Goal: Task Accomplishment & Management: Use online tool/utility

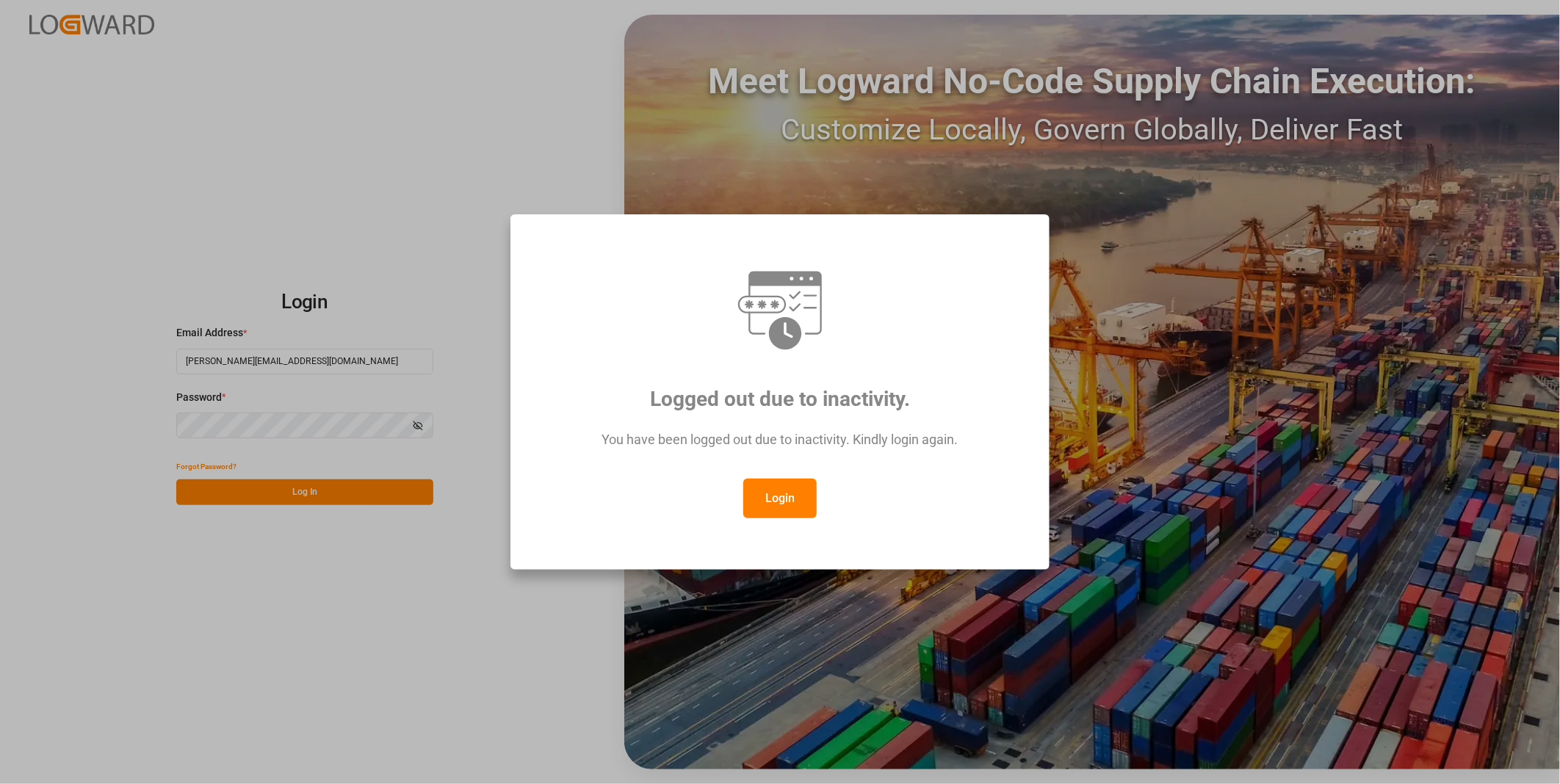
click at [799, 497] on button "Login" at bounding box center [780, 499] width 73 height 40
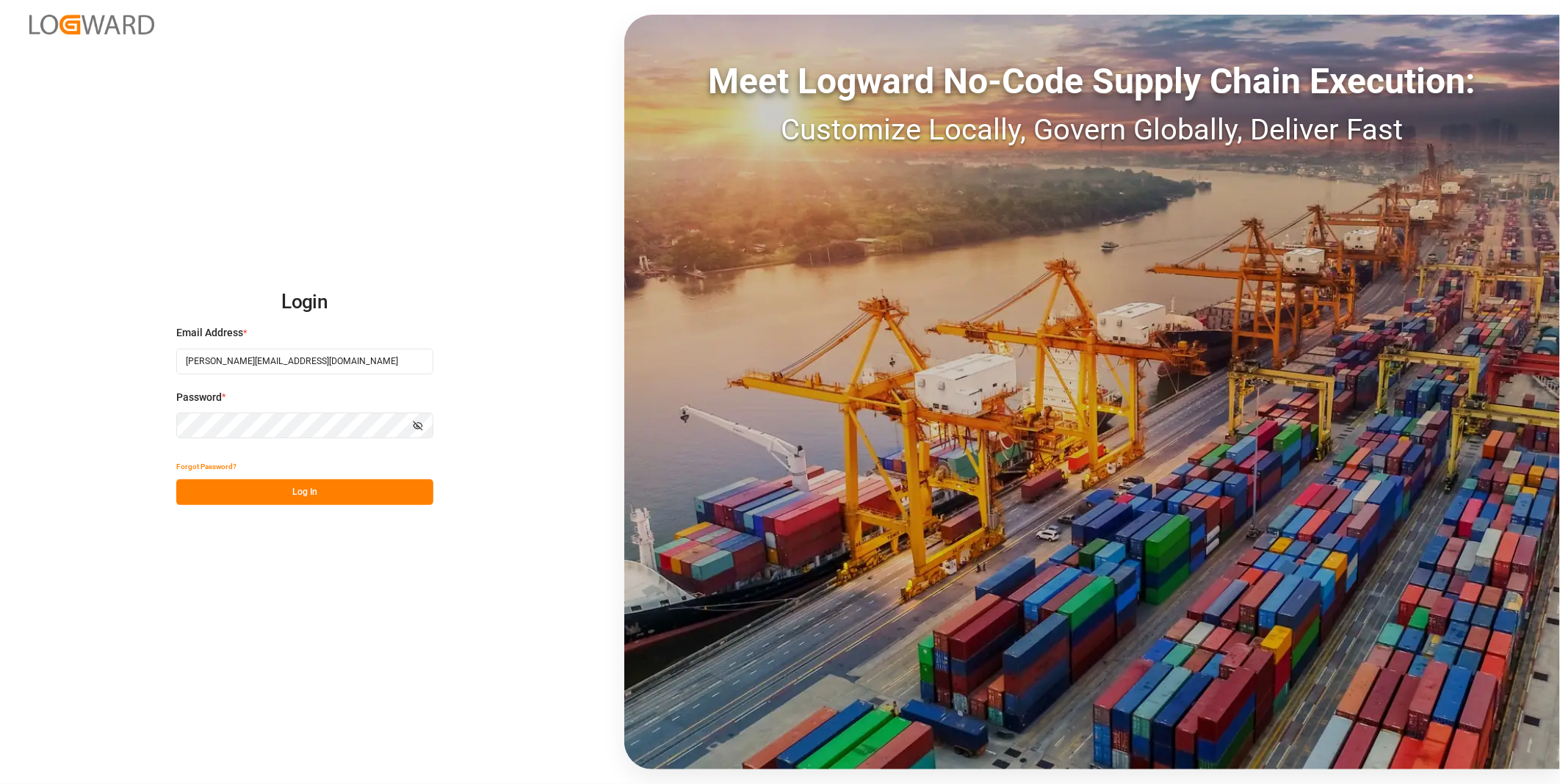
click at [247, 486] on button "Log In" at bounding box center [304, 493] width 257 height 26
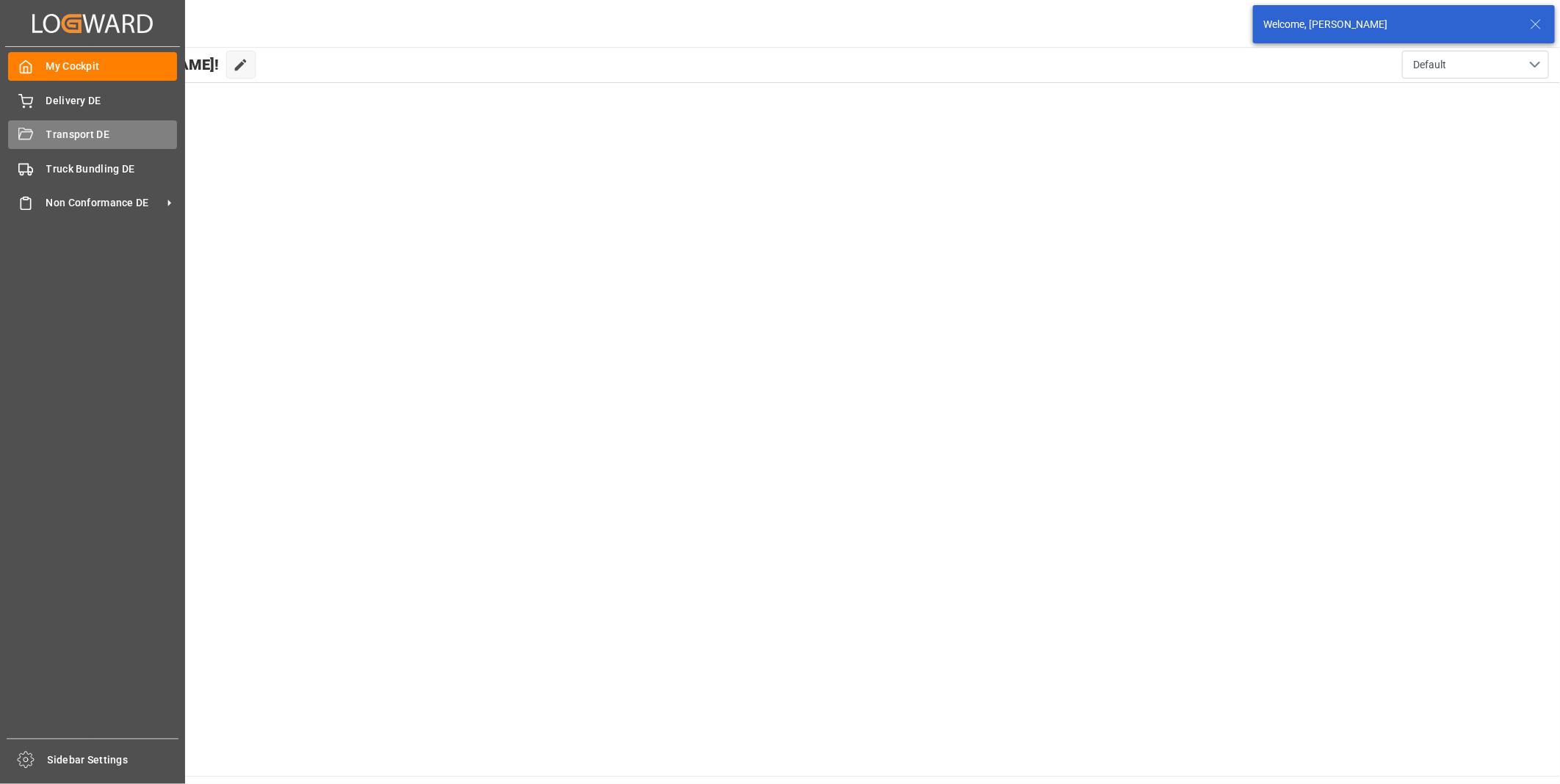
click at [39, 133] on div "Transport DE Transport DE" at bounding box center [92, 134] width 169 height 29
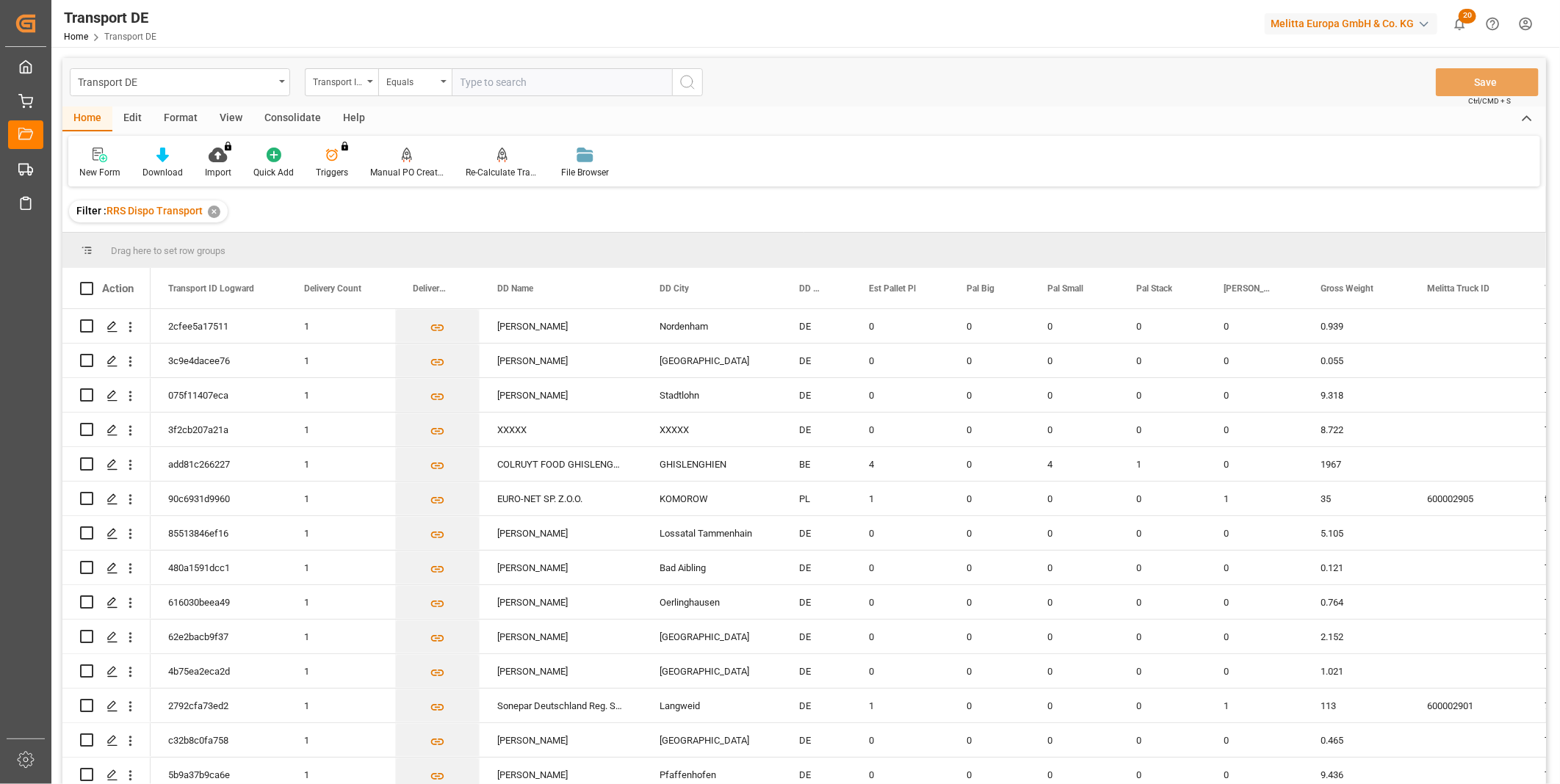
click at [276, 114] on div "Consolidate" at bounding box center [292, 118] width 78 height 25
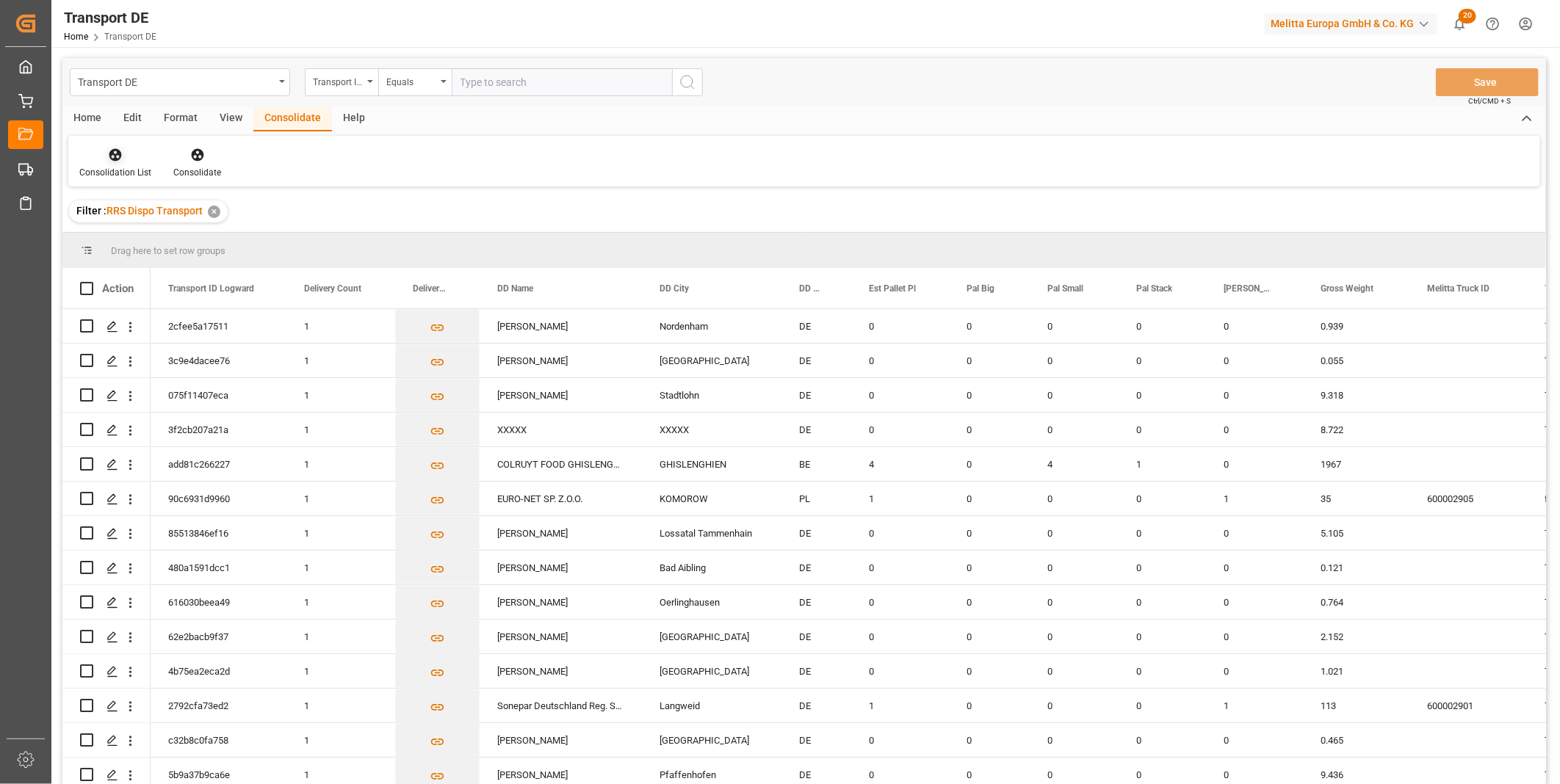
click at [108, 160] on icon at bounding box center [115, 155] width 15 height 15
click at [158, 262] on div "Truck Bundling RRS Dispo Export" at bounding box center [168, 268] width 153 height 16
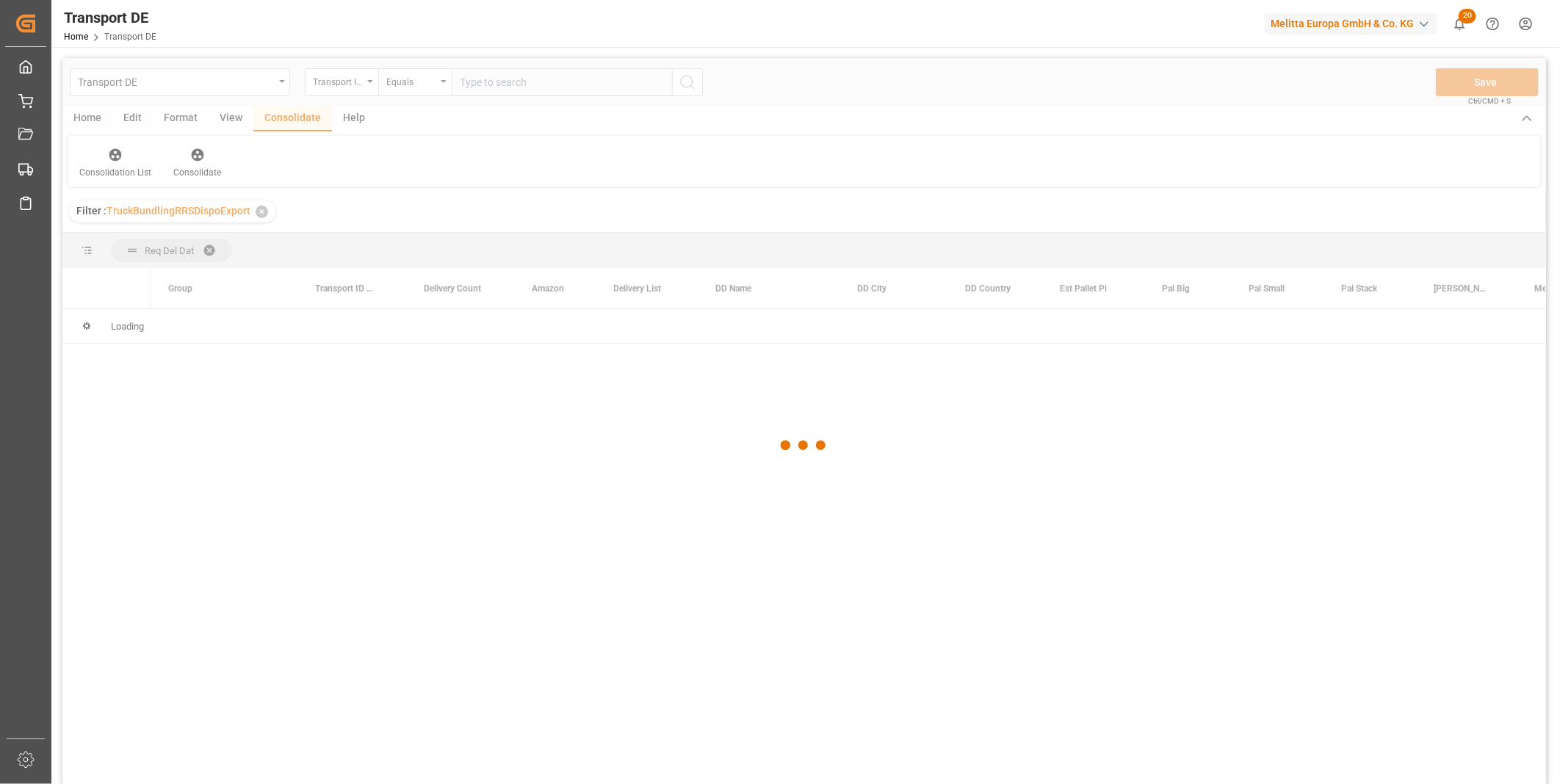
click at [338, 79] on div "Transport DE Transport ID Logward Equals Save Ctrl/CMD + S Home Edit Format Vie…" at bounding box center [804, 440] width 1484 height 765
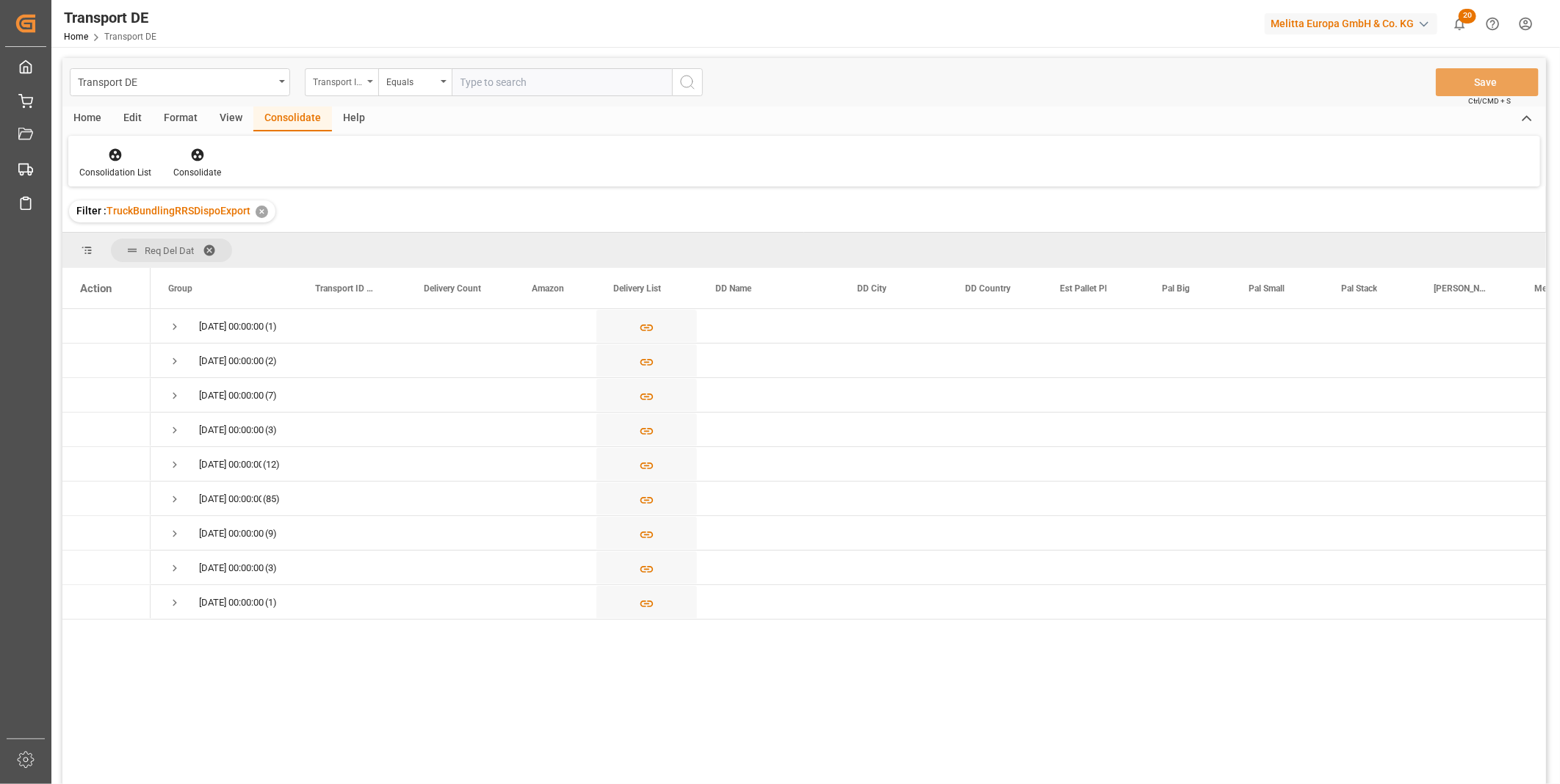
click at [347, 83] on div "Transport ID Logward" at bounding box center [337, 80] width 50 height 17
type input "Route"
click at [365, 156] on div "Route" at bounding box center [415, 150] width 219 height 31
click at [410, 92] on div "Equals" at bounding box center [415, 82] width 73 height 28
click at [406, 228] on div "Starts with" at bounding box center [488, 242] width 219 height 31
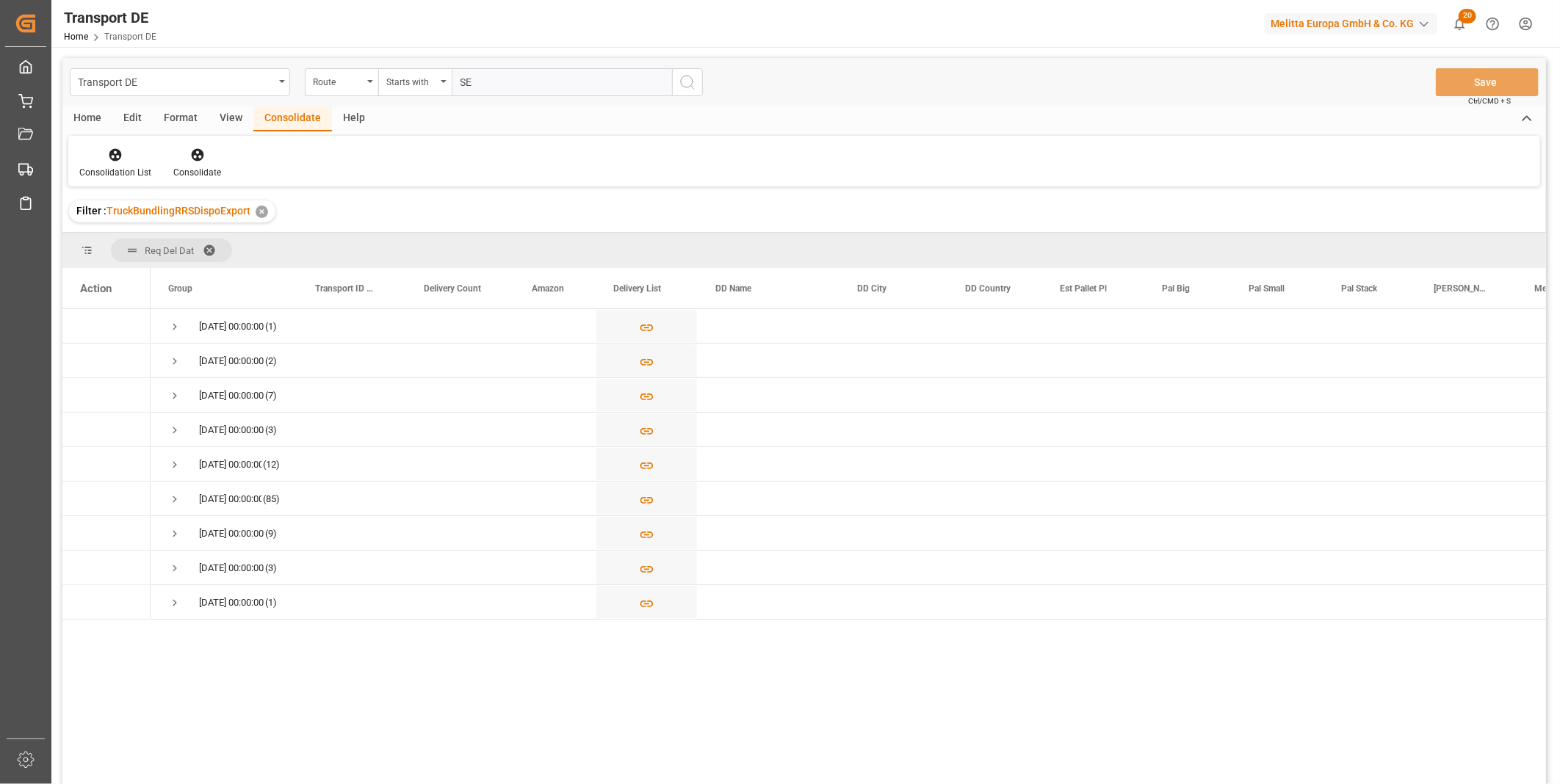
type input "SE"
click at [672, 88] on button "search button" at bounding box center [687, 82] width 31 height 28
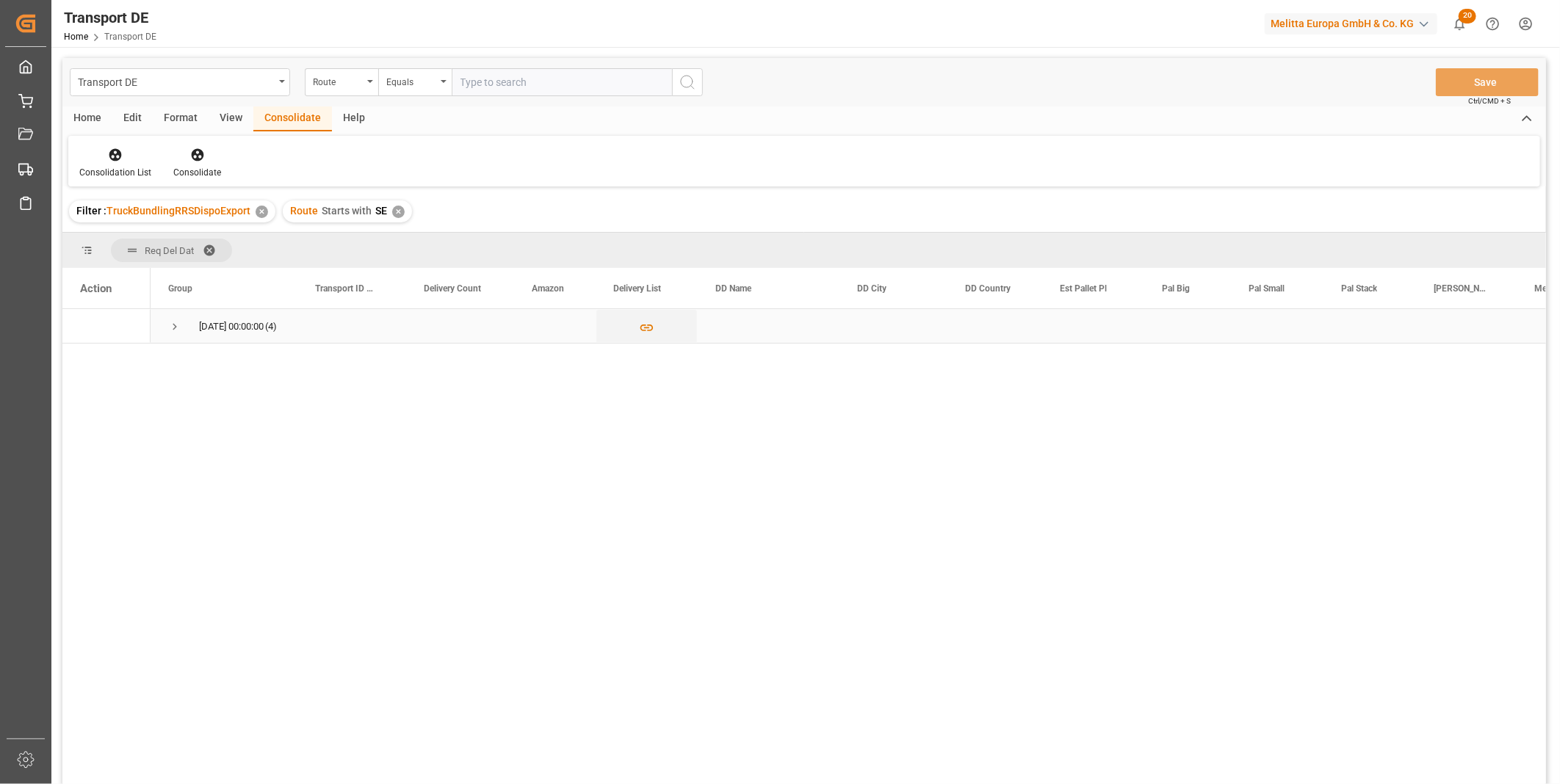
click at [175, 326] on span "Press SPACE to select this row." at bounding box center [175, 326] width 13 height 13
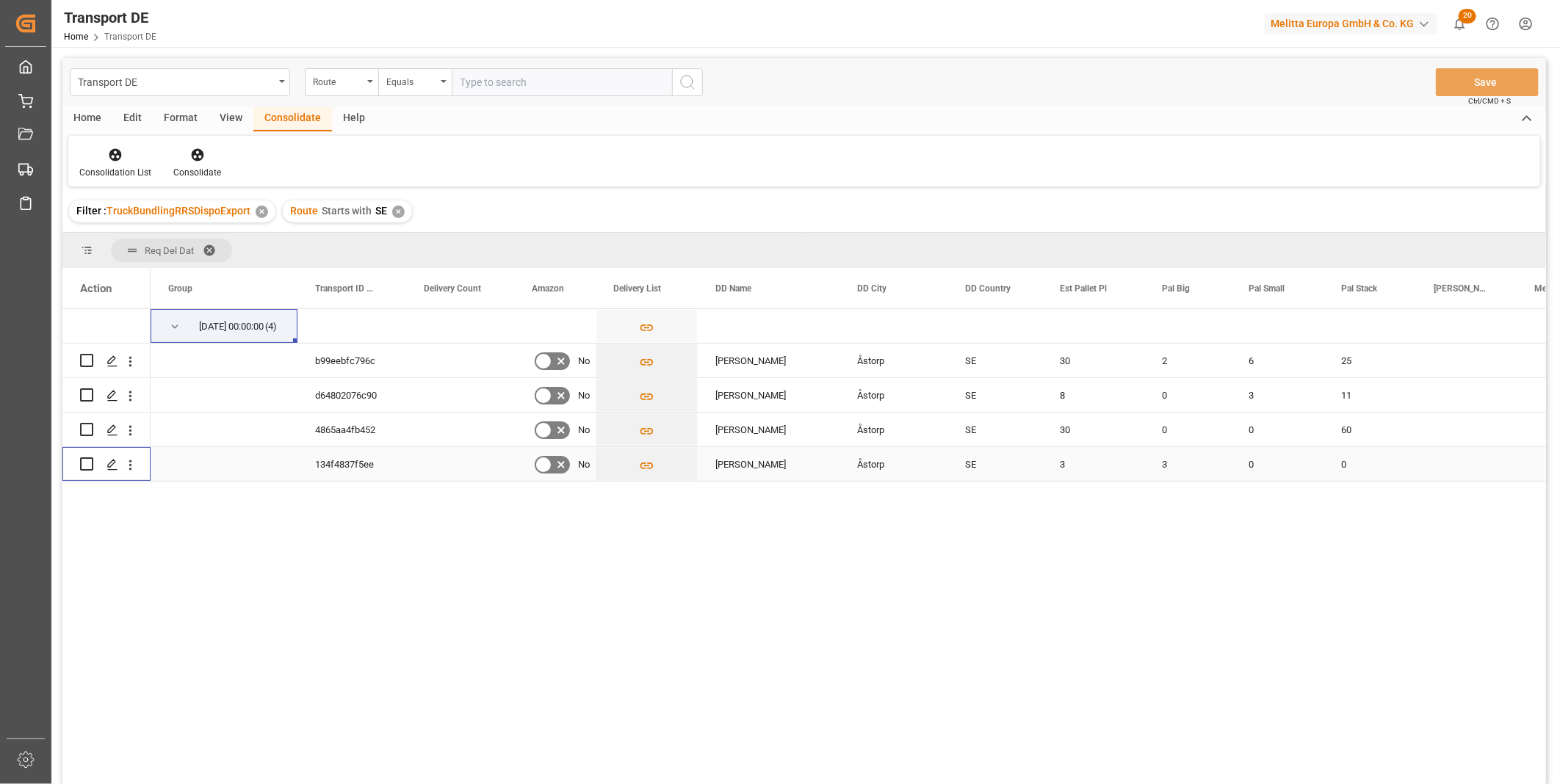
click at [85, 463] on input "Press Space to toggle row selection (unchecked)" at bounding box center [86, 463] width 13 height 13
checkbox input "true"
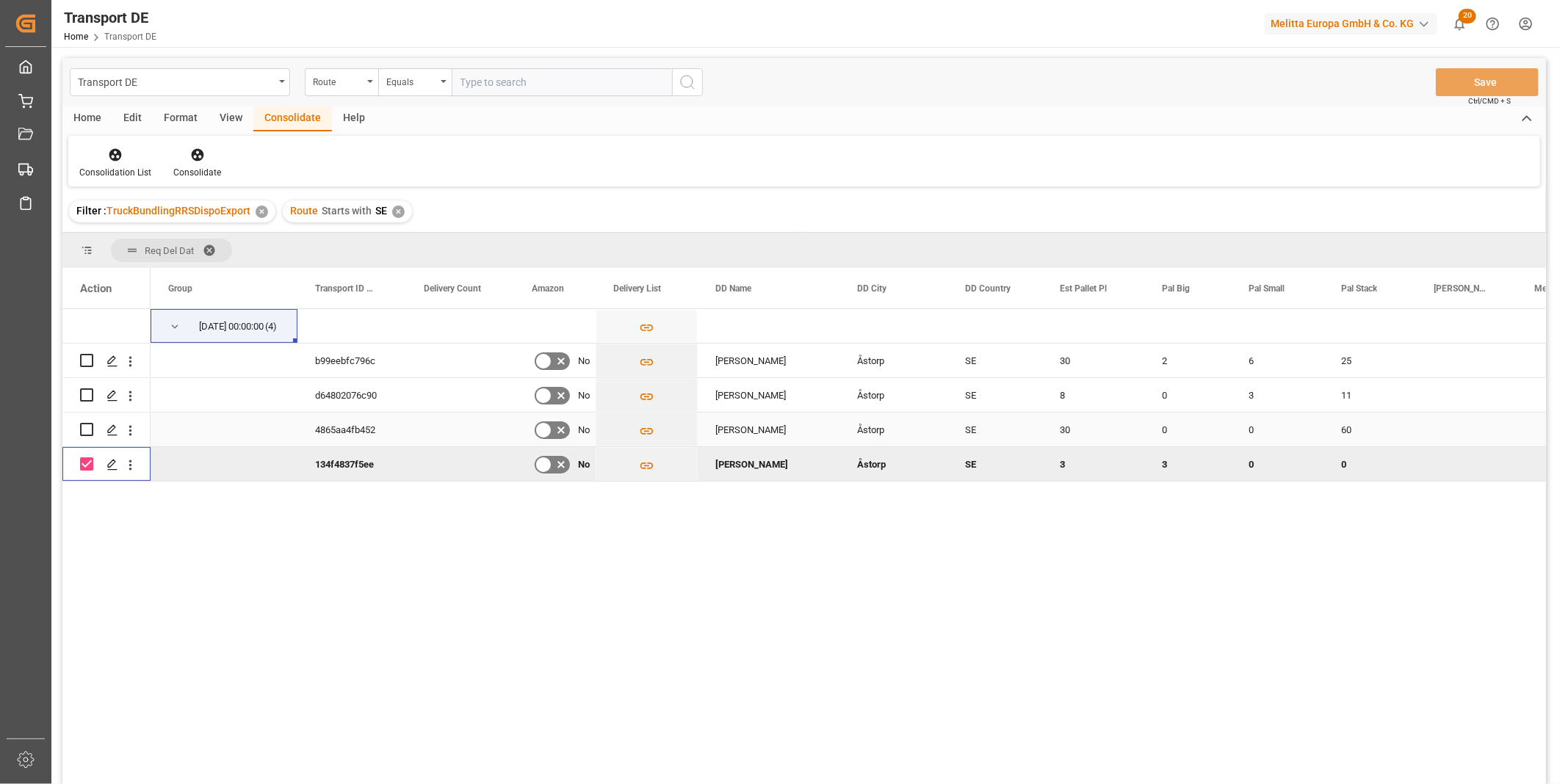
click at [83, 424] on input "Press Space to toggle row selection (unchecked)" at bounding box center [86, 429] width 13 height 13
checkbox input "true"
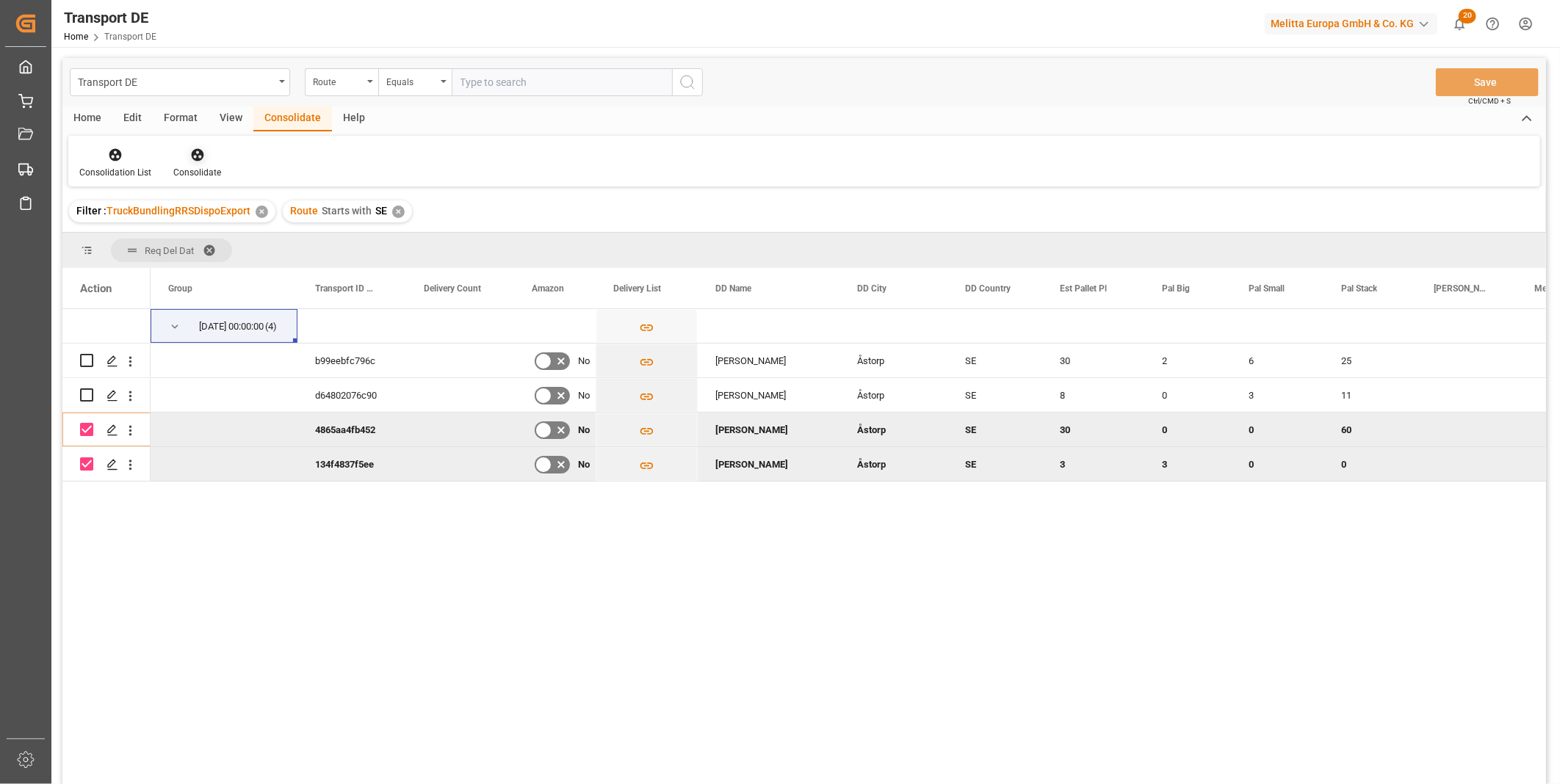
click at [193, 158] on icon at bounding box center [197, 155] width 13 height 13
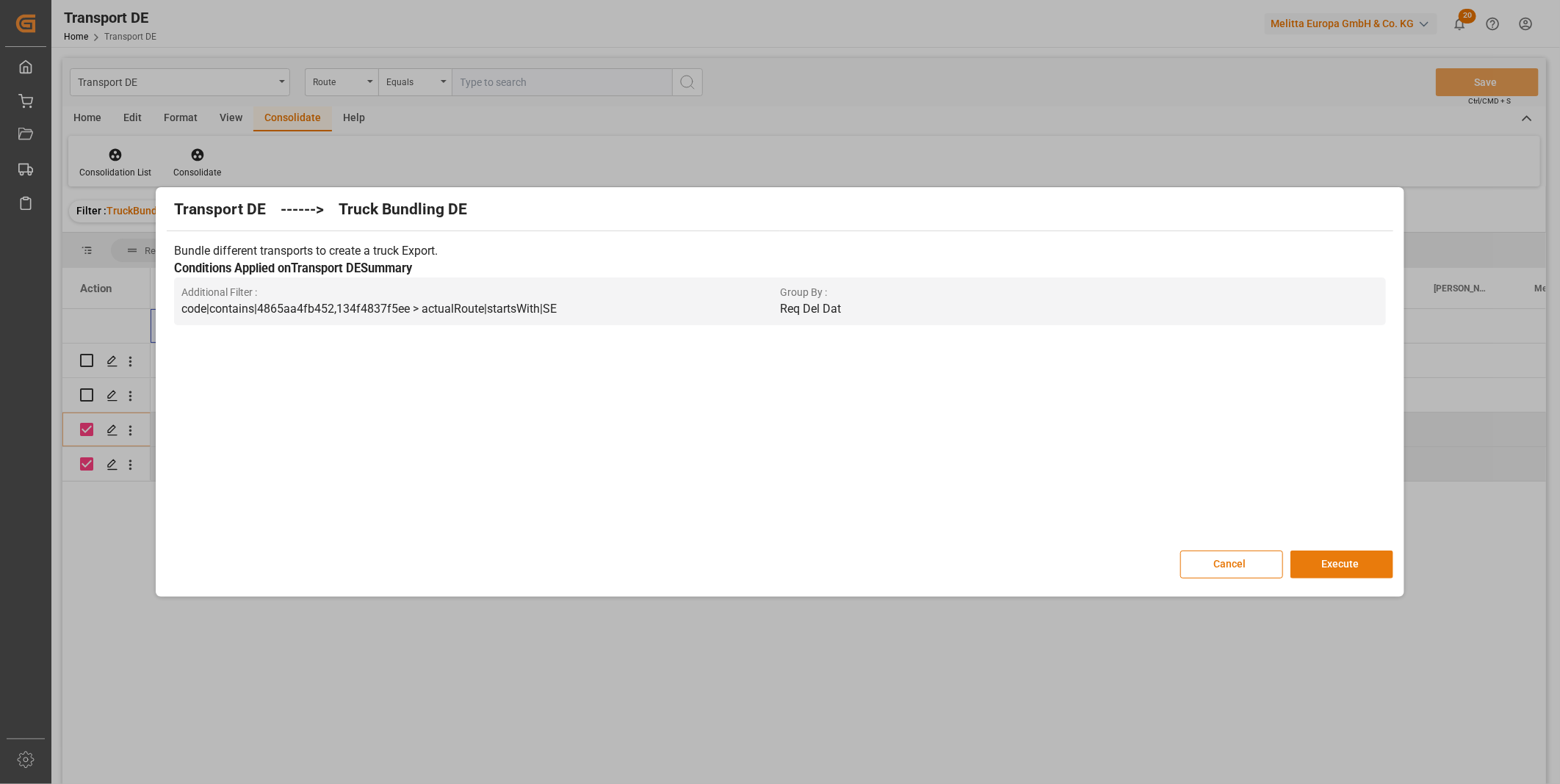
click at [1362, 562] on button "Execute" at bounding box center [1342, 564] width 103 height 28
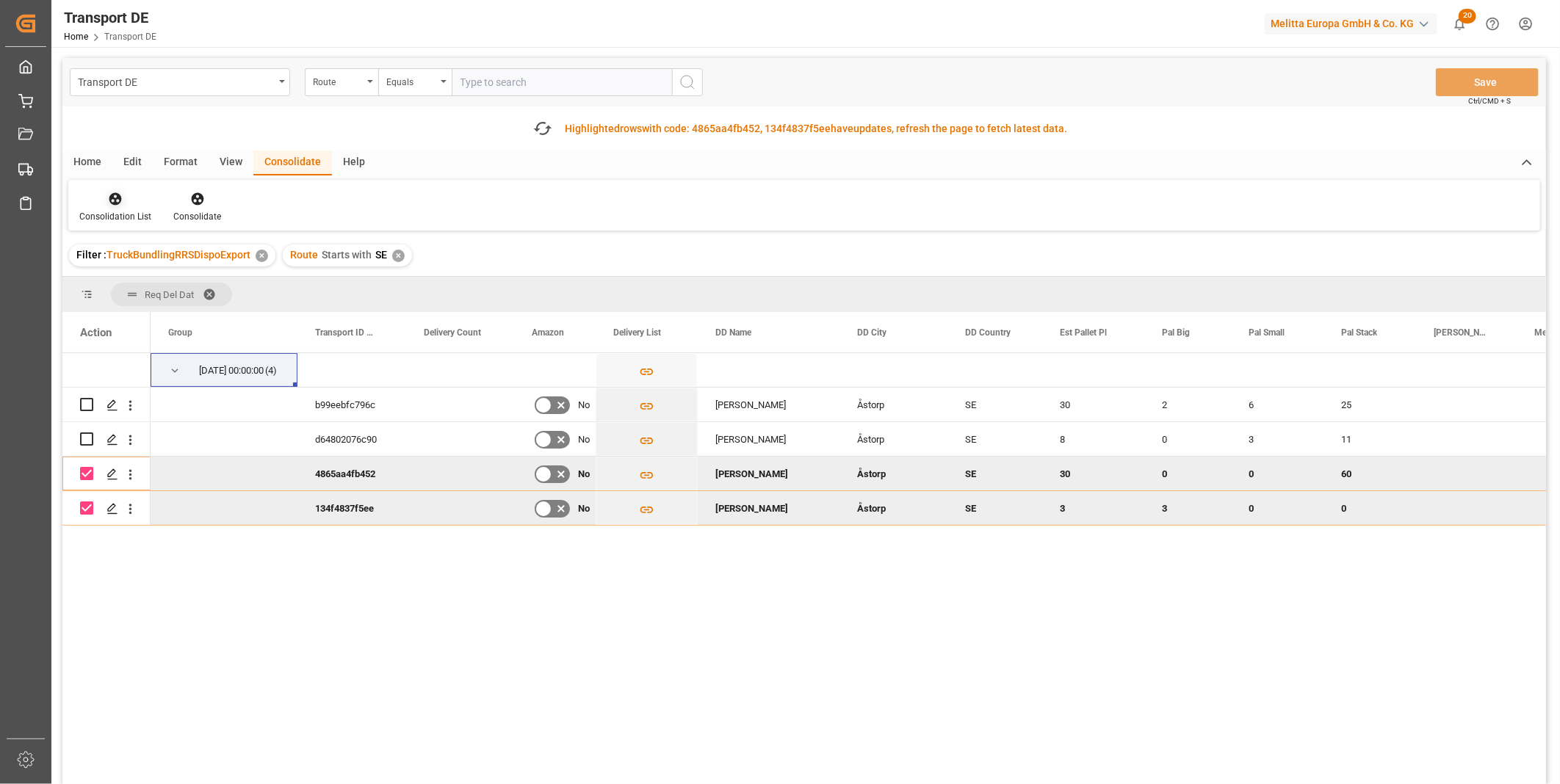
click at [122, 191] on div at bounding box center [115, 199] width 72 height 16
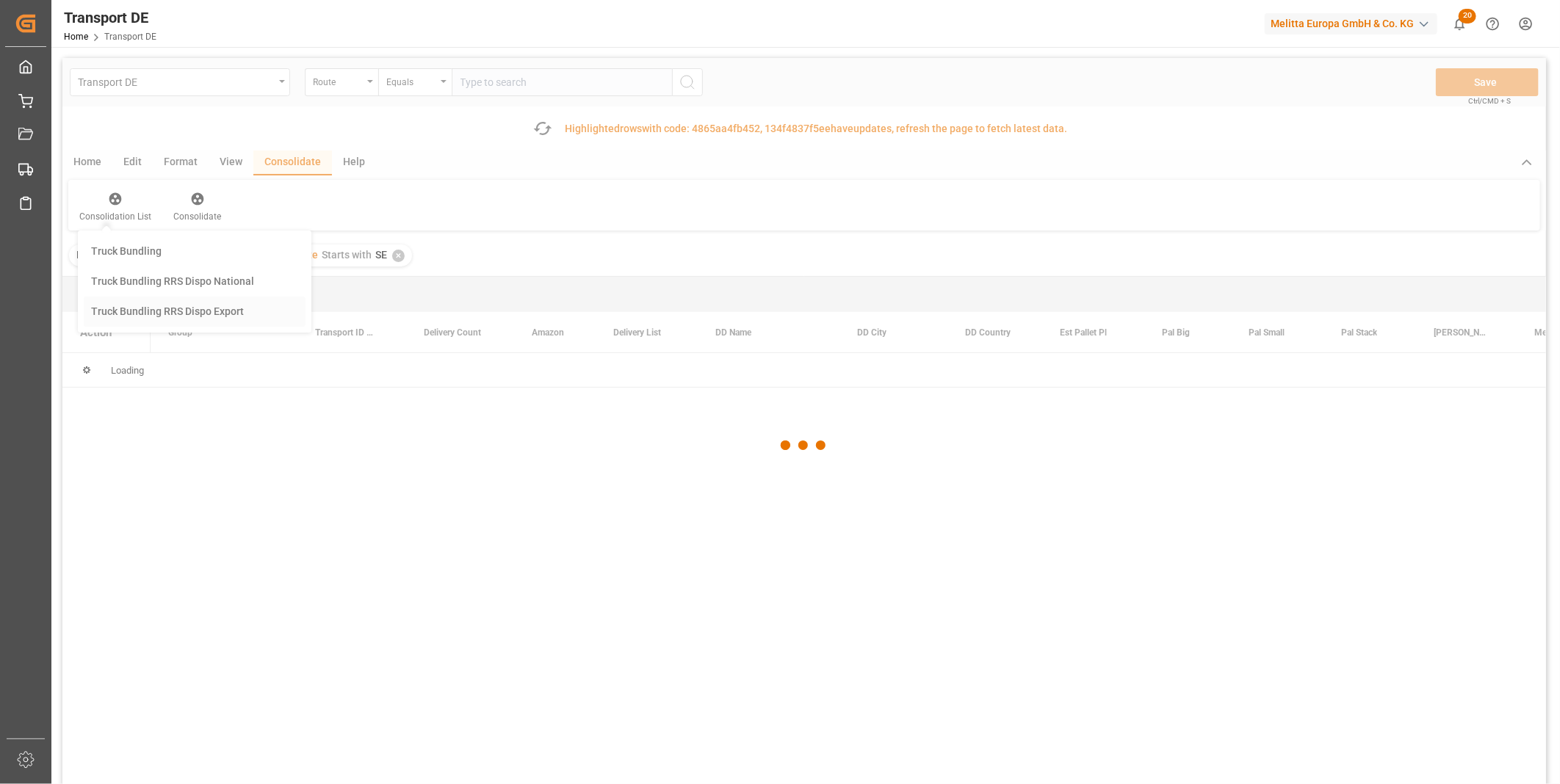
click at [177, 301] on div "Transport DE Route Equals Save Ctrl/CMD + S Fetch latest updates Highlighted ro…" at bounding box center [804, 462] width 1484 height 809
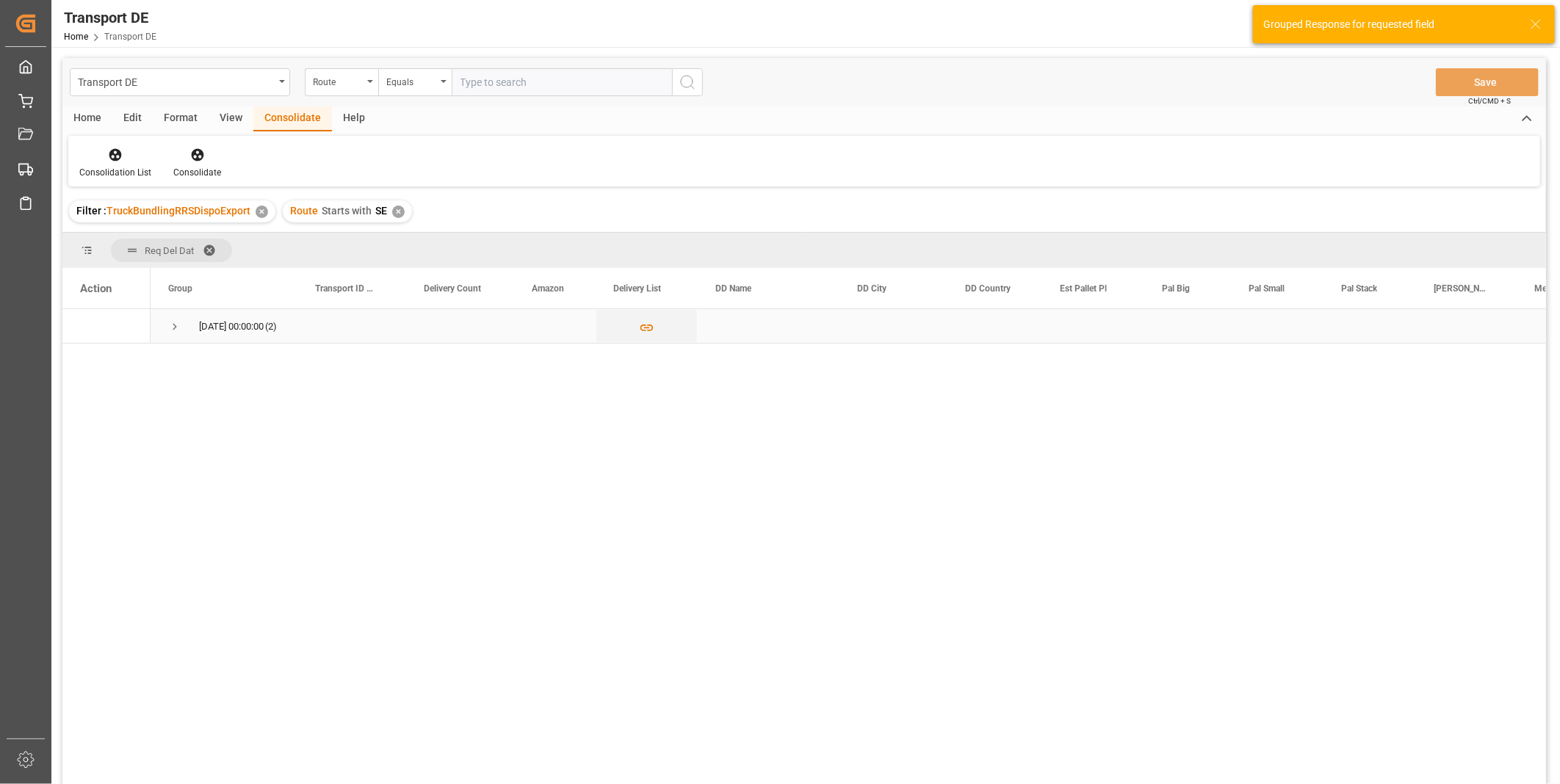
click at [180, 323] on span "Press SPACE to select this row." at bounding box center [175, 326] width 13 height 13
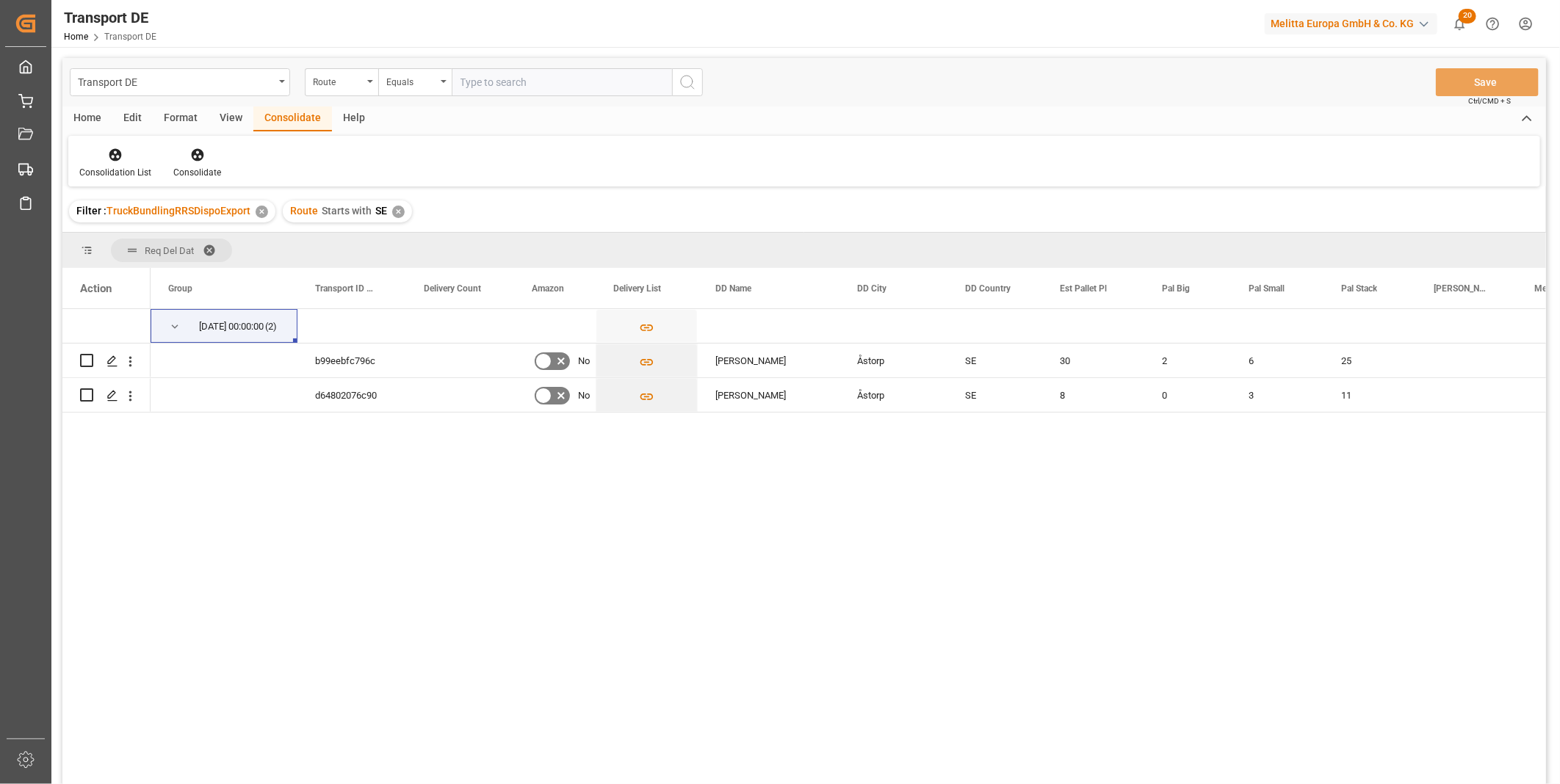
click at [408, 209] on div "Route Starts with SE ✕" at bounding box center [347, 211] width 129 height 22
click at [400, 210] on div "✕" at bounding box center [398, 211] width 13 height 13
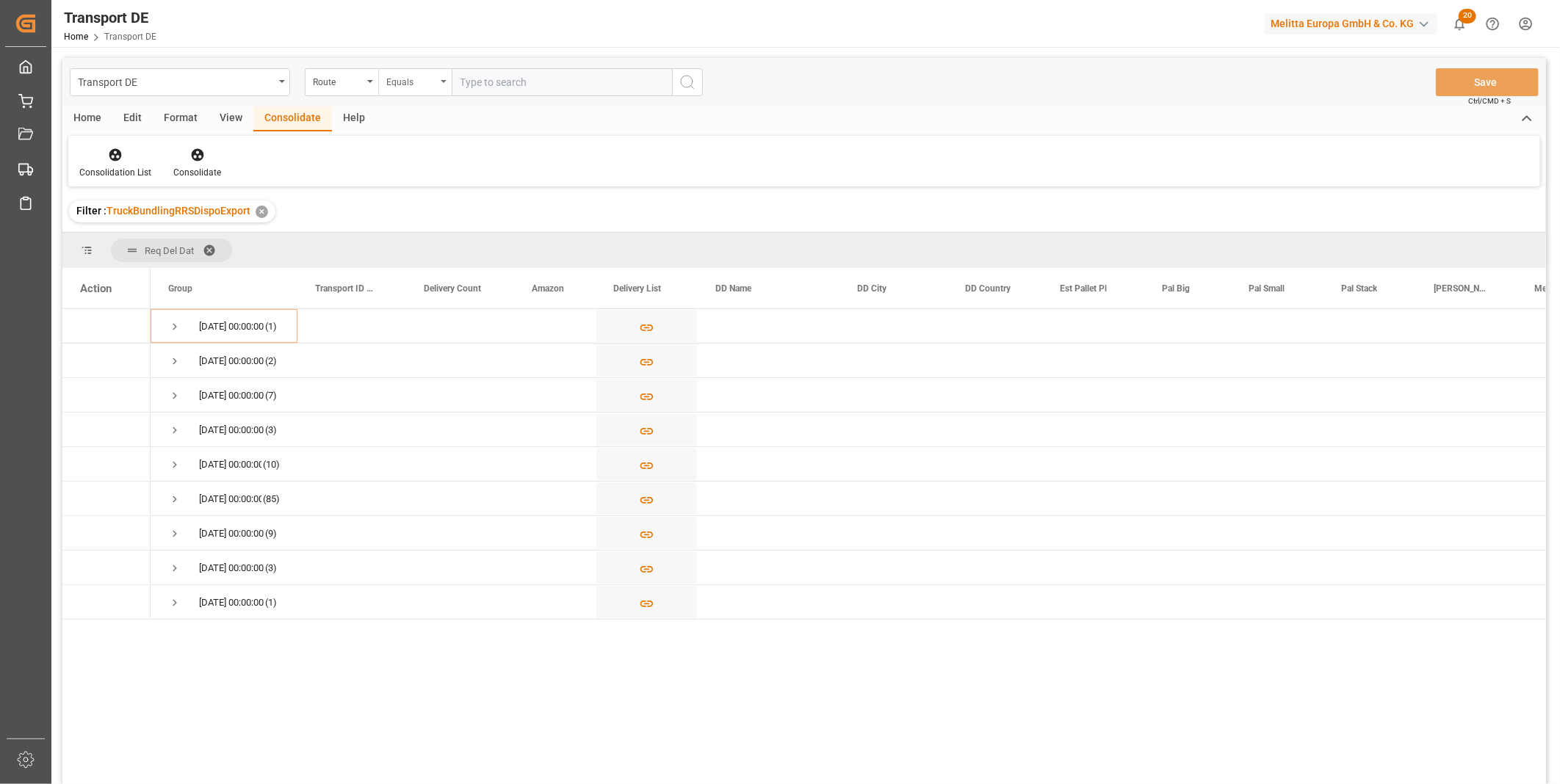
click at [404, 80] on div "Equals" at bounding box center [411, 80] width 50 height 17
click at [428, 237] on div "Starts with" at bounding box center [488, 242] width 219 height 31
type input "FR"
click at [671, 63] on div "Transport DE Route Starts with FR Save Ctrl/CMD + S" at bounding box center [804, 81] width 1484 height 49
click at [680, 76] on icon "search button" at bounding box center [687, 82] width 18 height 18
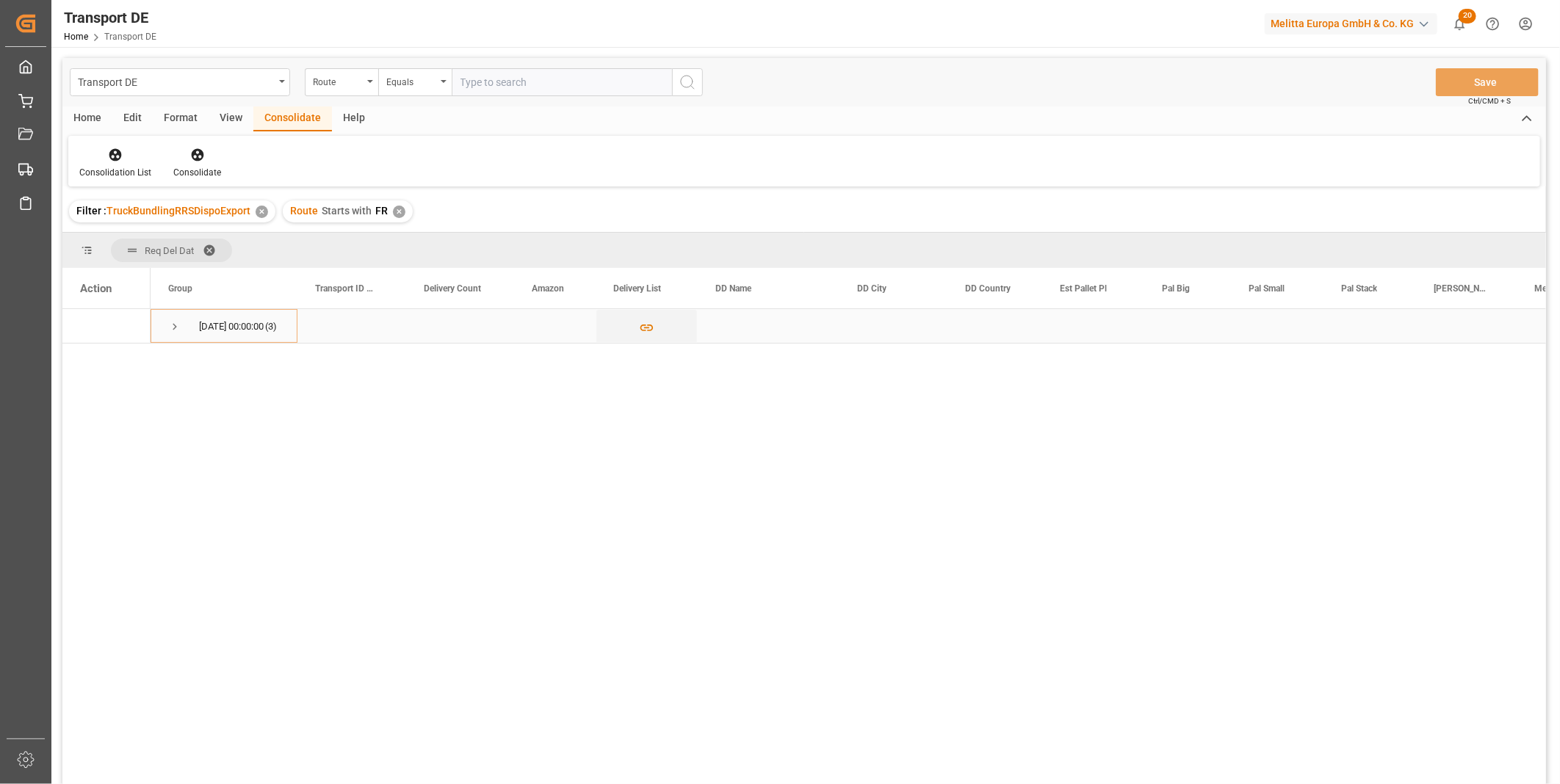
click at [171, 339] on span "Press SPACE to select this row." at bounding box center [175, 326] width 13 height 34
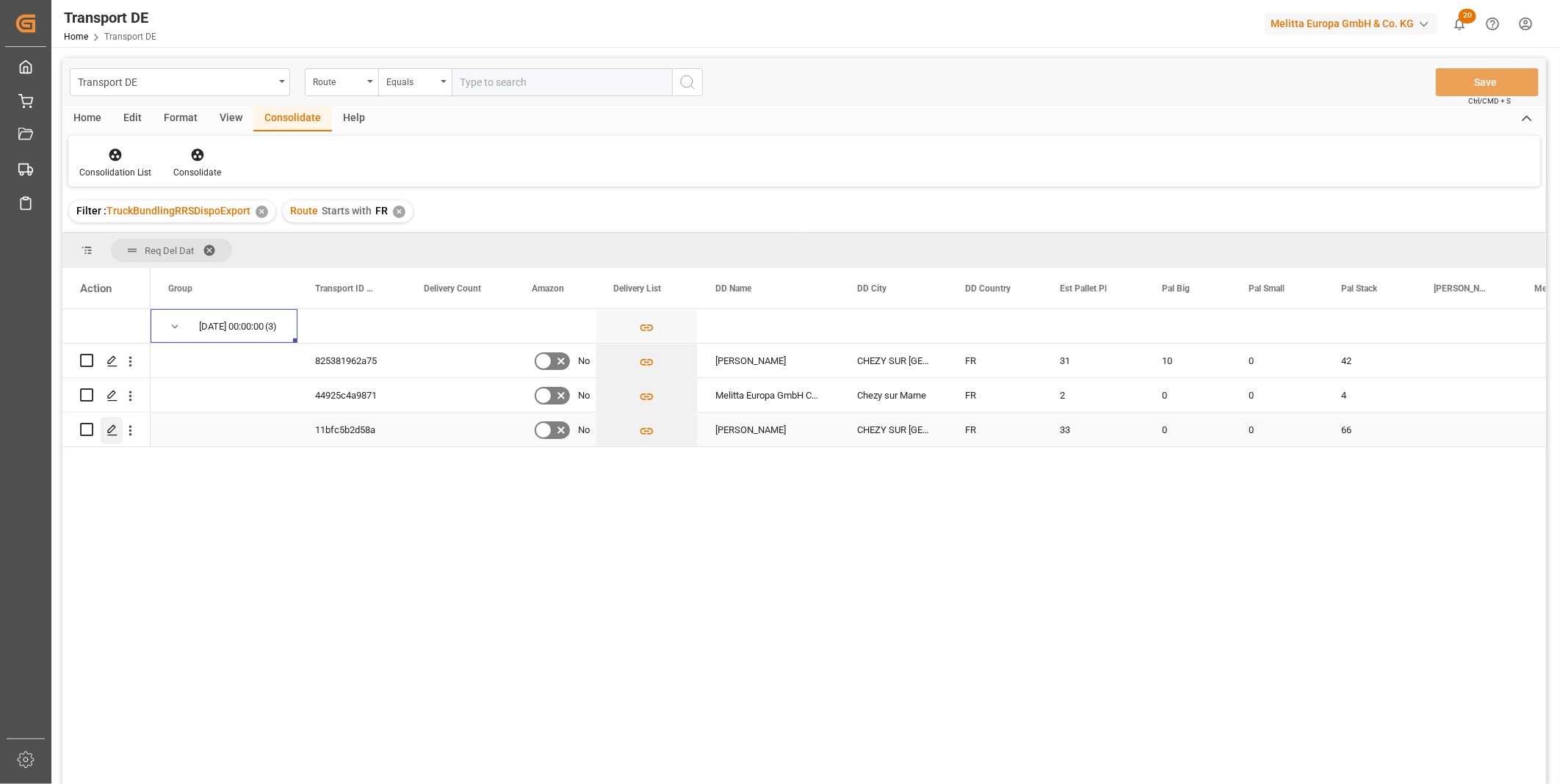
click at [86, 430] on input "Press Space to toggle row selection (unchecked)" at bounding box center [86, 429] width 13 height 13
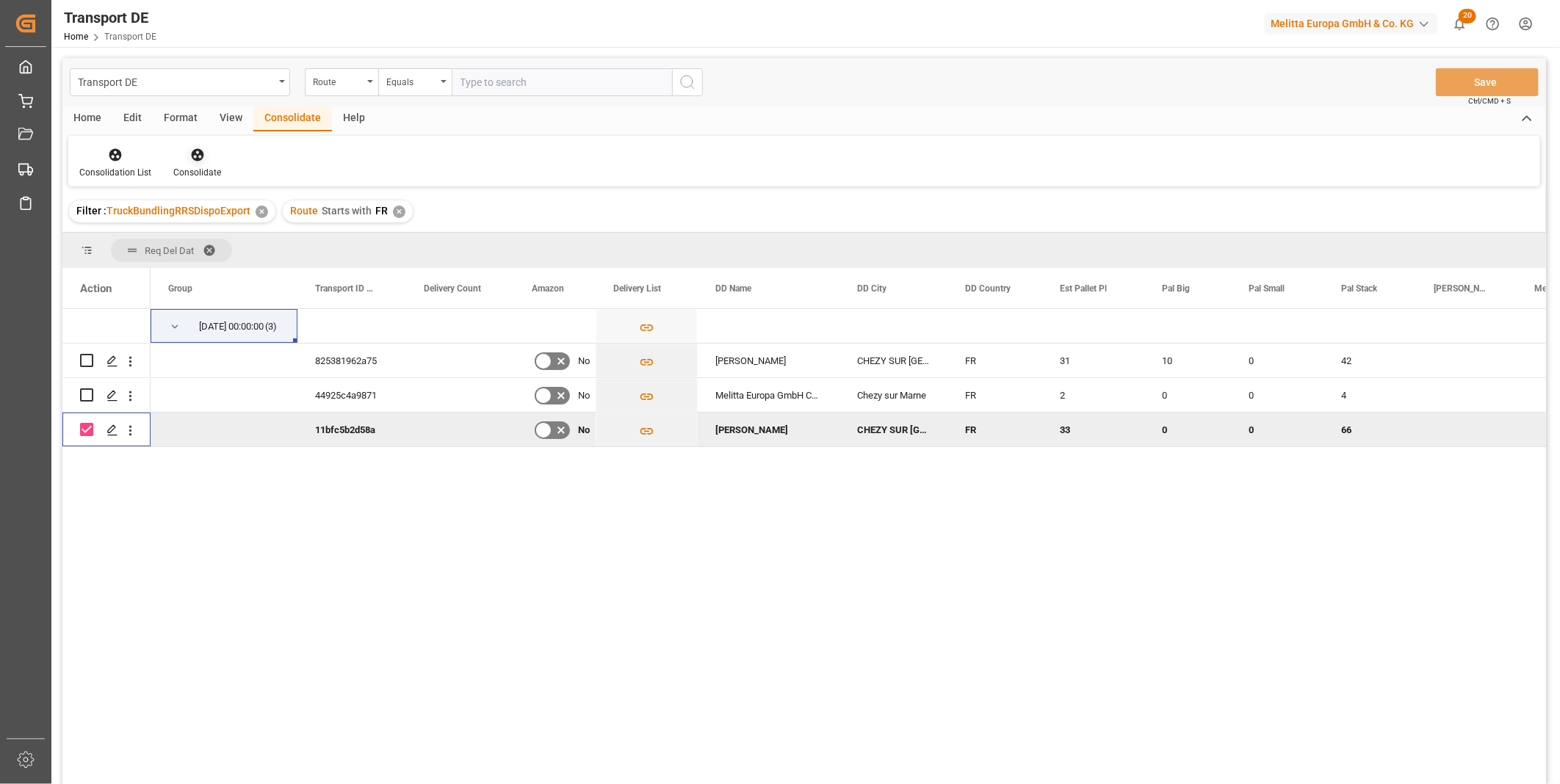
click at [205, 171] on div "Consolidate" at bounding box center [197, 171] width 48 height 13
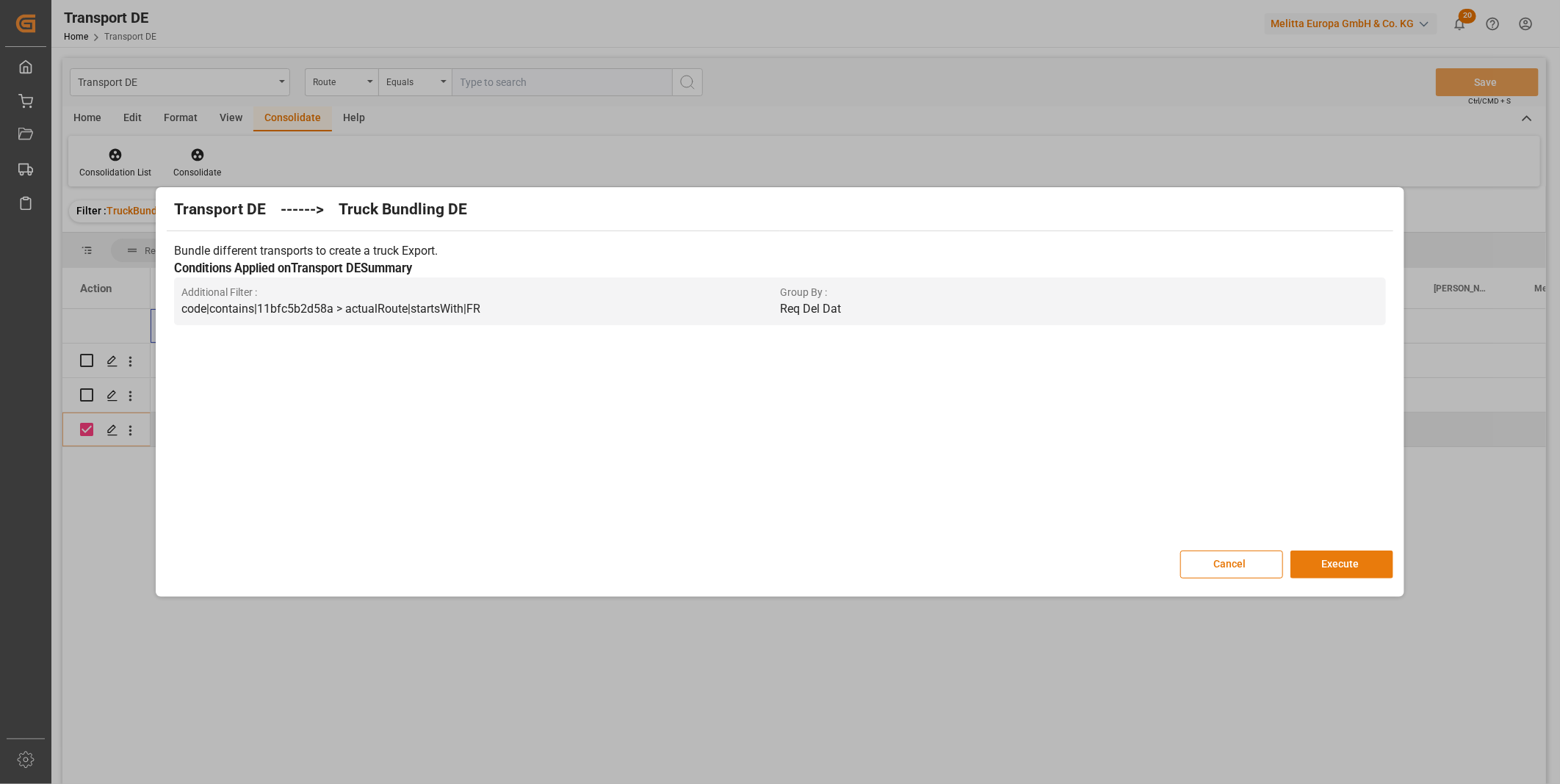
click at [1374, 552] on button "Execute" at bounding box center [1342, 564] width 103 height 28
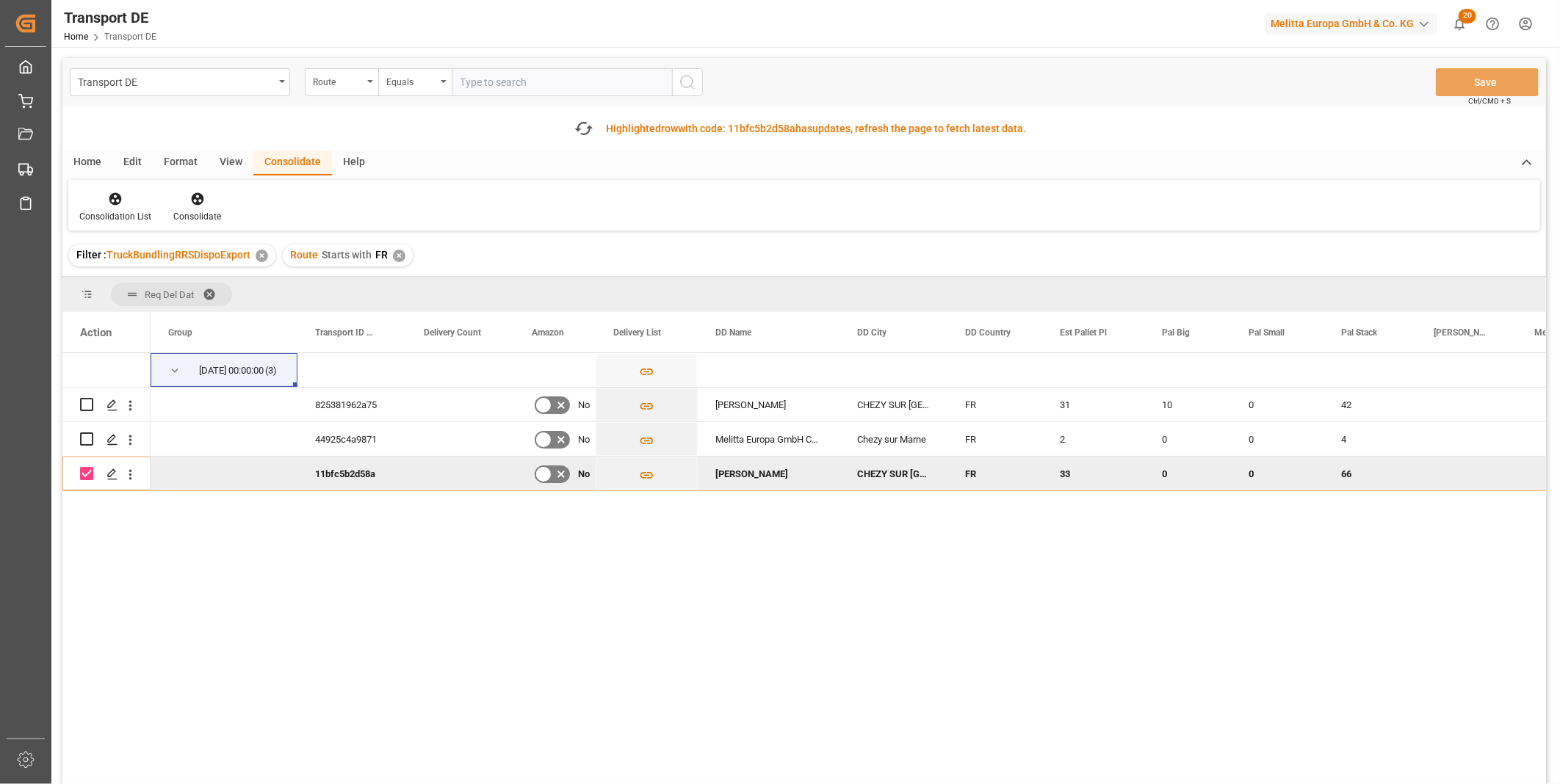
click at [82, 474] on input "Press Space to toggle row selection (checked)" at bounding box center [86, 473] width 13 height 13
checkbox input "false"
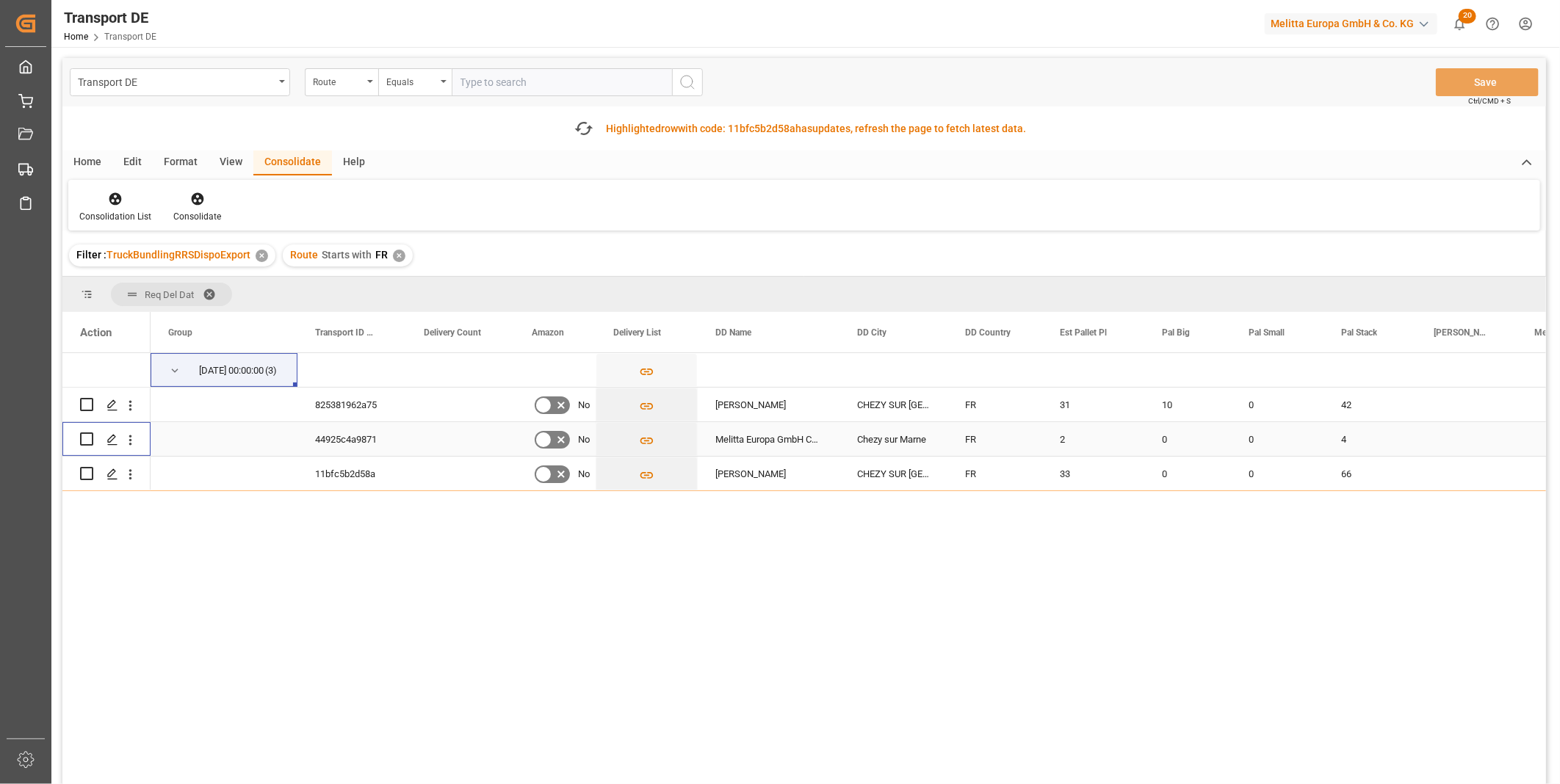
click at [86, 435] on input "Press Space to toggle row selection (unchecked)" at bounding box center [86, 438] width 13 height 13
checkbox input "true"
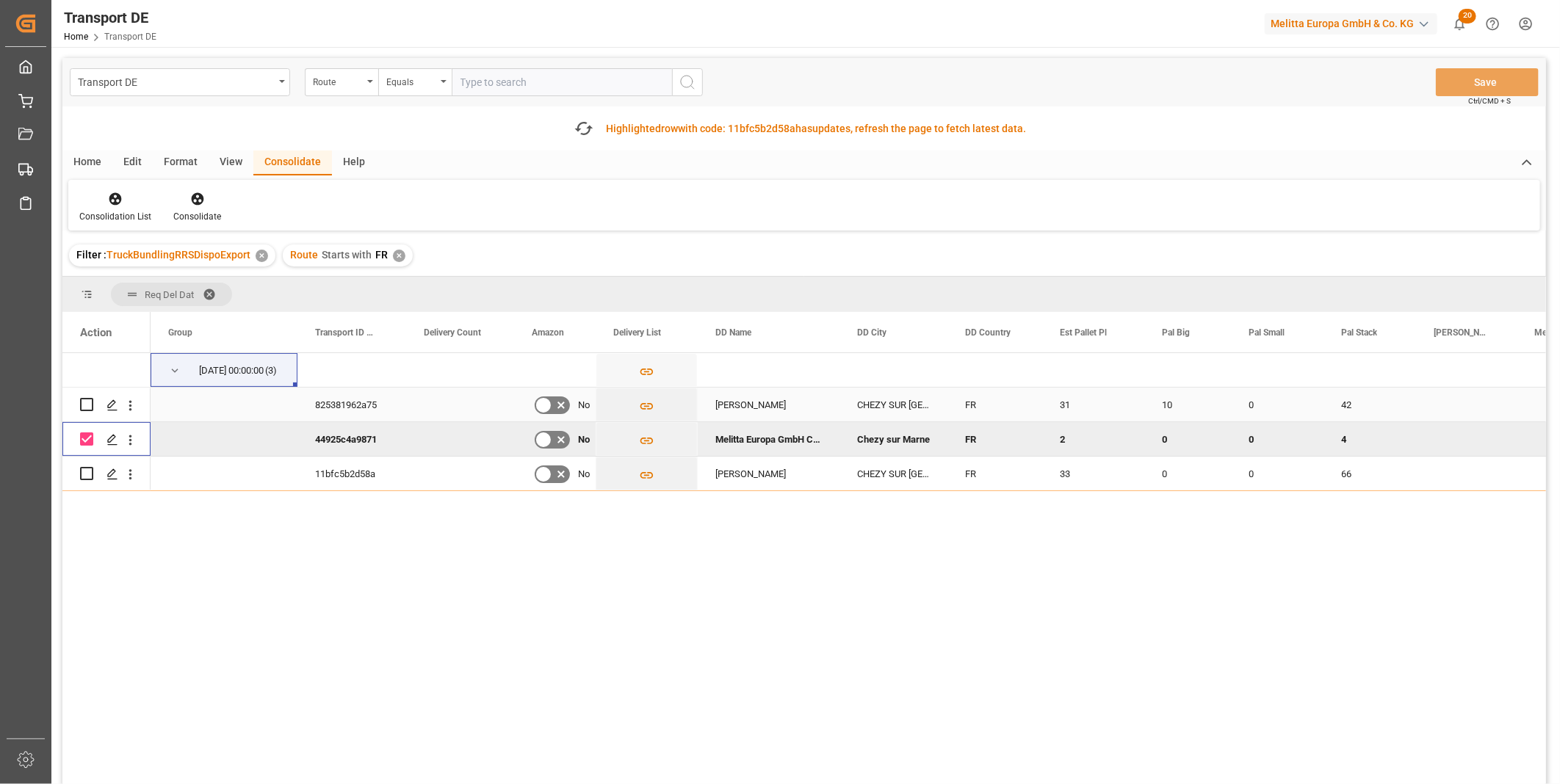
click at [92, 405] on input "Press Space to toggle row selection (unchecked)" at bounding box center [86, 403] width 13 height 13
checkbox input "true"
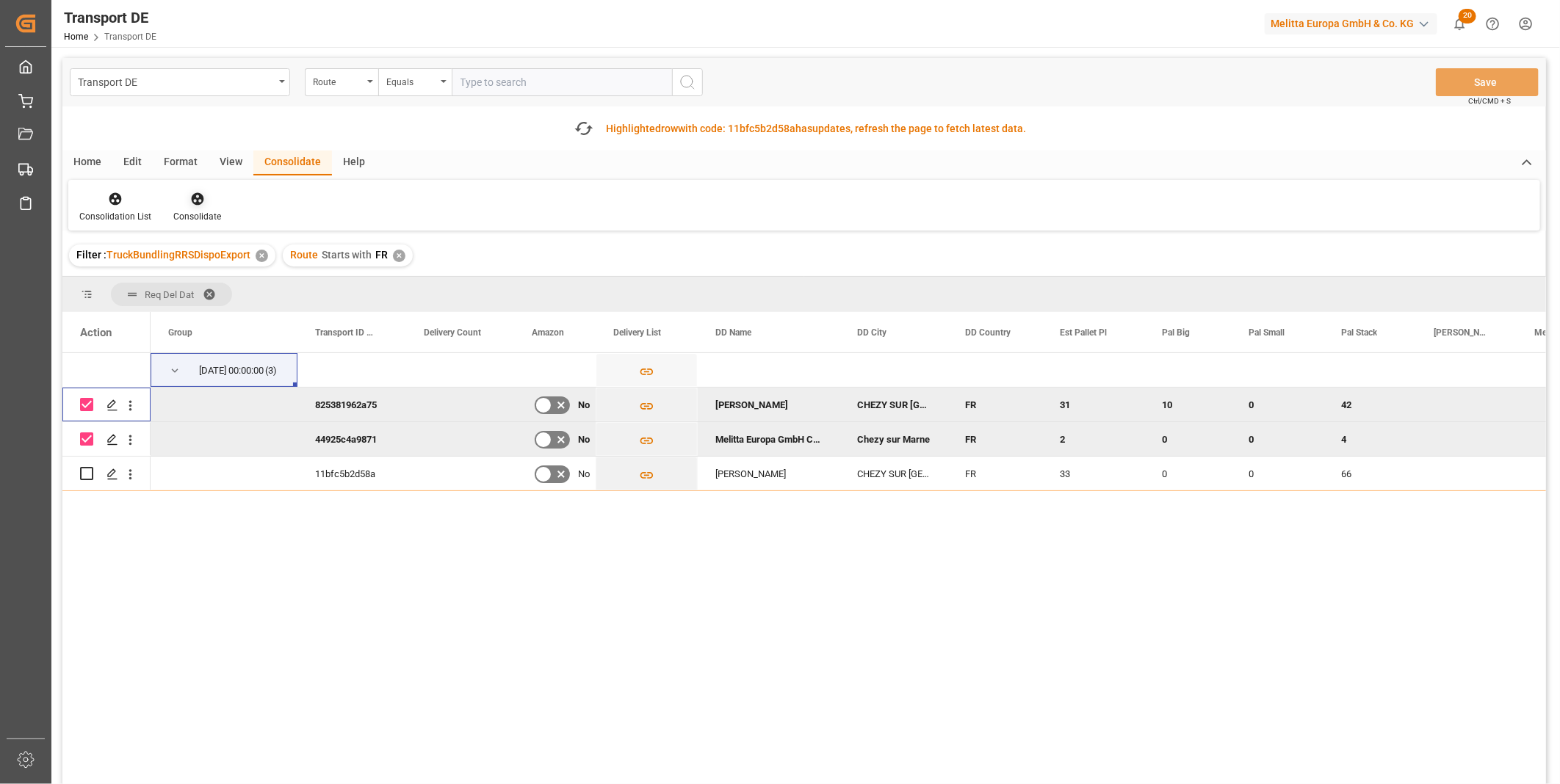
click at [195, 195] on icon at bounding box center [197, 198] width 15 height 15
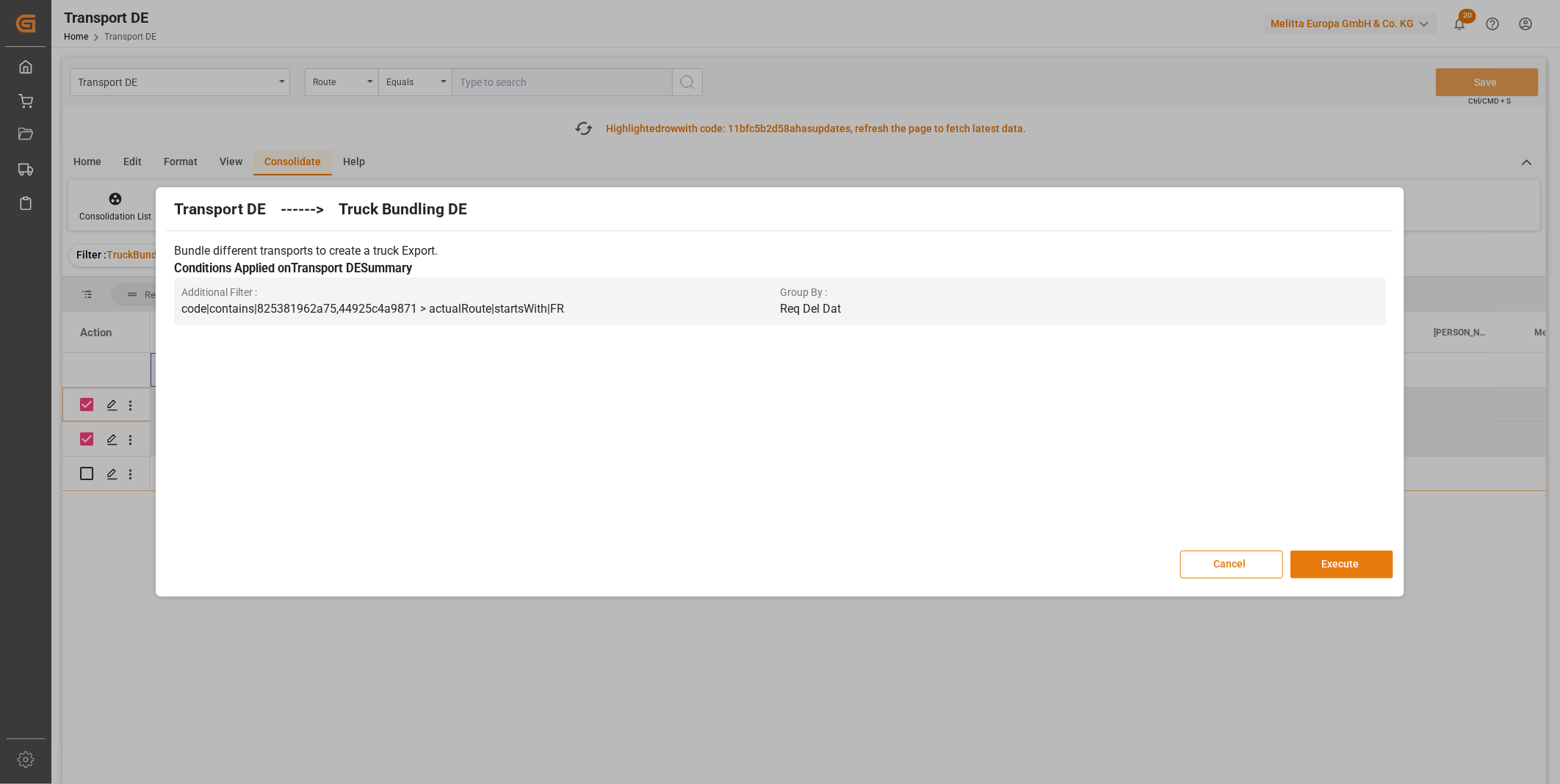
click at [1381, 565] on button "Execute" at bounding box center [1342, 564] width 103 height 28
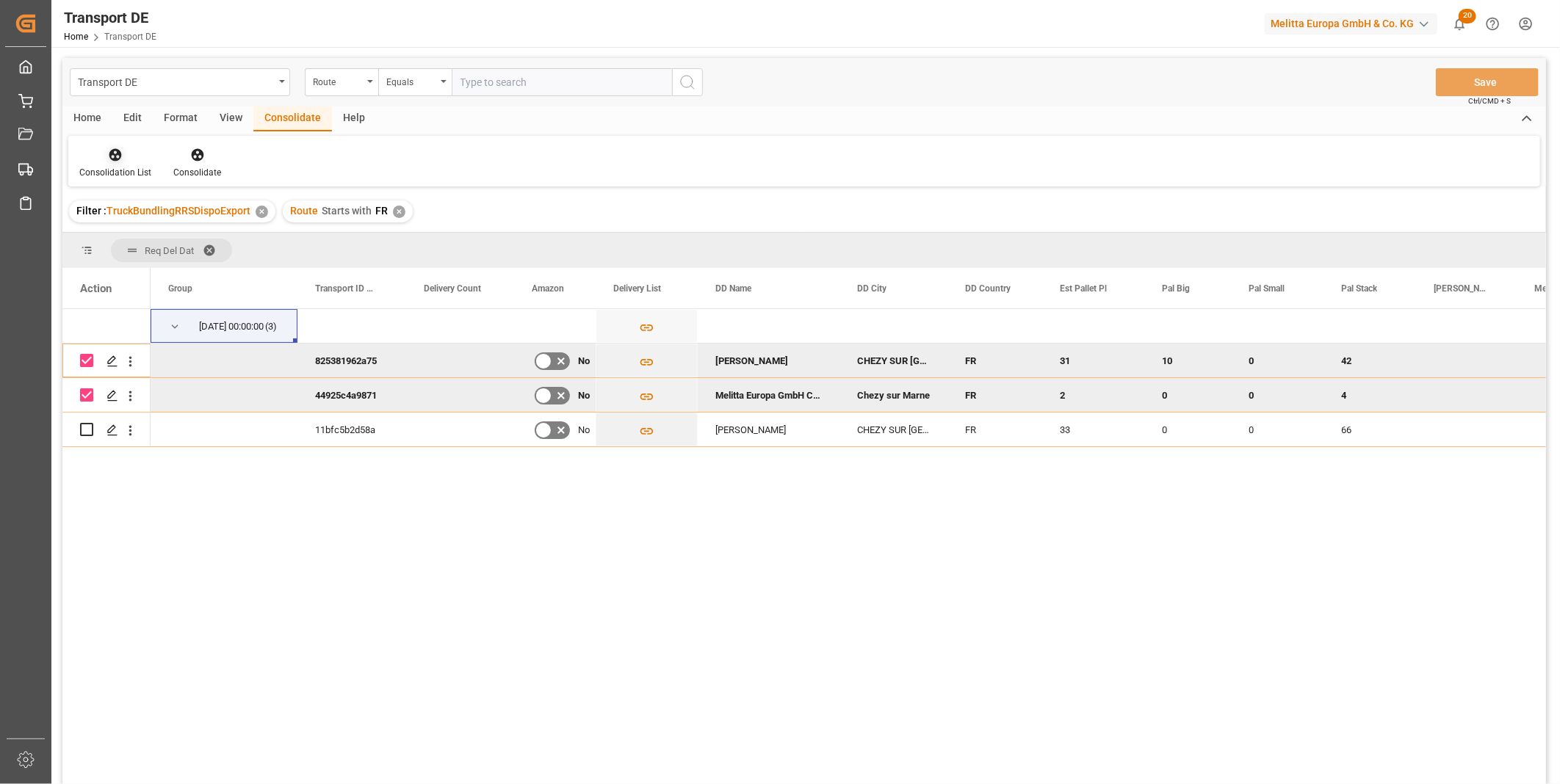
click at [108, 154] on icon at bounding box center [115, 155] width 15 height 15
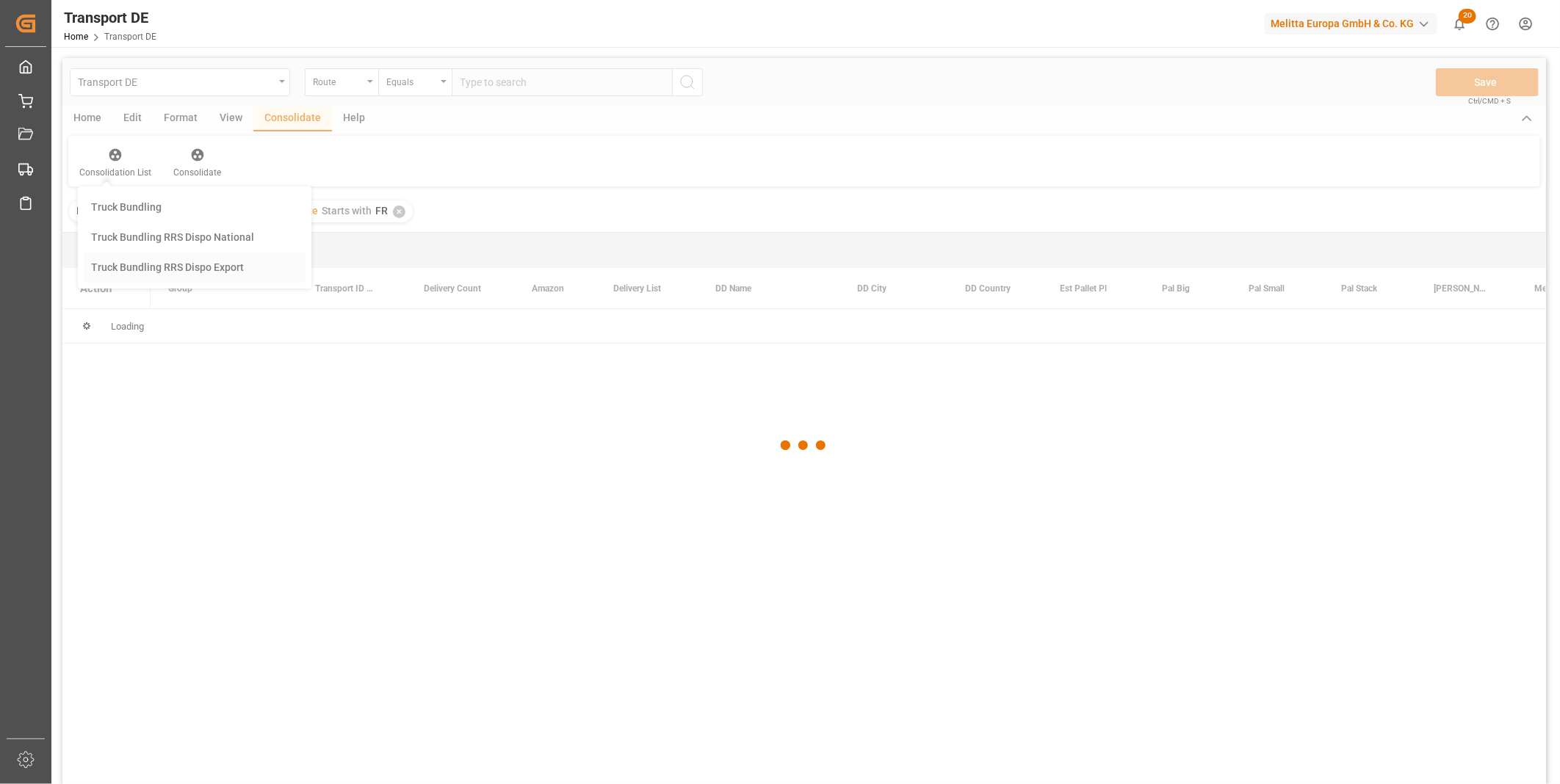
click at [187, 281] on div "Transport DE Route Equals Save Ctrl/CMD + S Home Edit Format View Consolidate H…" at bounding box center [804, 440] width 1484 height 765
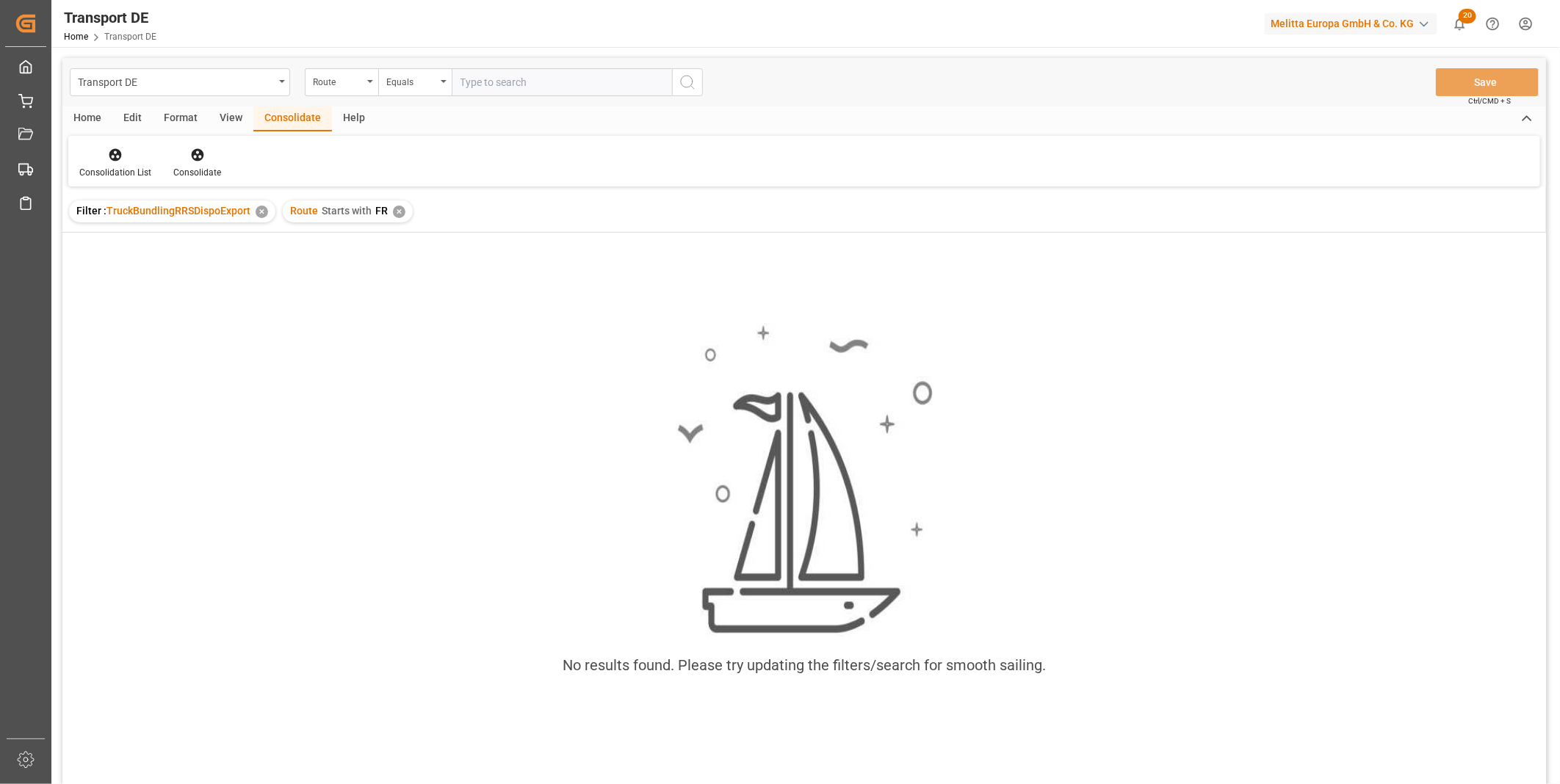
click at [397, 203] on div "Route Starts with FR ✕" at bounding box center [347, 211] width 130 height 22
click at [397, 204] on div "Route Starts with FR ✕" at bounding box center [347, 211] width 130 height 22
click at [398, 208] on div "✕" at bounding box center [399, 211] width 13 height 13
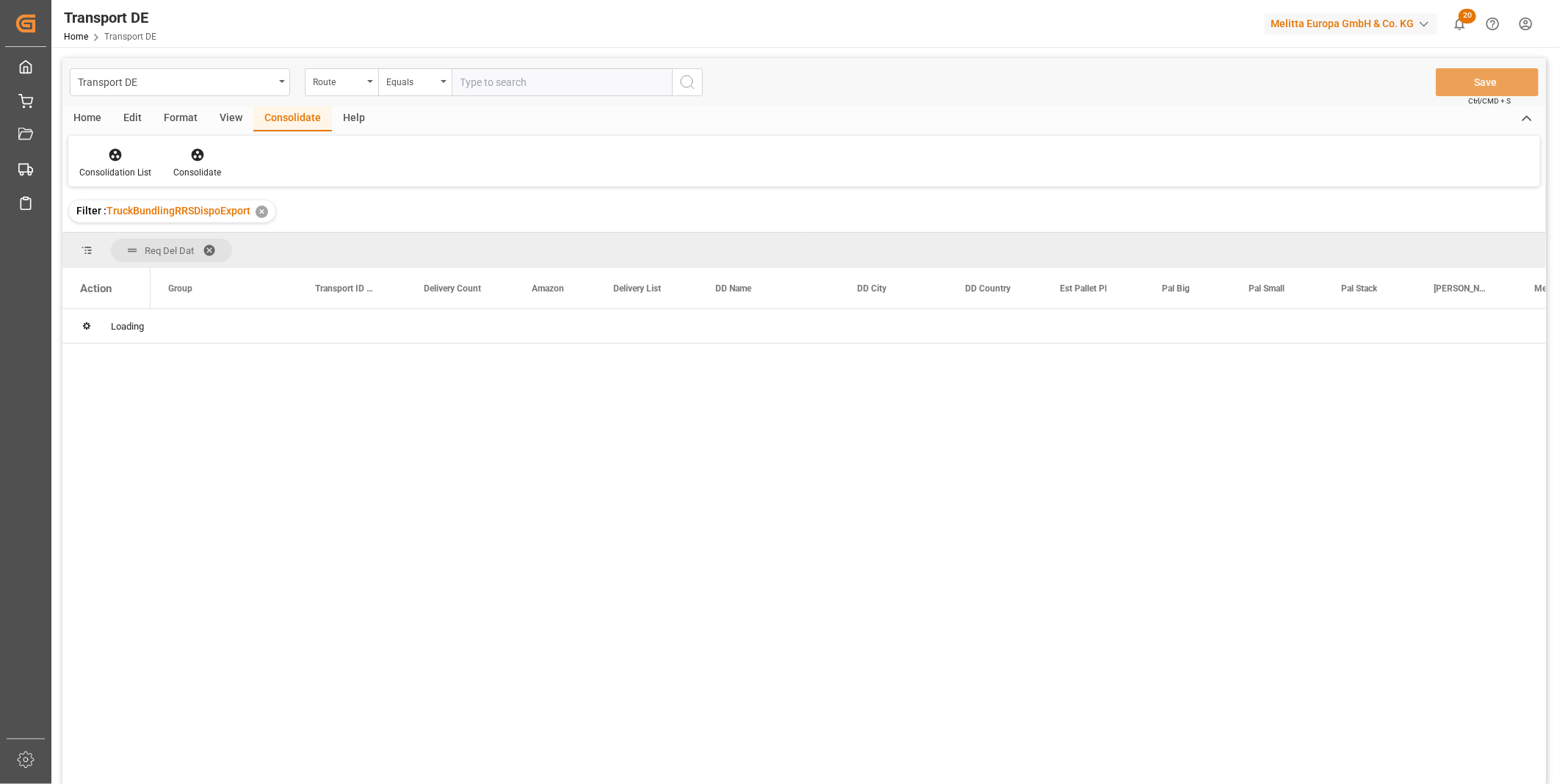
click at [426, 86] on div "Equals" at bounding box center [411, 80] width 50 height 17
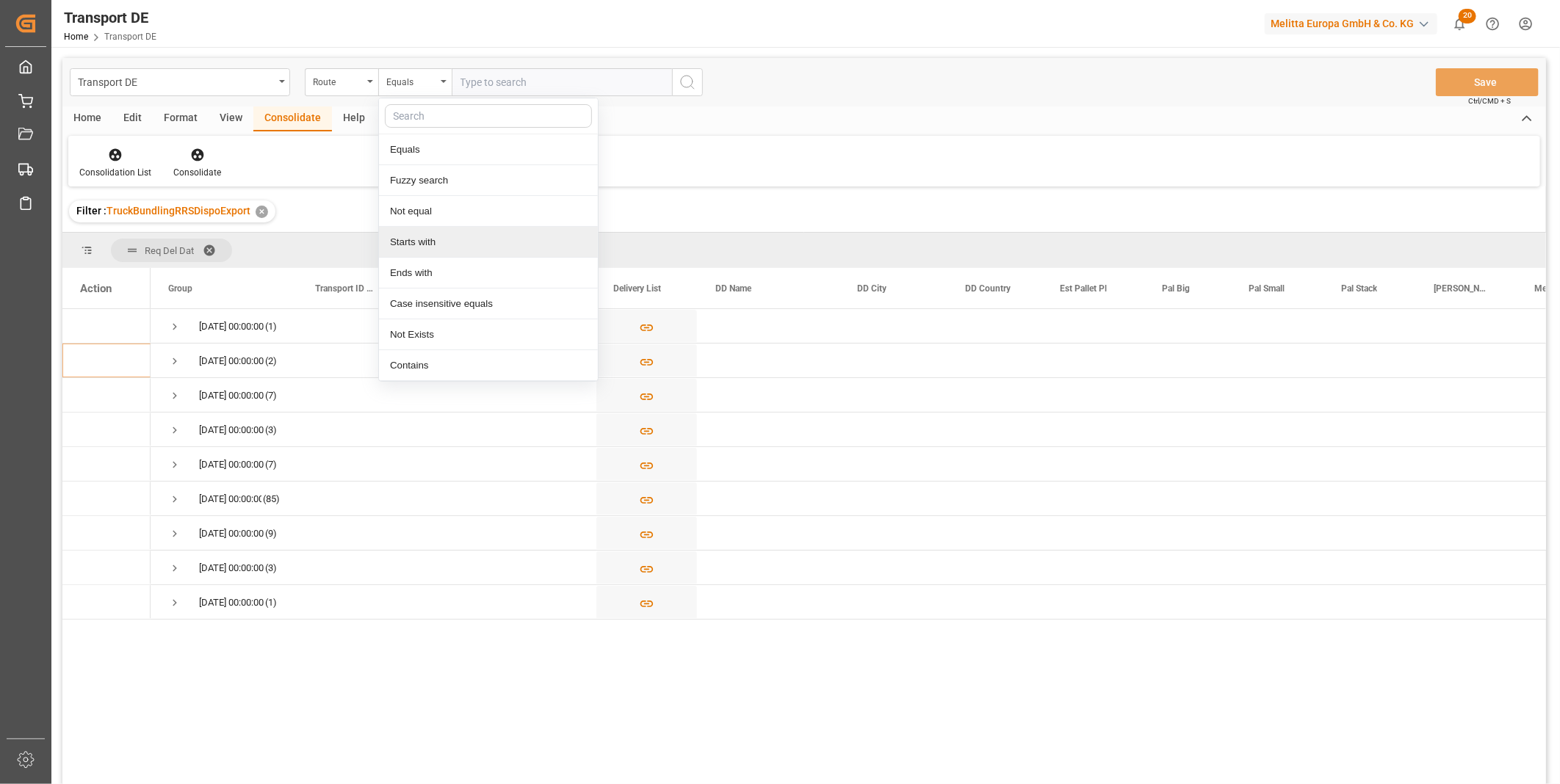
click at [420, 235] on div "Starts with" at bounding box center [488, 242] width 219 height 31
type input "IT"
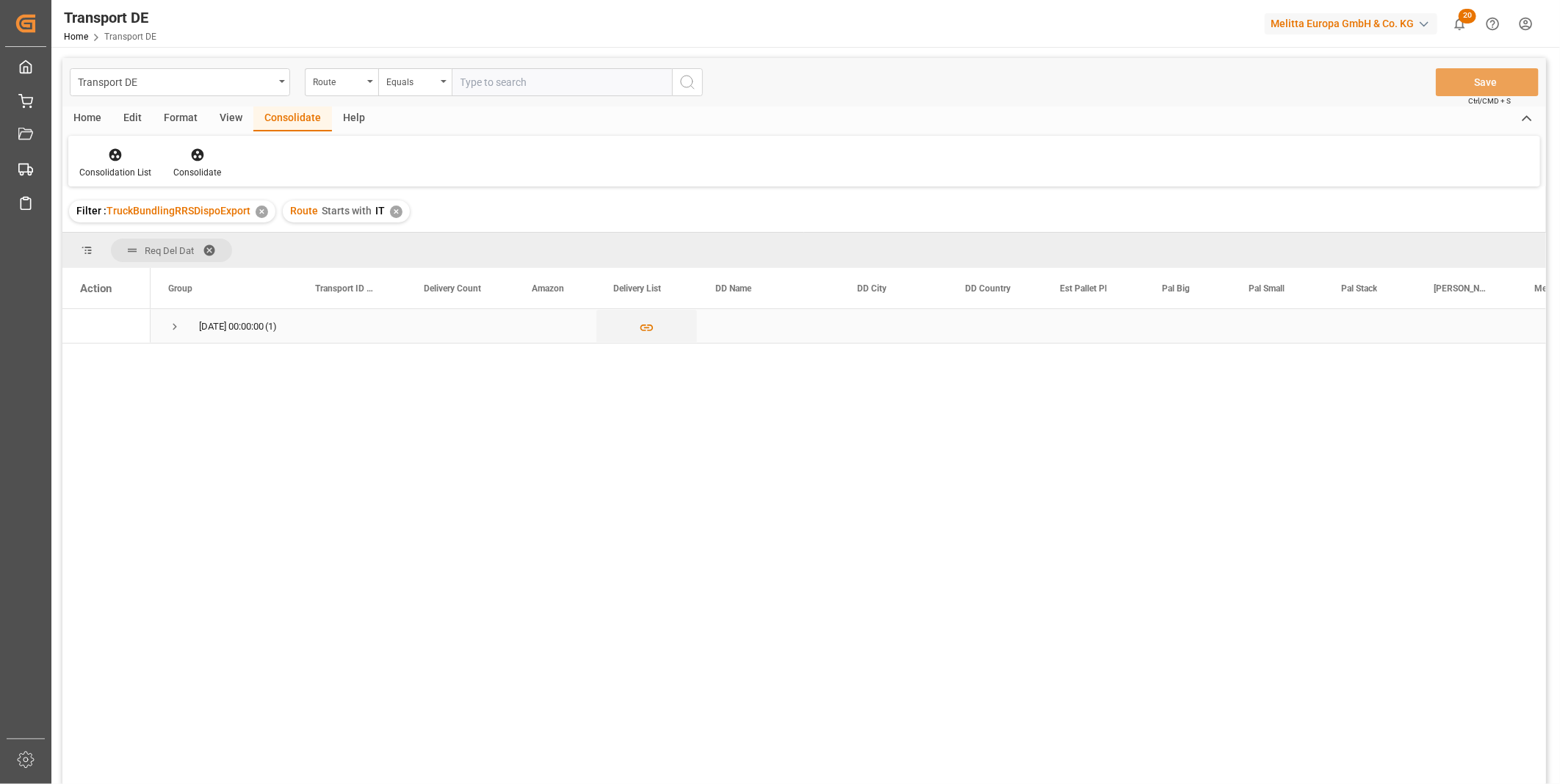
click at [180, 318] on span "Press SPACE to select this row." at bounding box center [175, 326] width 13 height 34
click at [80, 361] on input "Press Space to toggle row selection (unchecked)" at bounding box center [86, 360] width 13 height 13
checkbox input "true"
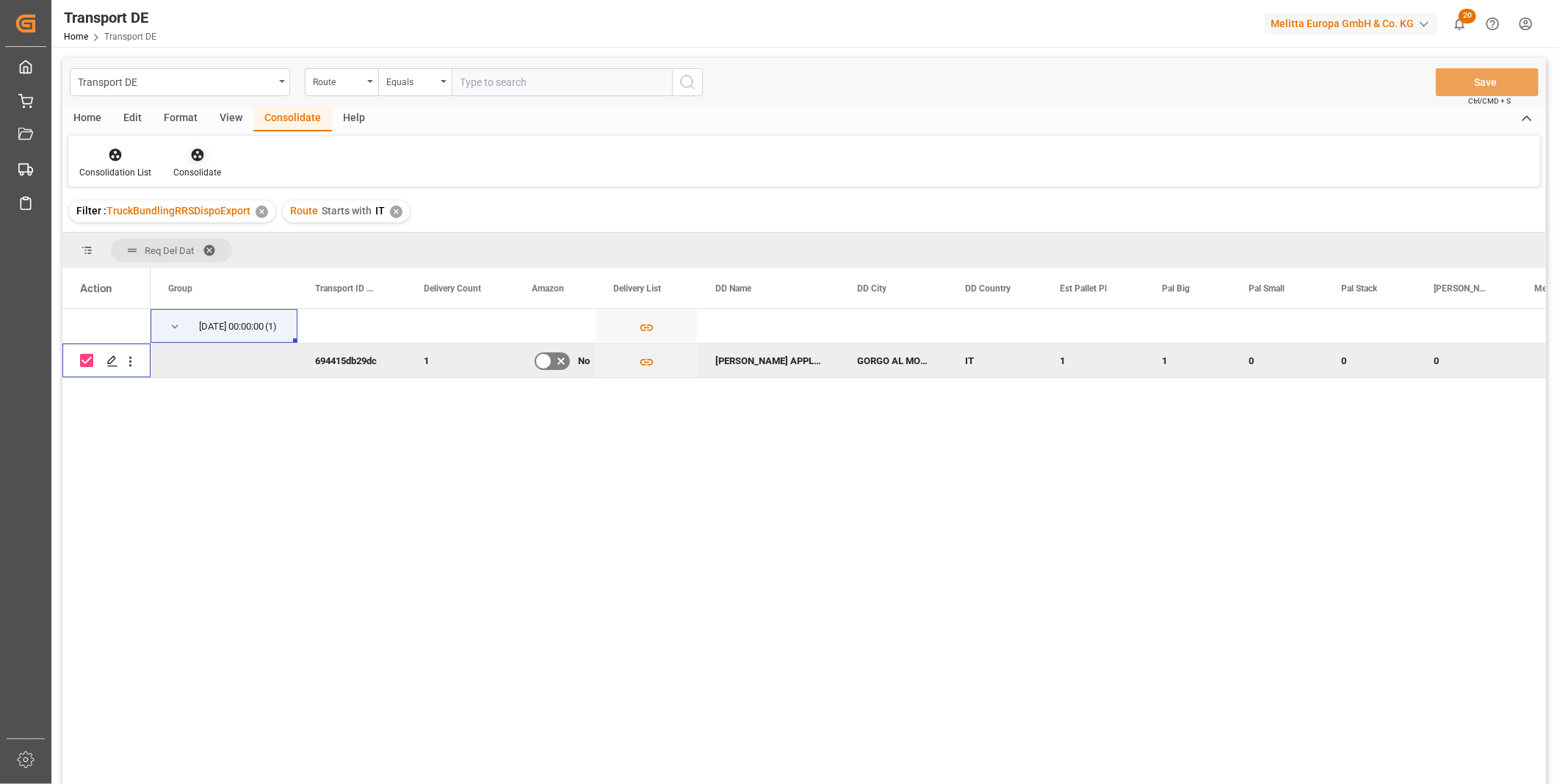
click at [191, 157] on icon at bounding box center [197, 155] width 13 height 13
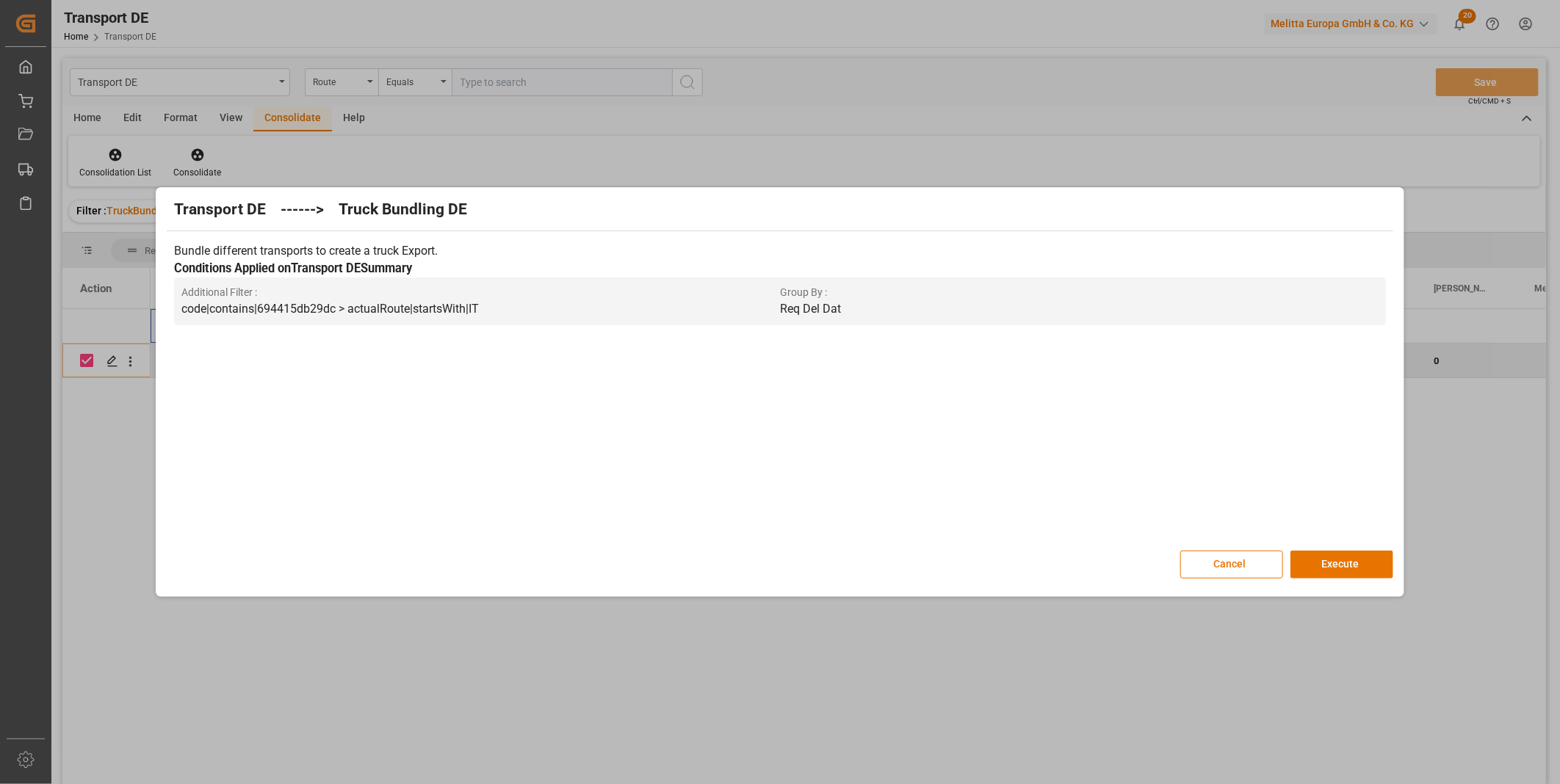
click at [1331, 544] on div "Transport DE ------> Truck Bundling DE Bundle different transports to create a …" at bounding box center [780, 392] width 1241 height 402
click at [1323, 554] on button "Execute" at bounding box center [1342, 564] width 103 height 28
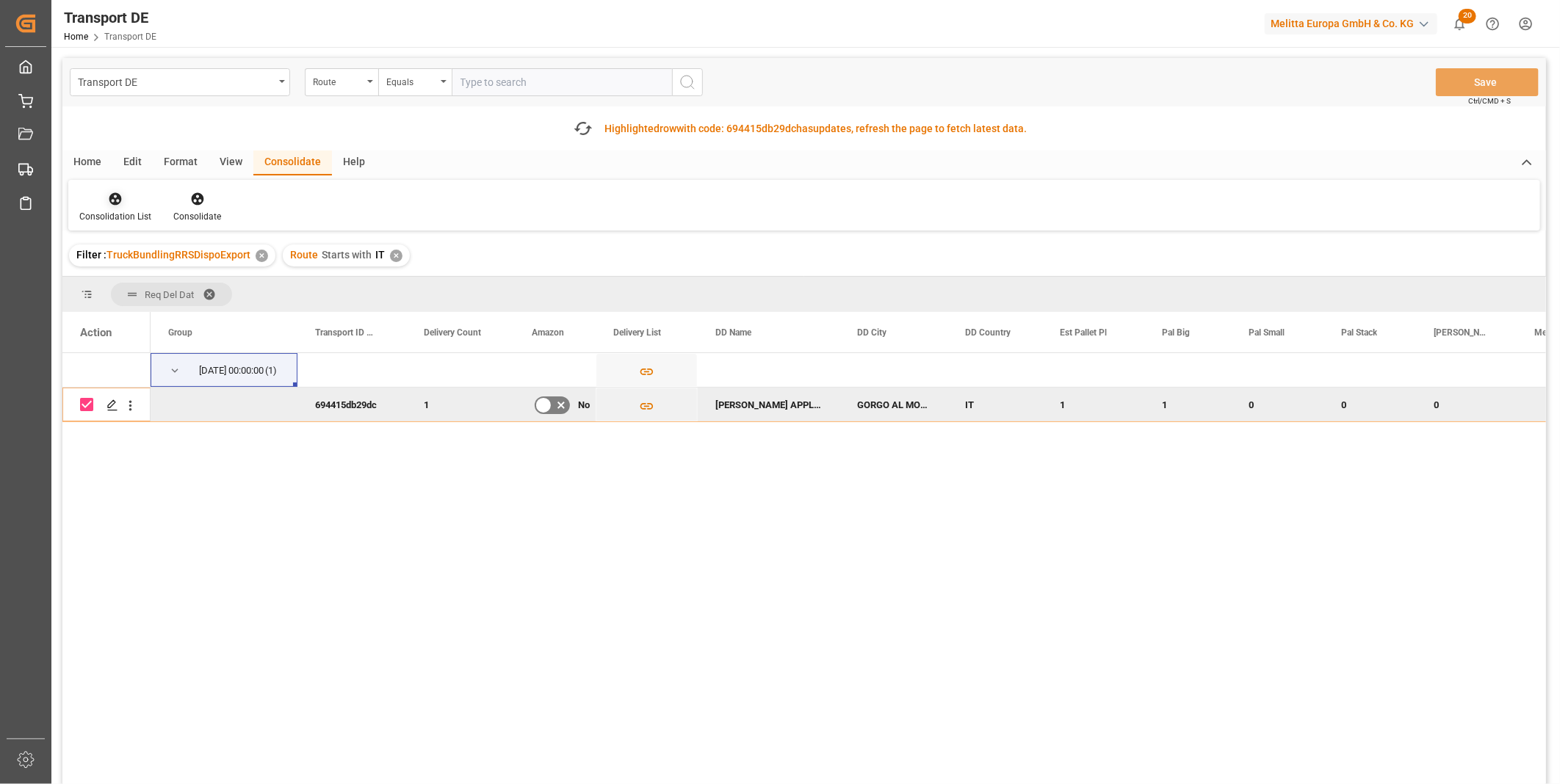
click at [126, 193] on div at bounding box center [115, 199] width 72 height 16
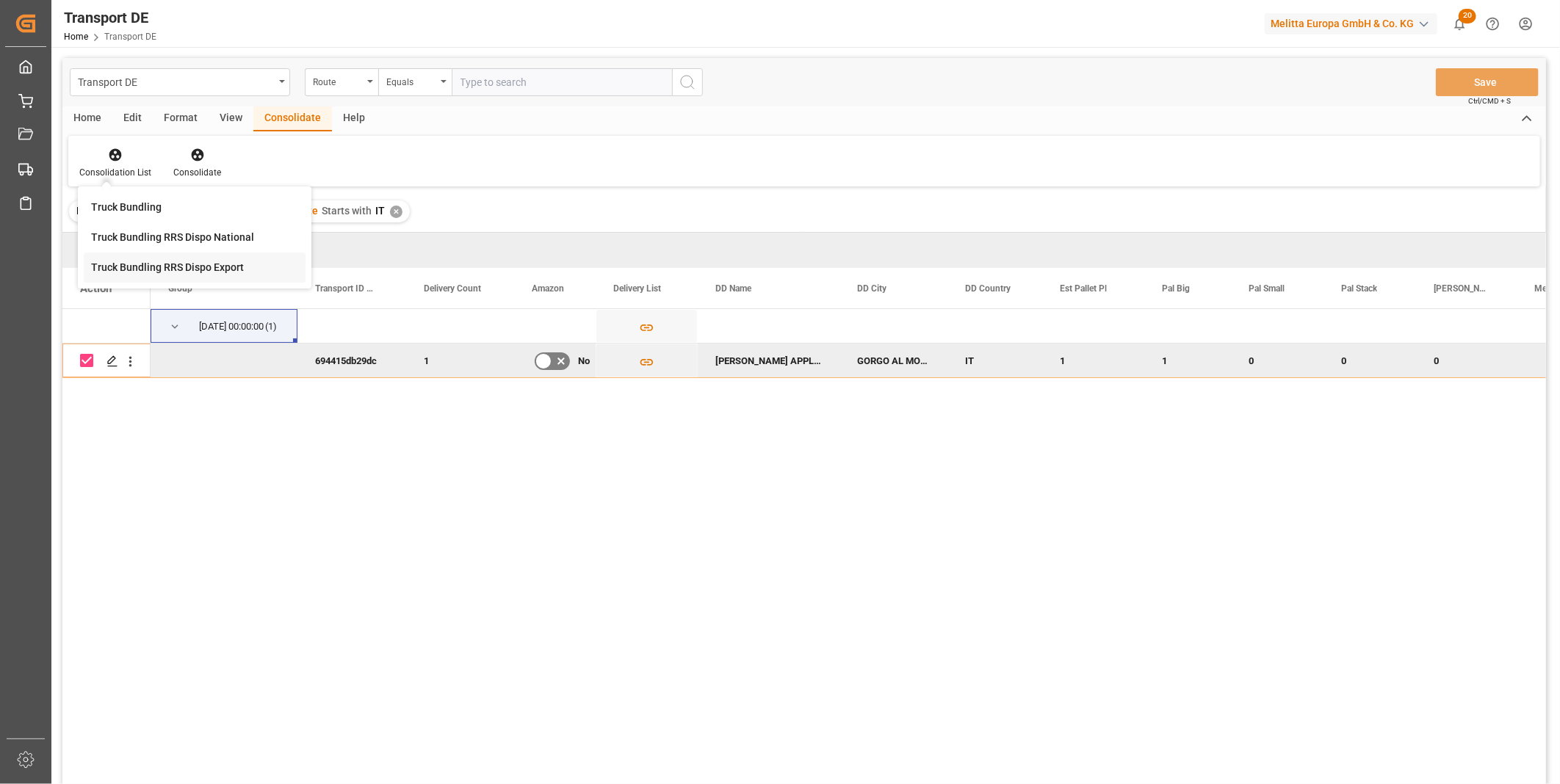
click at [222, 272] on div "Transport DE Route Equals Save Ctrl/CMD + S Home Edit Format View Consolidate H…" at bounding box center [804, 440] width 1484 height 765
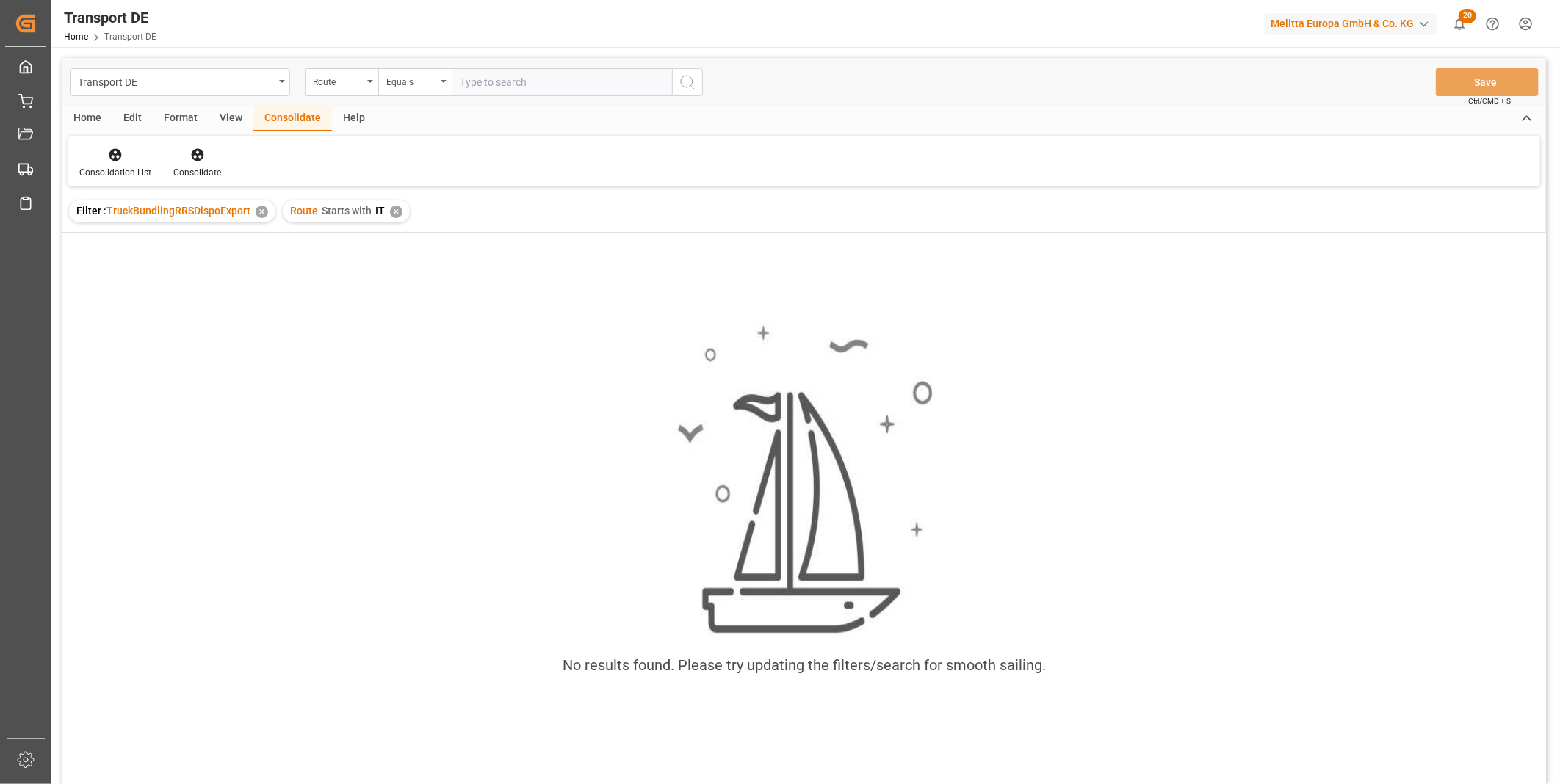
click at [395, 205] on div "✕" at bounding box center [396, 211] width 13 height 13
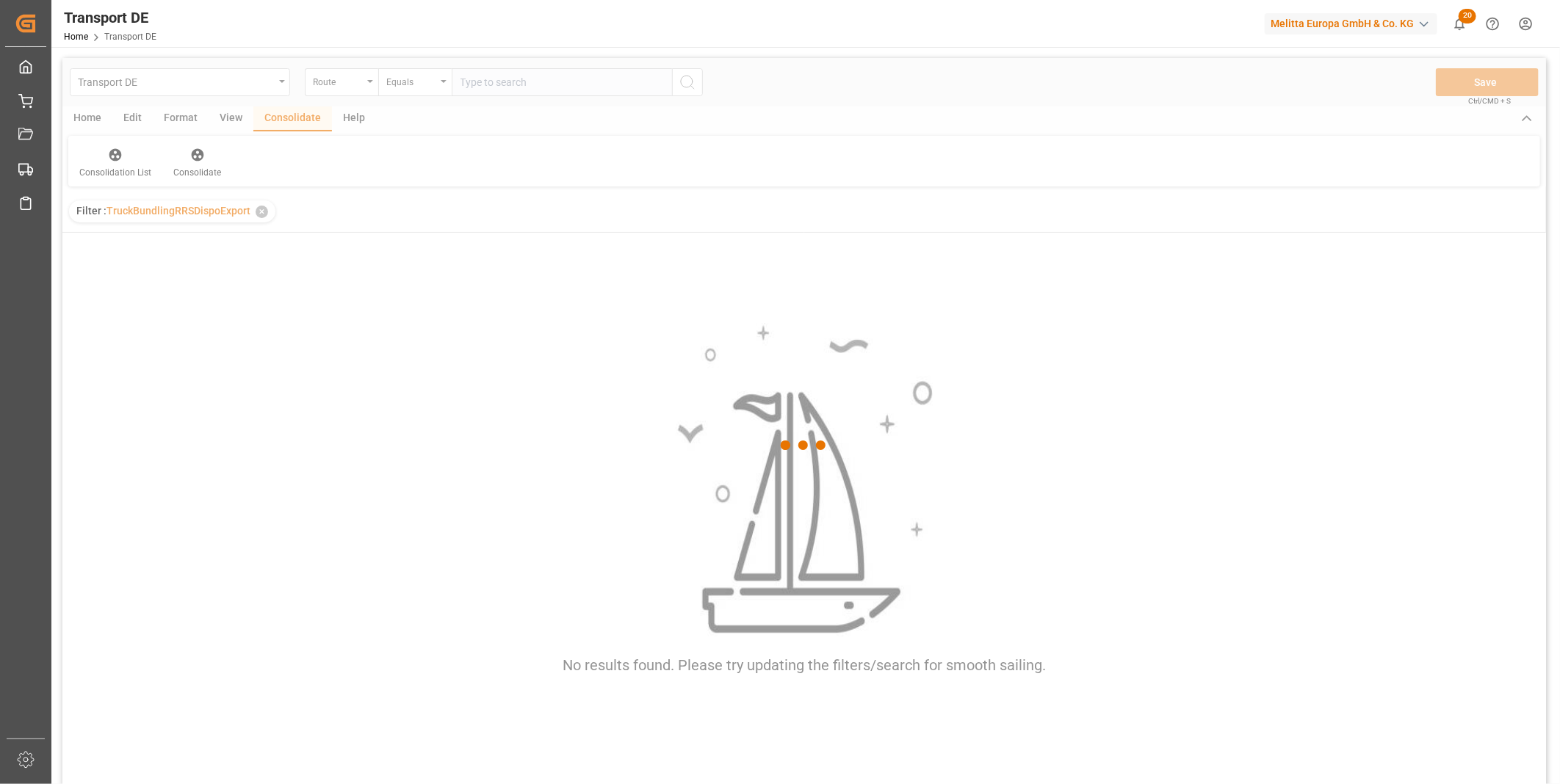
click at [413, 84] on div at bounding box center [804, 445] width 1484 height 775
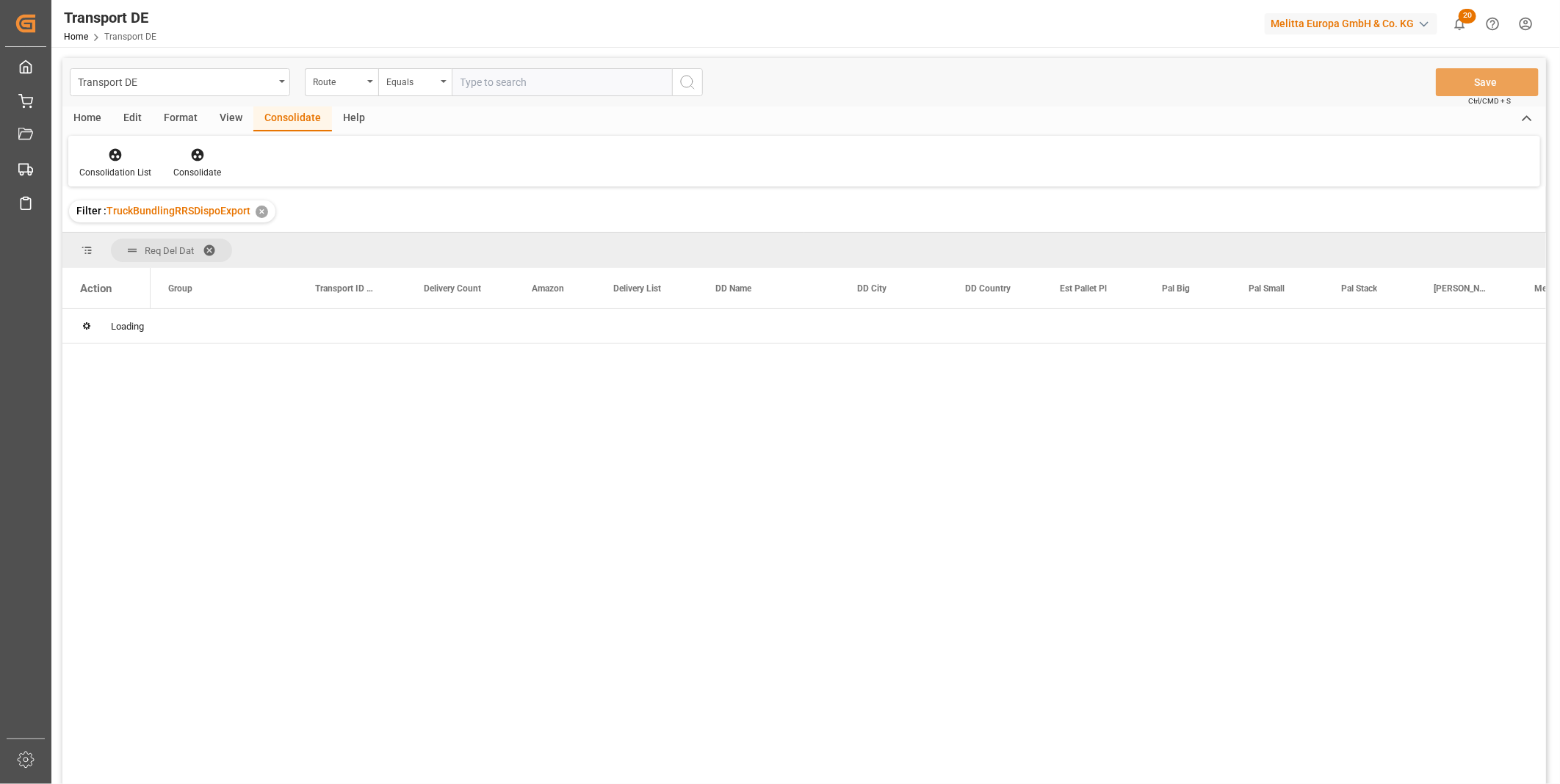
click at [413, 84] on div "Equals" at bounding box center [411, 80] width 50 height 17
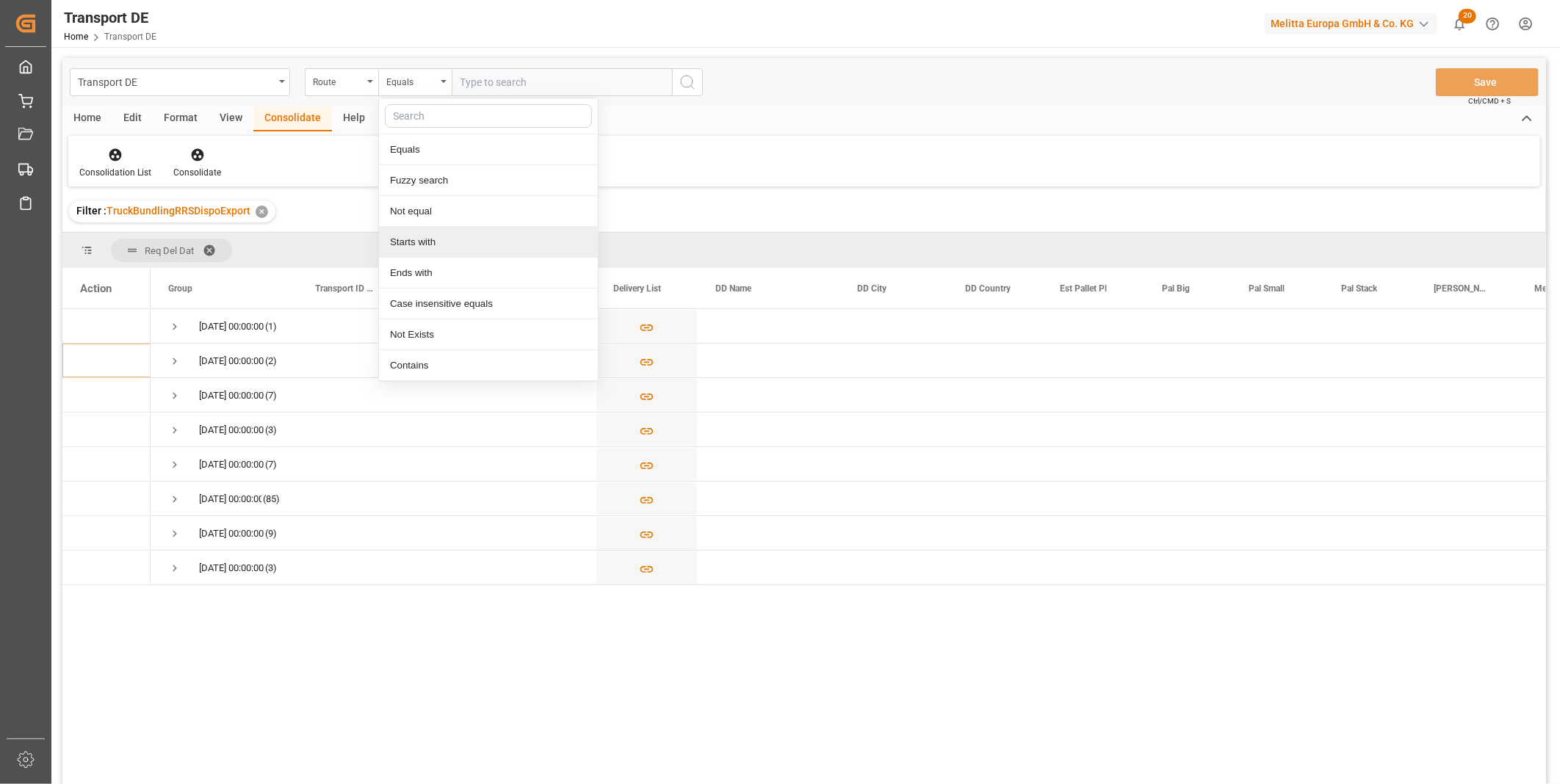
click at [446, 233] on div "Starts with" at bounding box center [488, 242] width 219 height 31
type input "UZ"
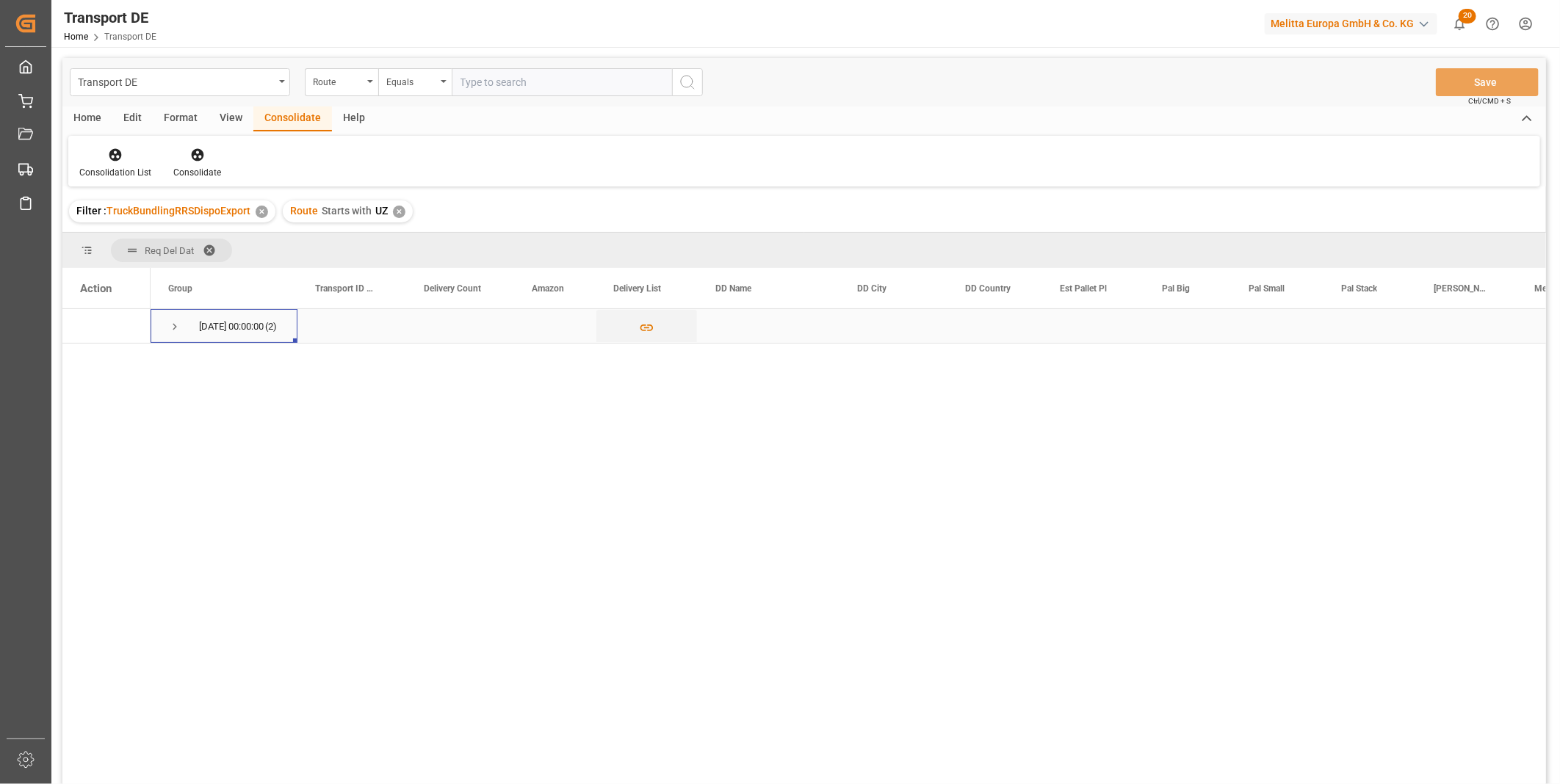
click at [172, 325] on span "Press SPACE to select this row." at bounding box center [175, 326] width 13 height 13
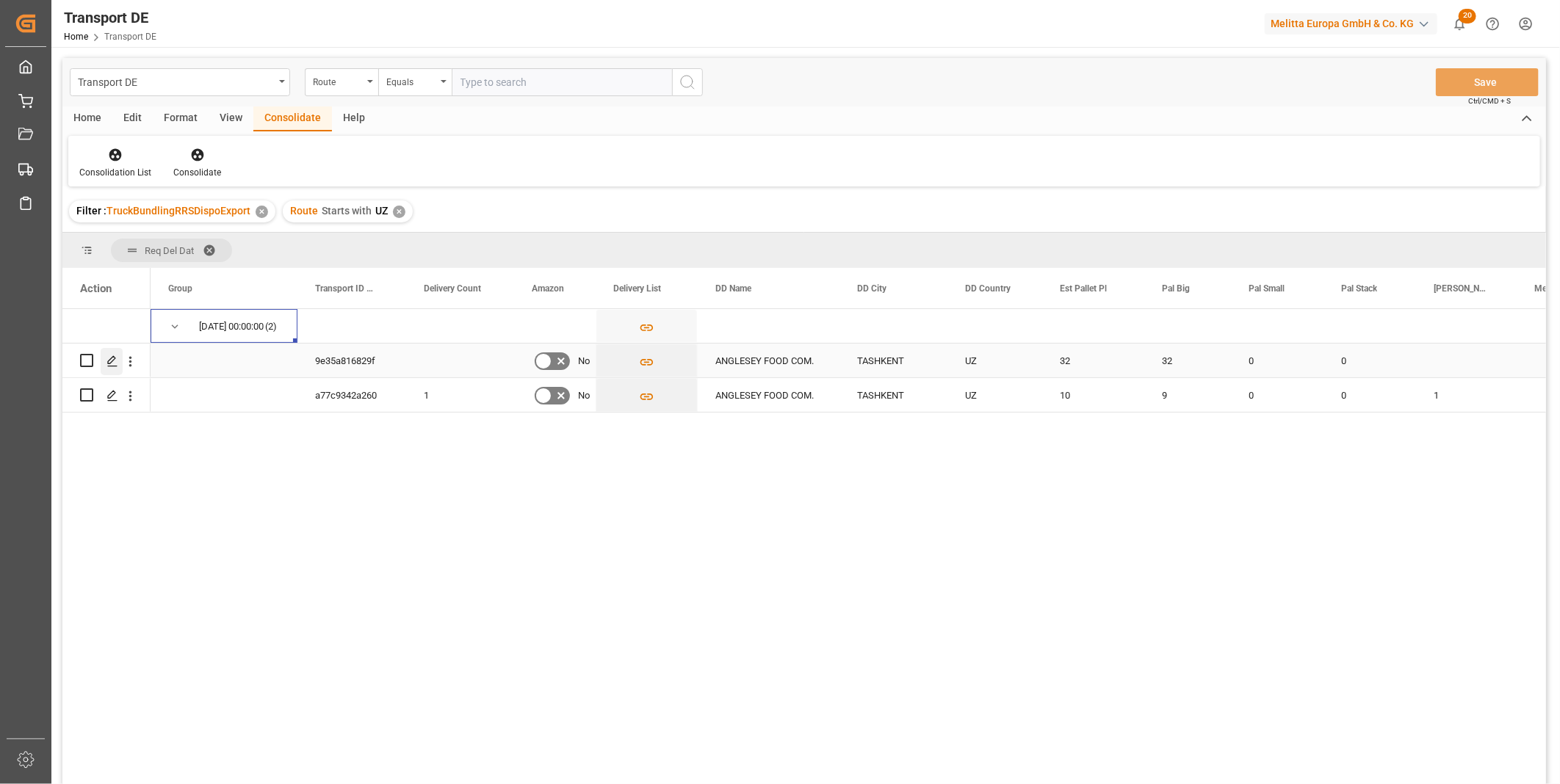
click at [113, 358] on icon "Press SPACE to select this row." at bounding box center [112, 361] width 12 height 12
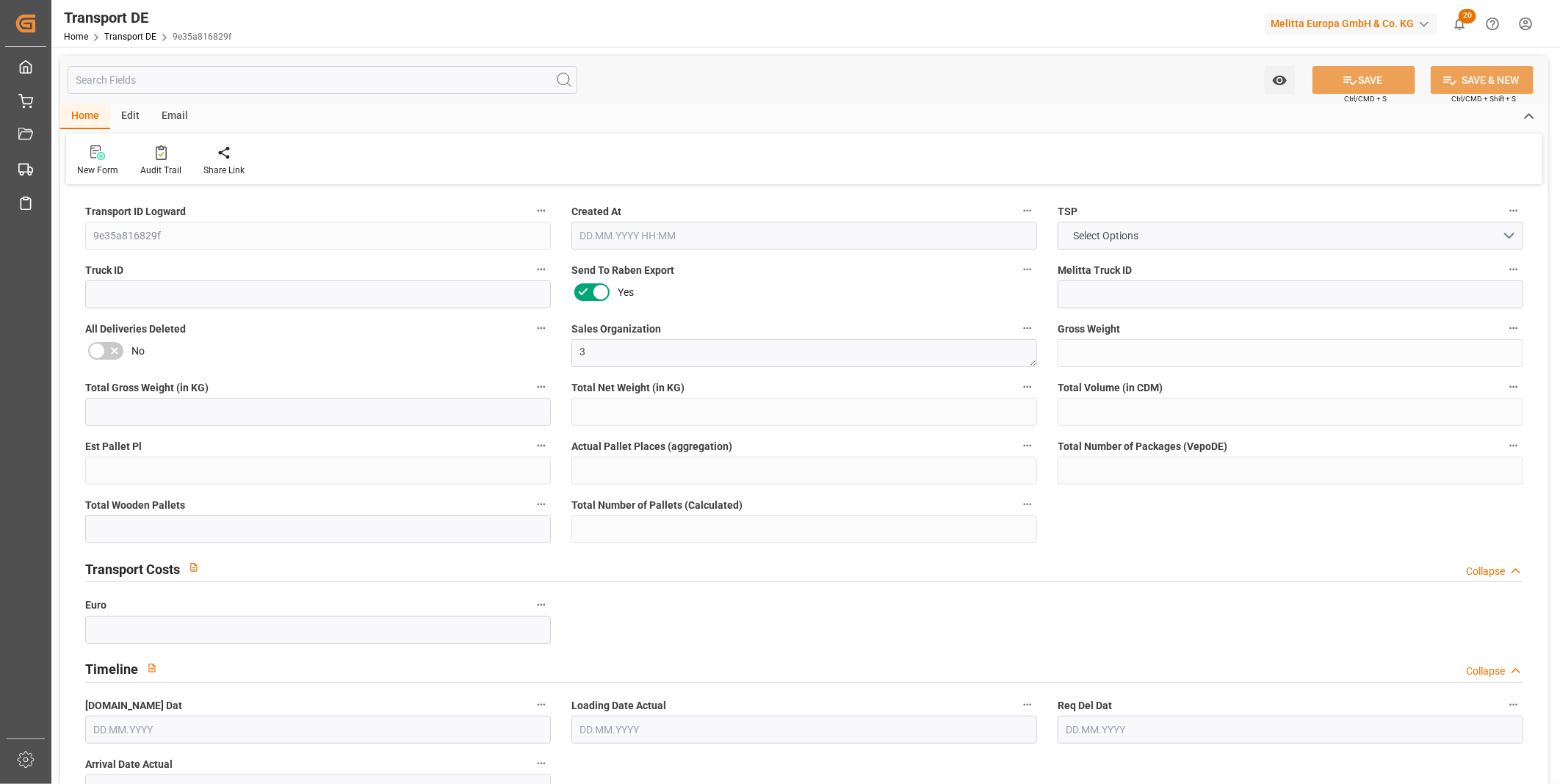
type input "7022"
type input "6084.136"
type input "5334.728"
type input "50470.92"
type input "32"
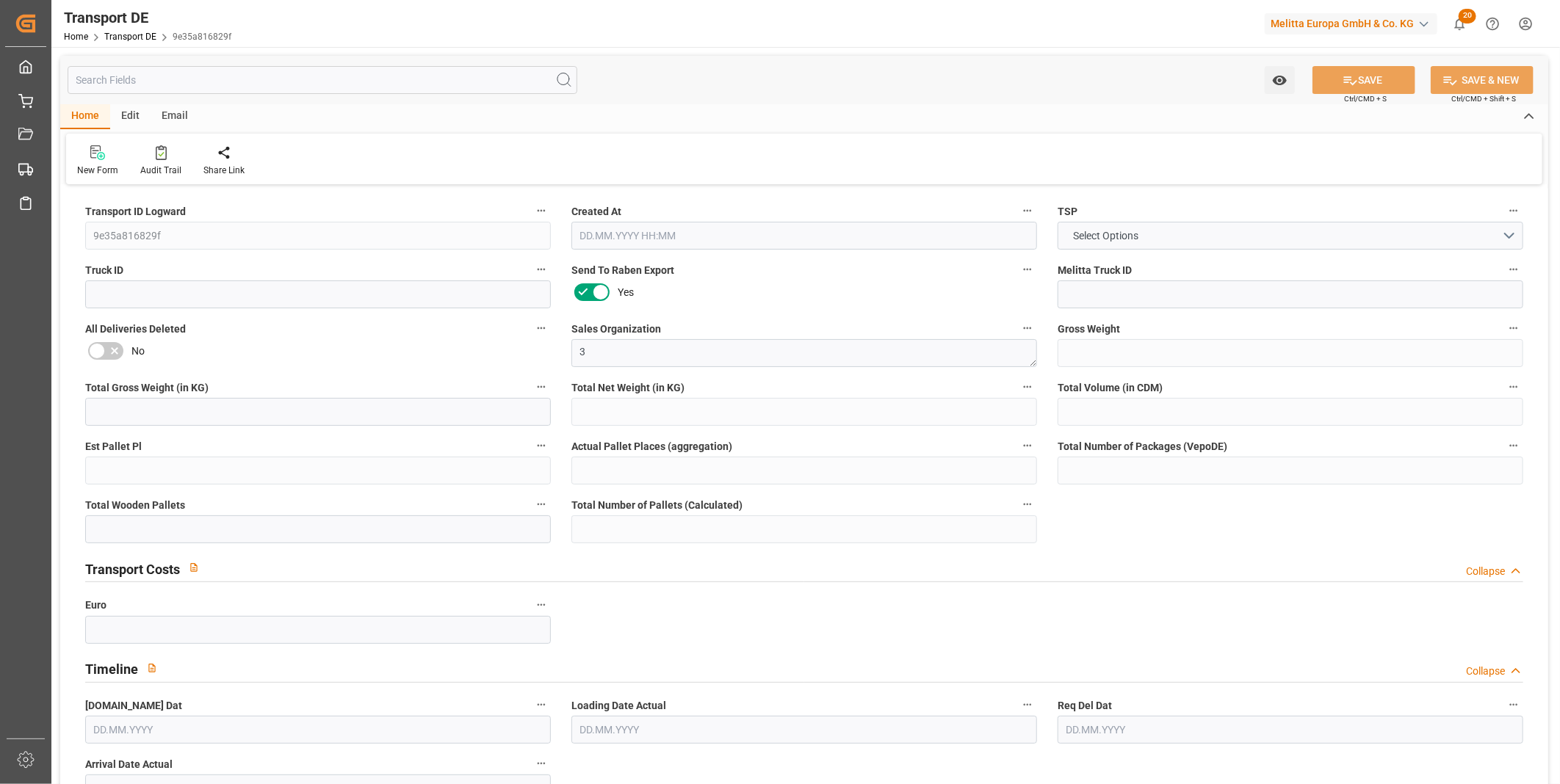
type input "0"
type input "32"
type input "0"
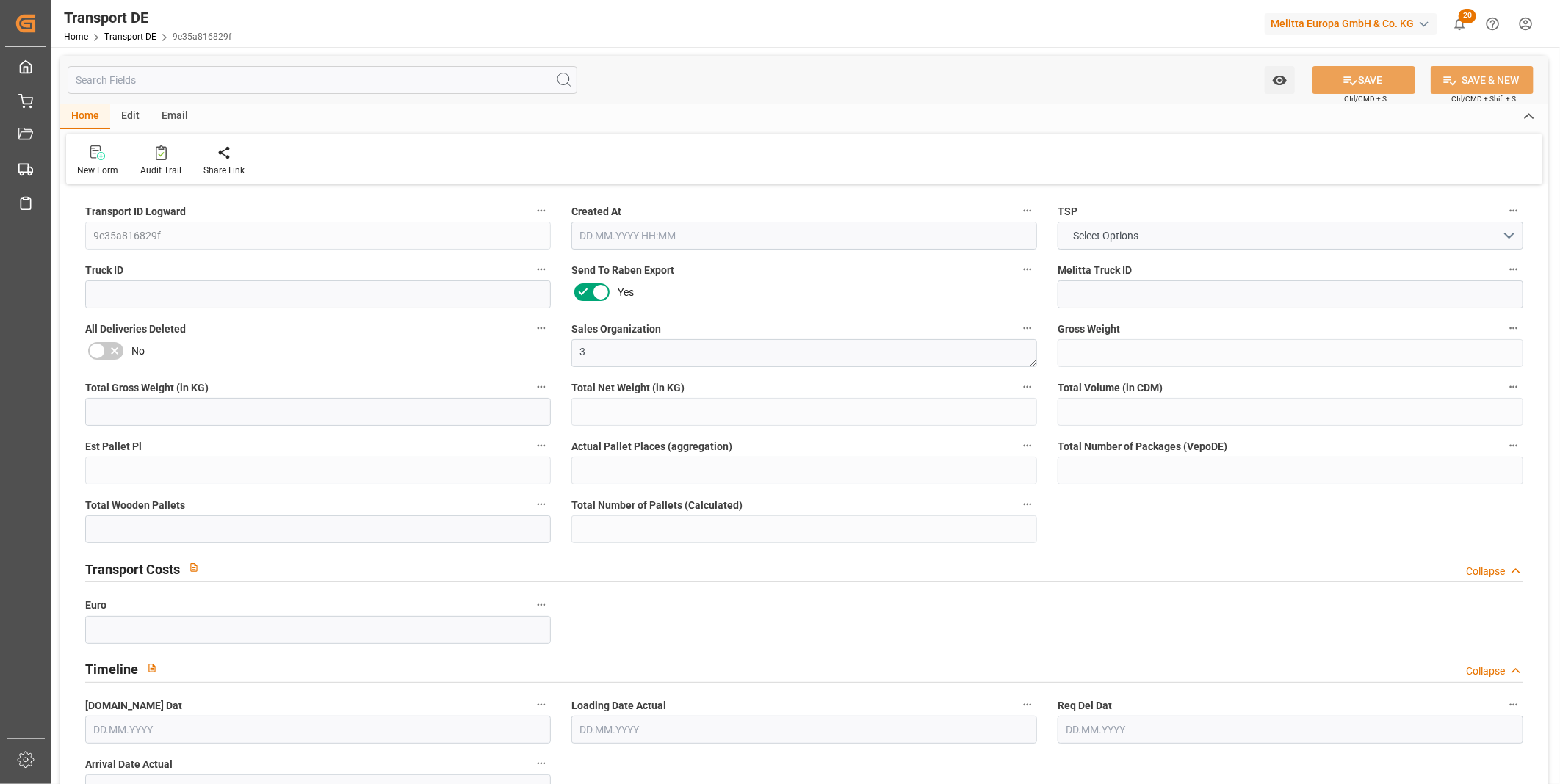
type input "10"
type input "0"
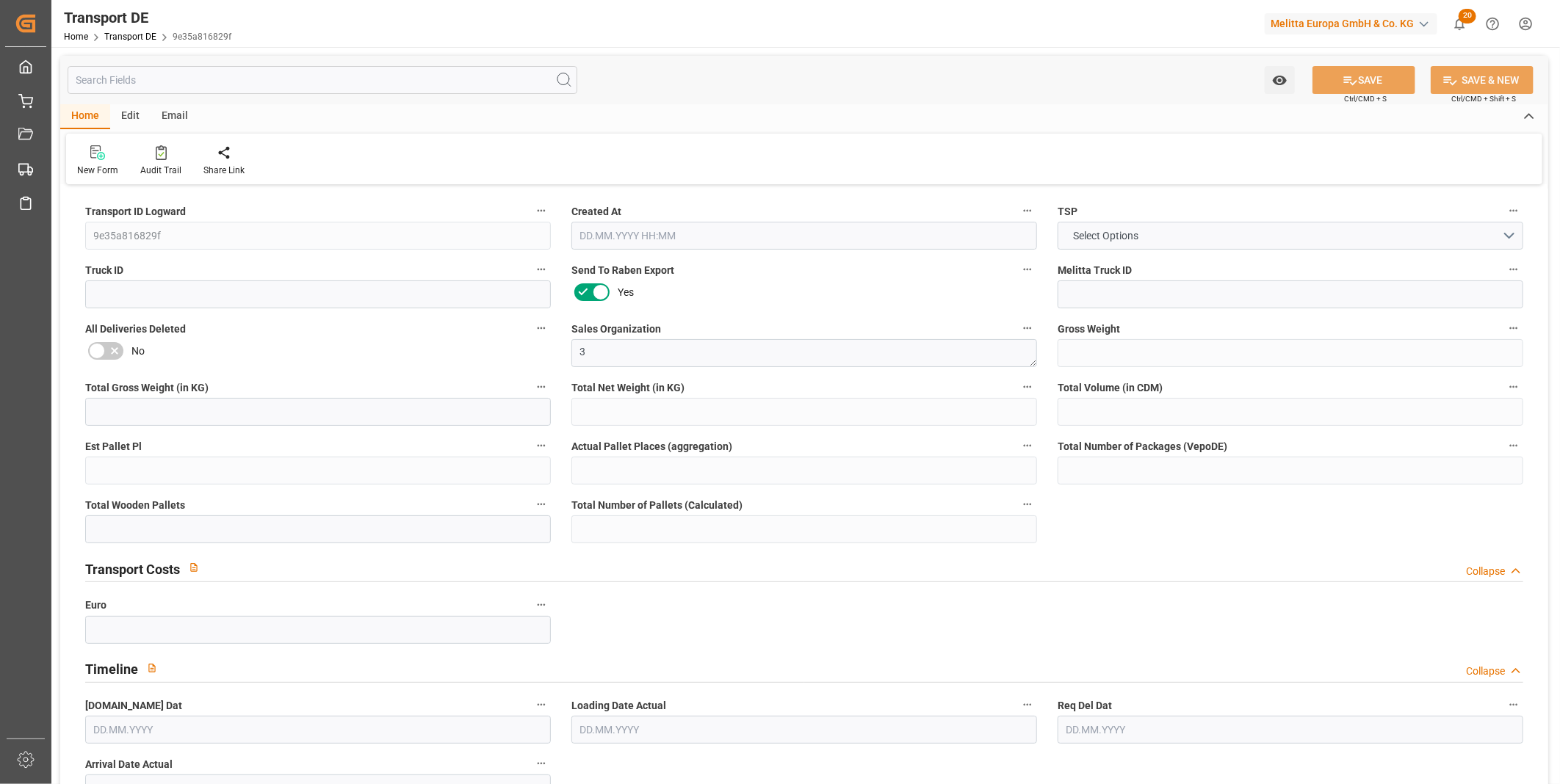
type input "0"
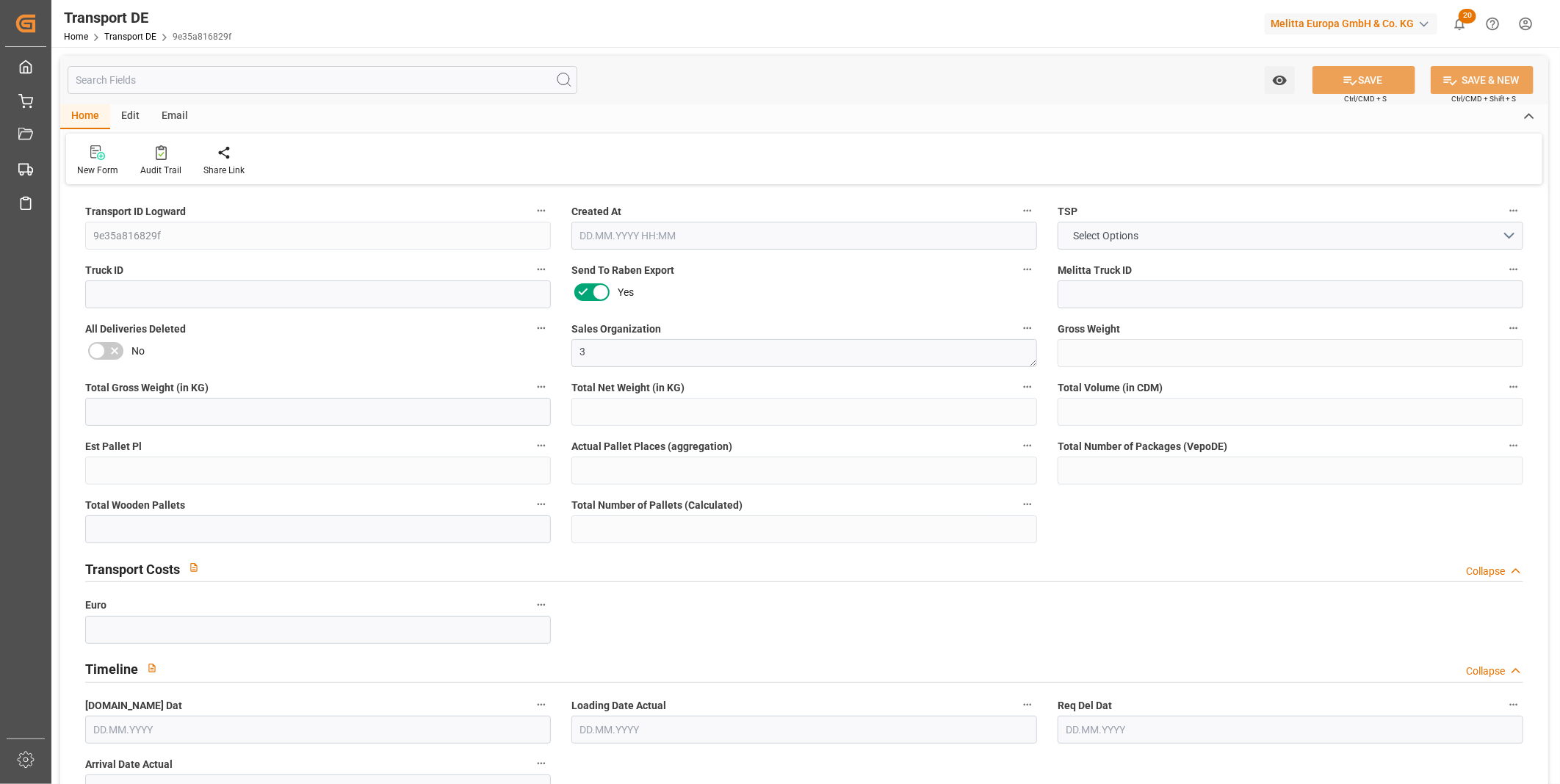
type input "0"
type input "32"
type input "0"
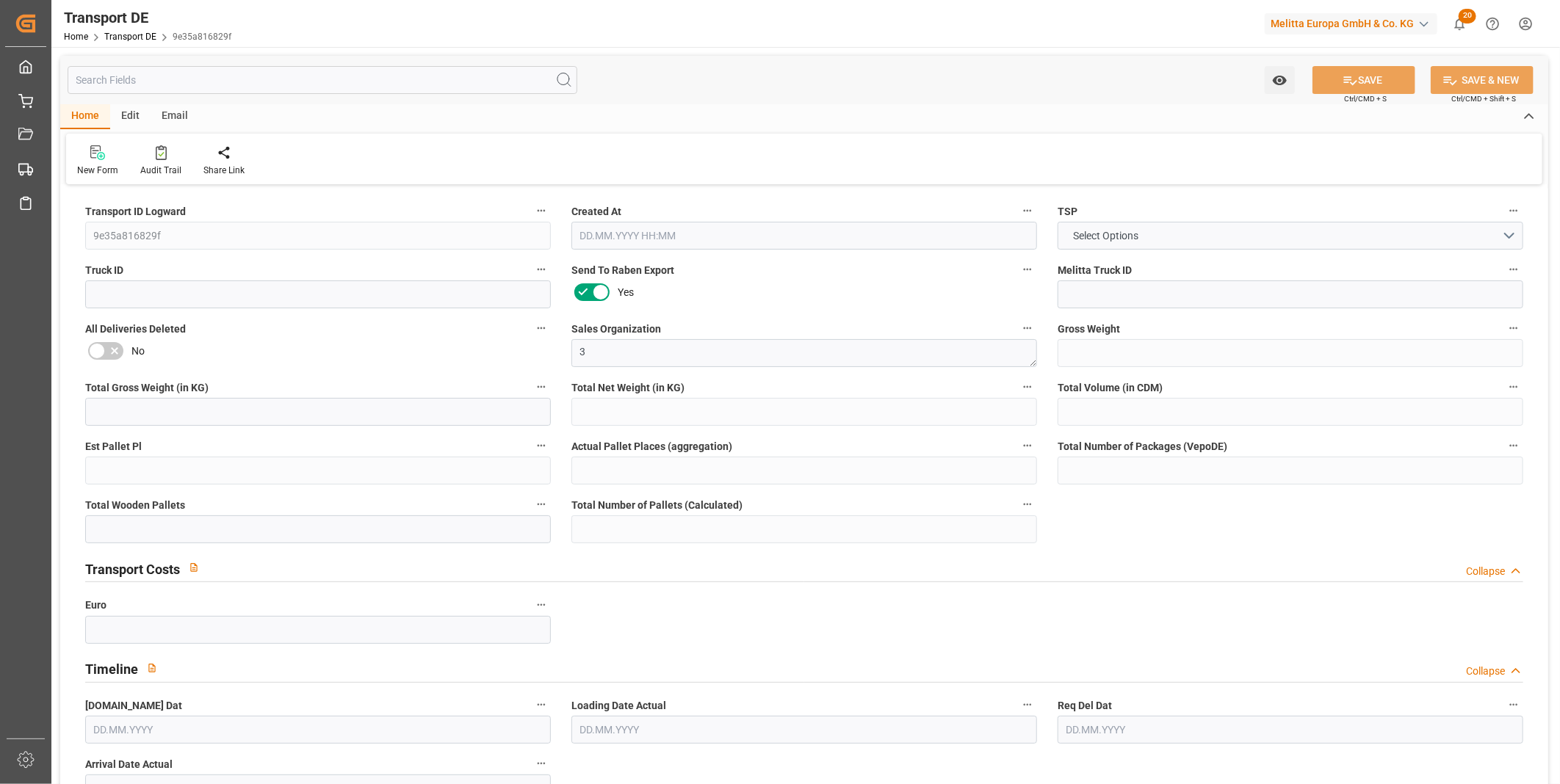
type input "0"
type input "[DATE] 06:53"
type input "[DATE]"
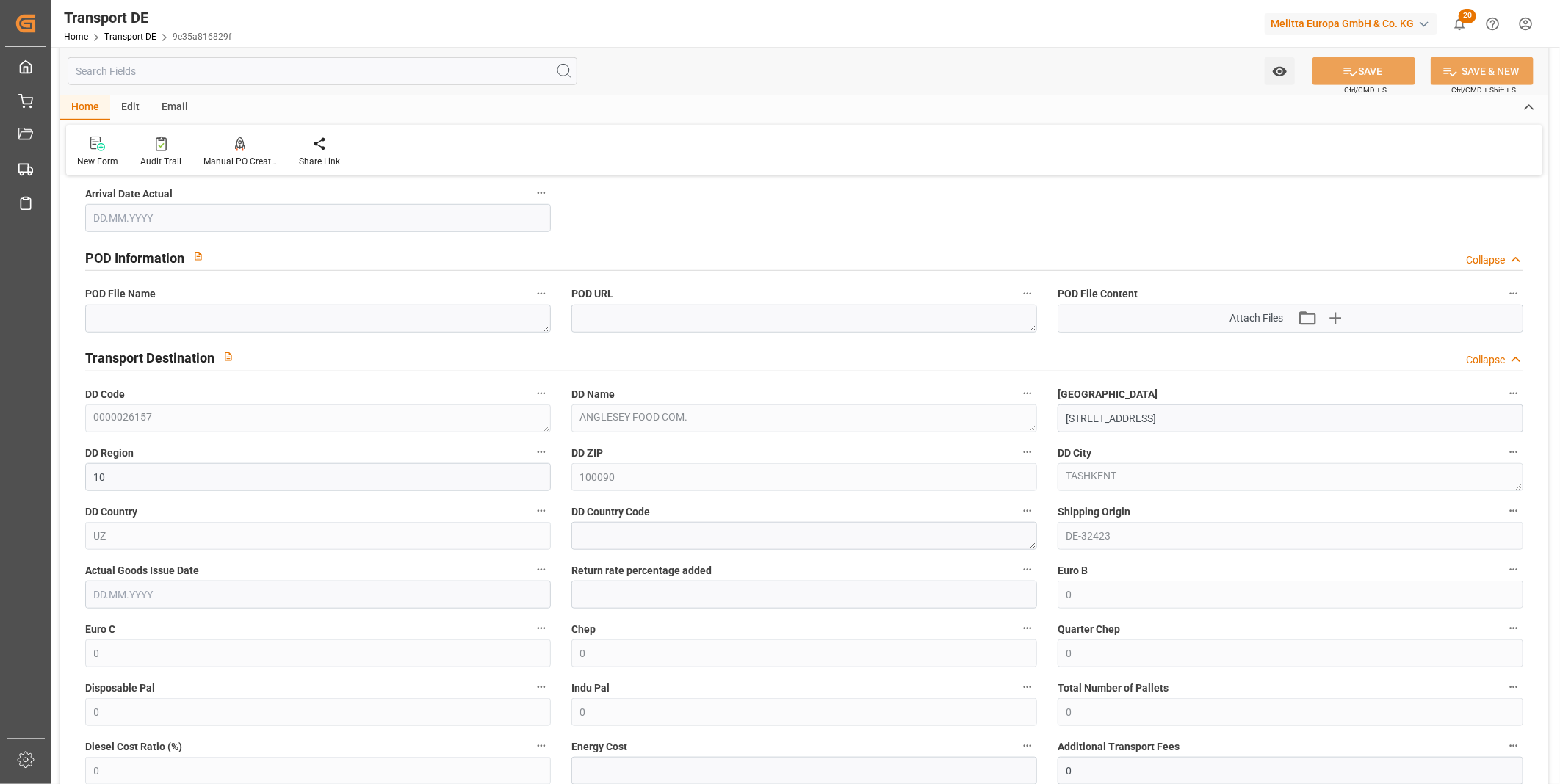
scroll to position [1060, 0]
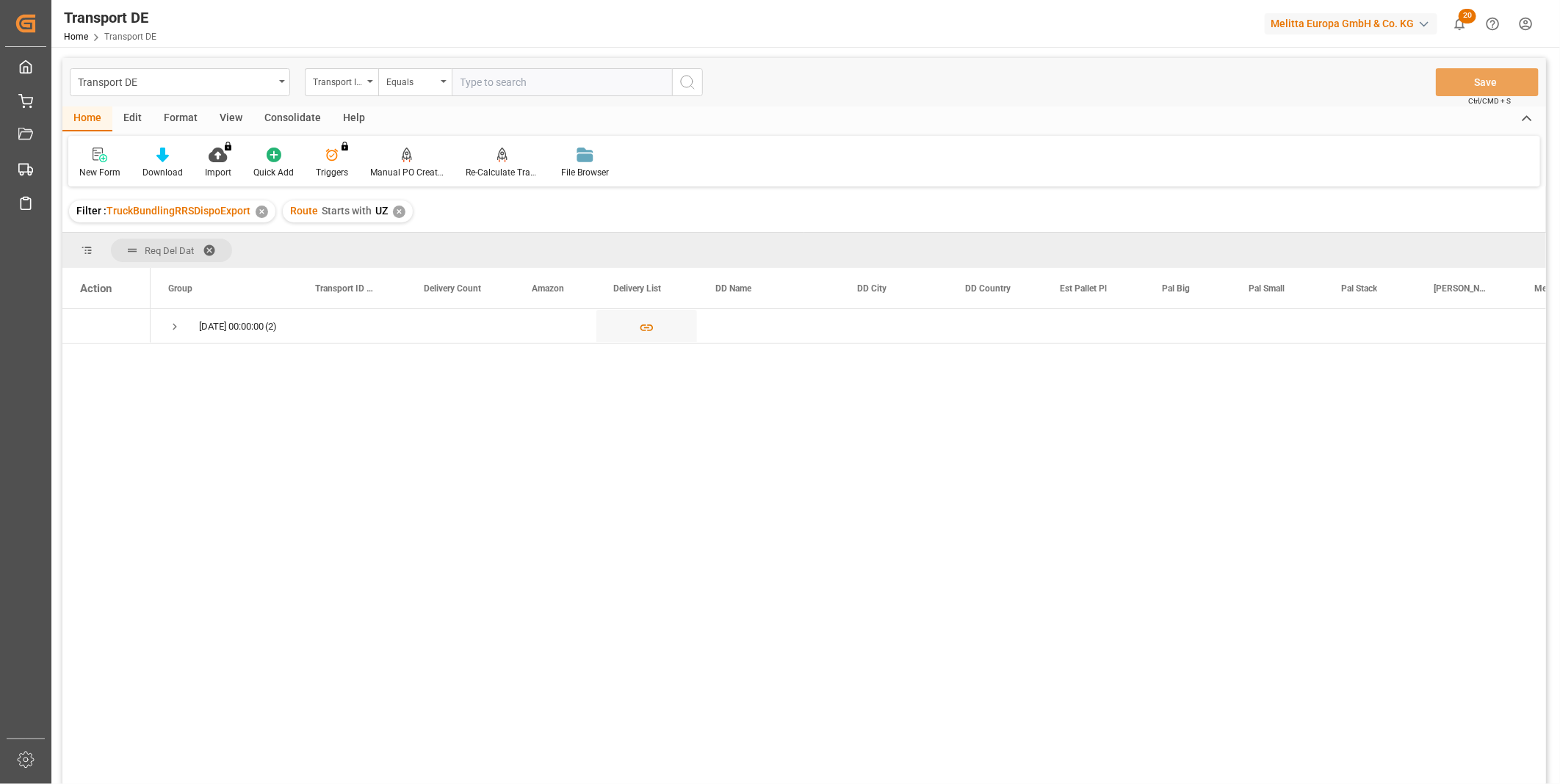
click at [295, 107] on div "Consolidate" at bounding box center [292, 118] width 78 height 25
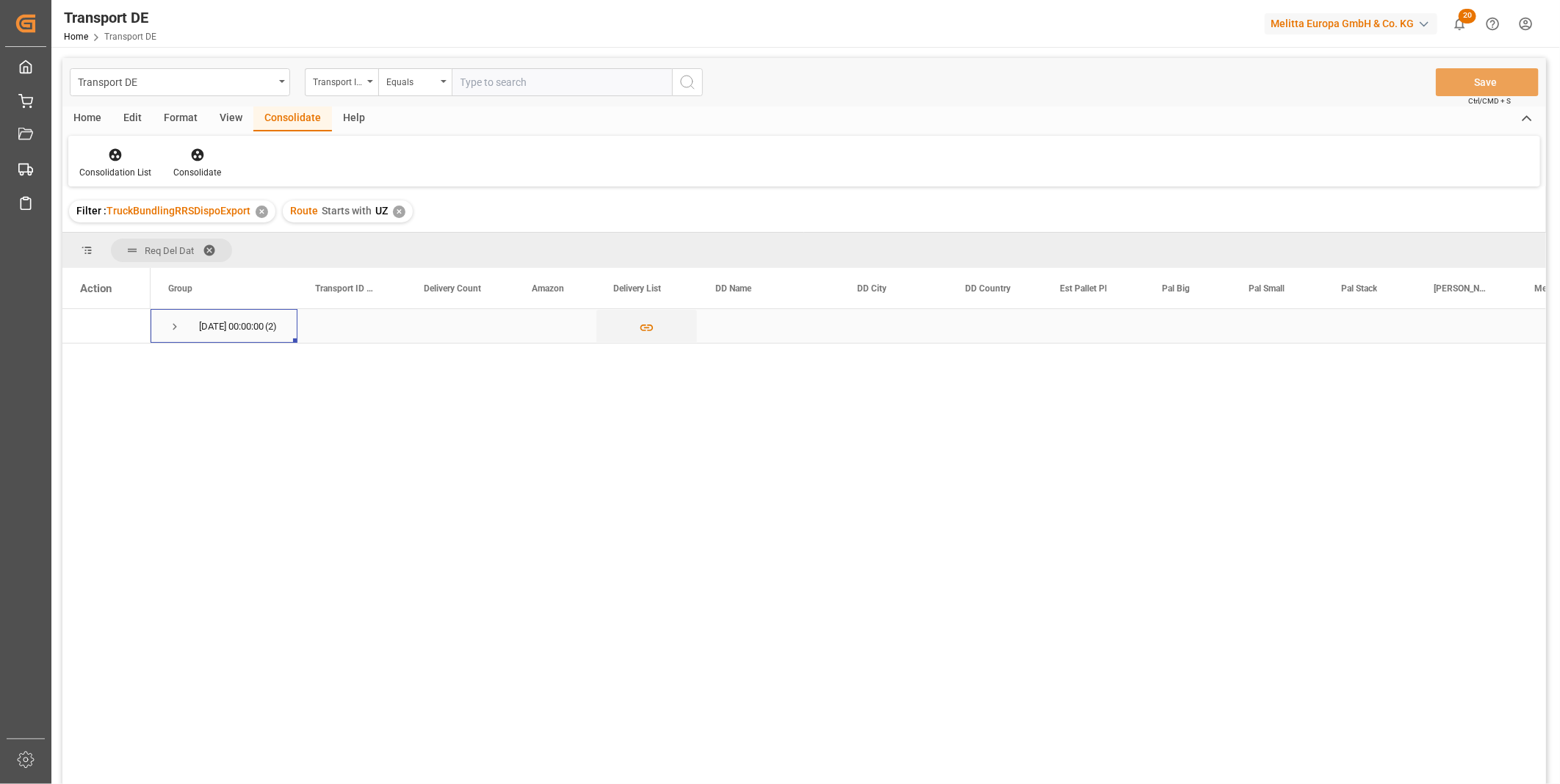
click at [183, 336] on span "[DATE] 00:00:00 (2)" at bounding box center [224, 325] width 112 height 33
click at [129, 156] on div at bounding box center [115, 155] width 72 height 16
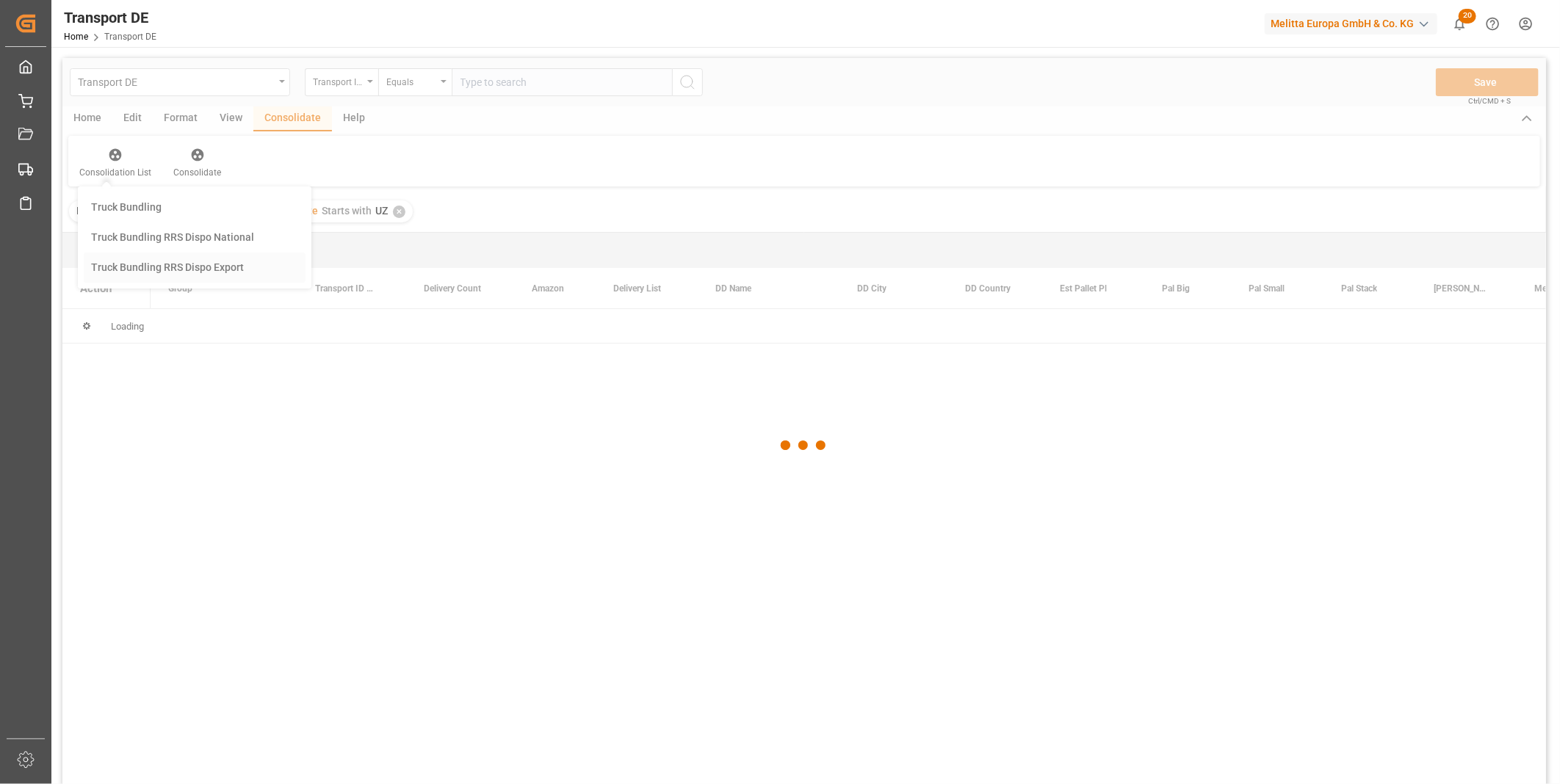
click at [172, 280] on div "Transport DE Transport ID Logward Equals Save Ctrl/CMD + S Home Edit Format Vie…" at bounding box center [804, 440] width 1484 height 765
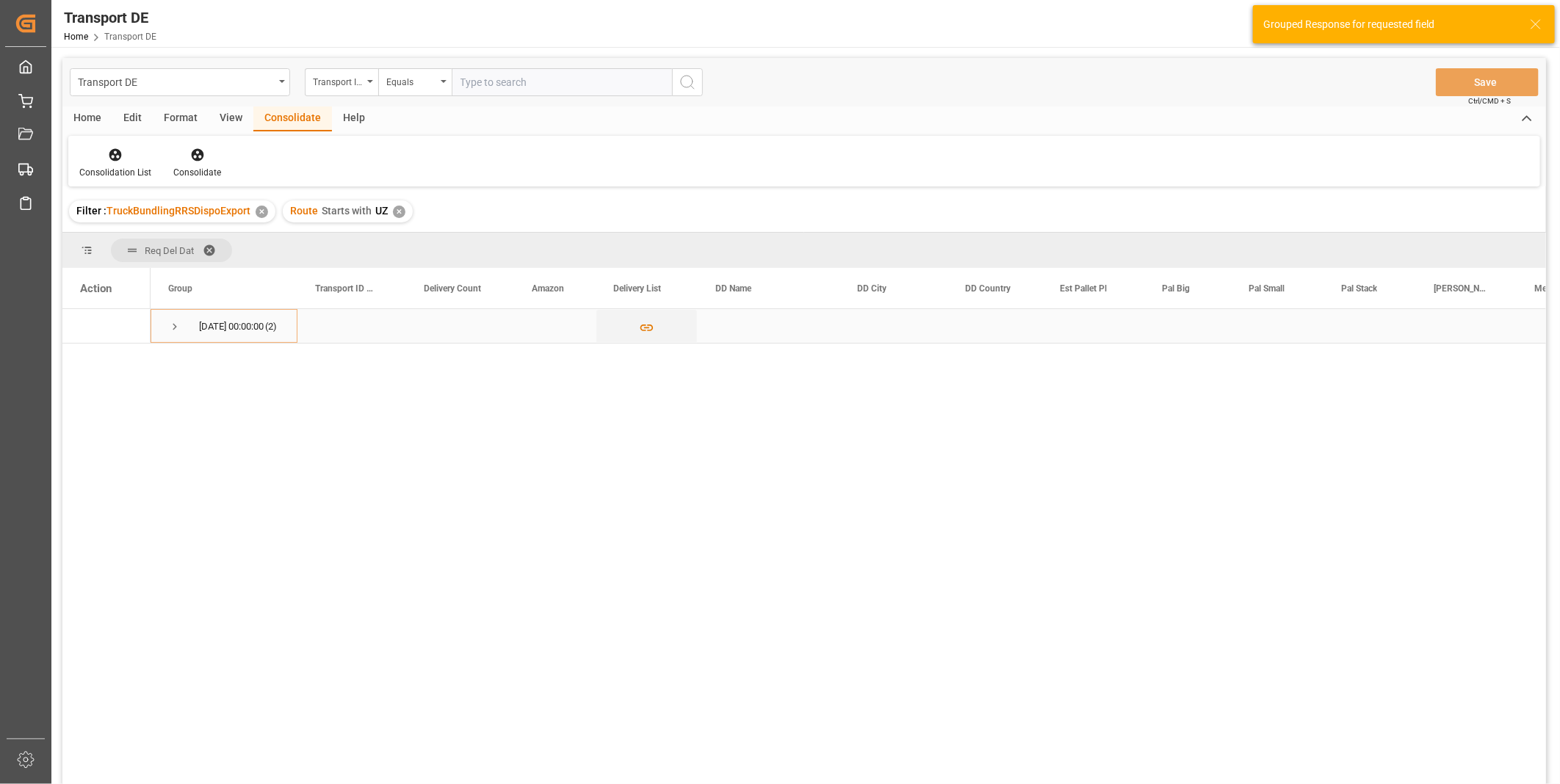
click at [185, 324] on span "[DATE] 00:00:00 (2)" at bounding box center [224, 325] width 112 height 33
click at [174, 325] on span "Press SPACE to select this row." at bounding box center [175, 326] width 13 height 13
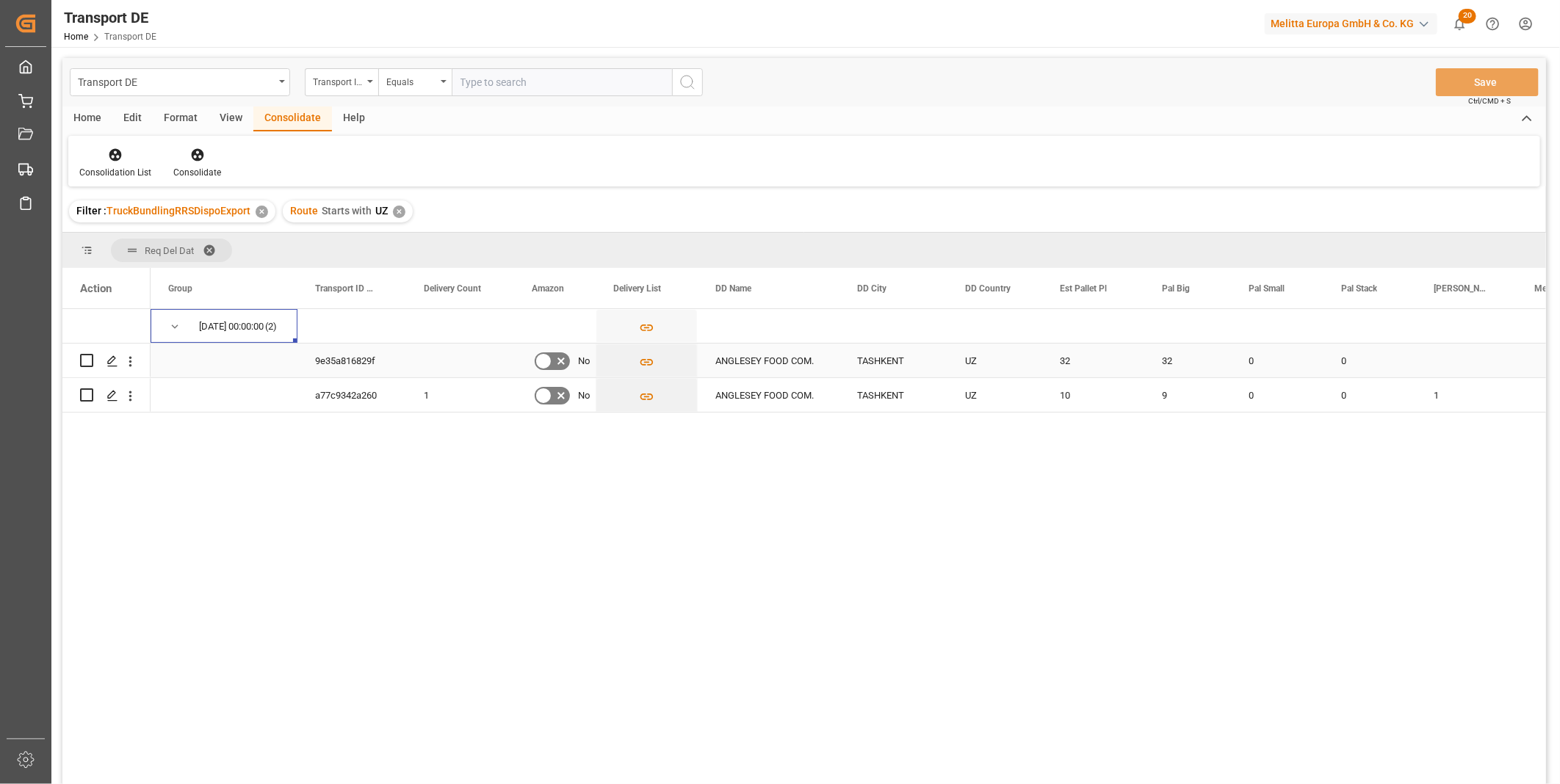
click at [1079, 364] on div "32" at bounding box center [1093, 361] width 102 height 34
click at [112, 394] on icon "Press SPACE to select this row." at bounding box center [112, 395] width 12 height 12
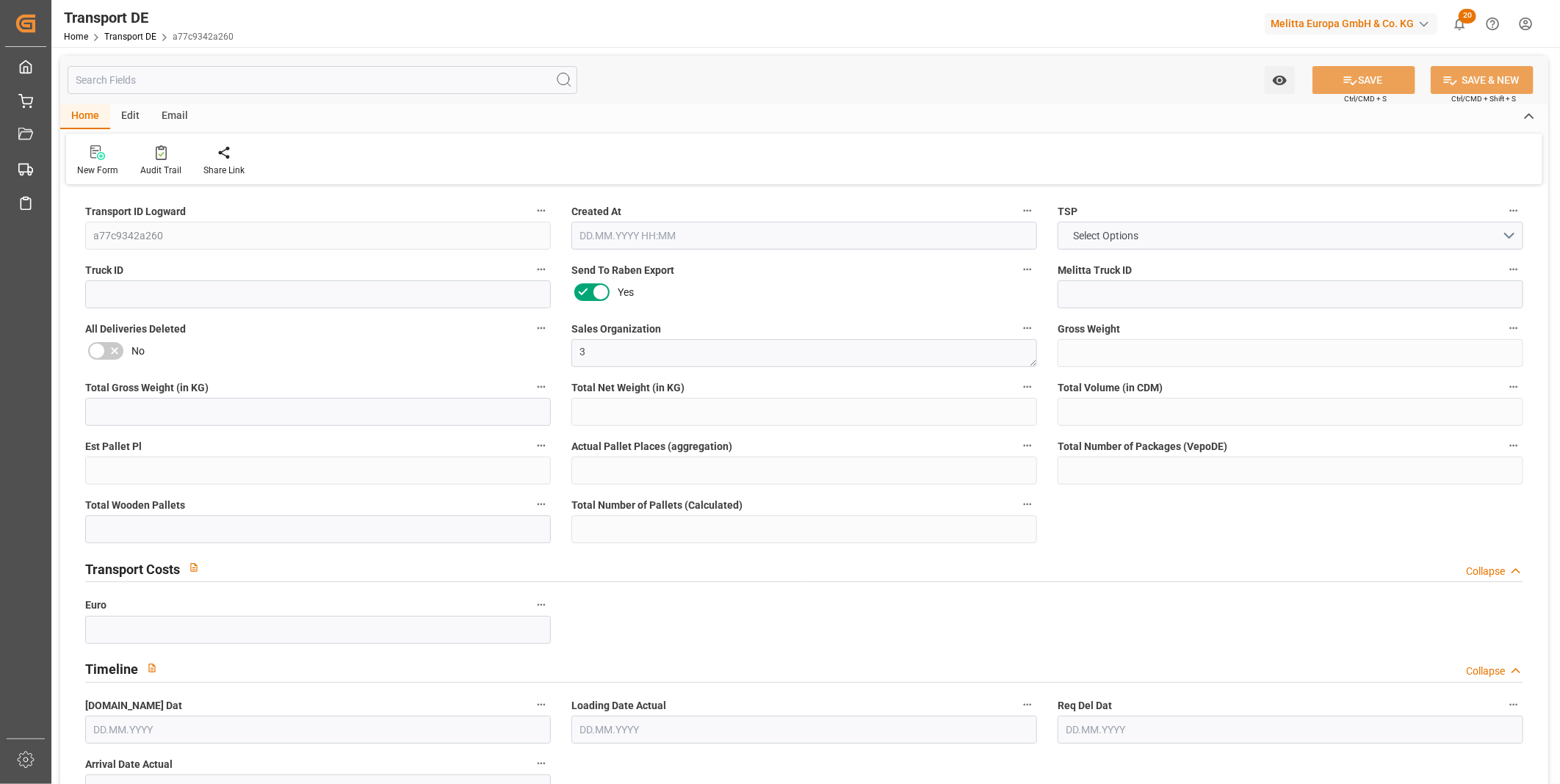
type input "2126"
type input "1844.113"
type input "1606.575"
type input "15136.34"
type input "10"
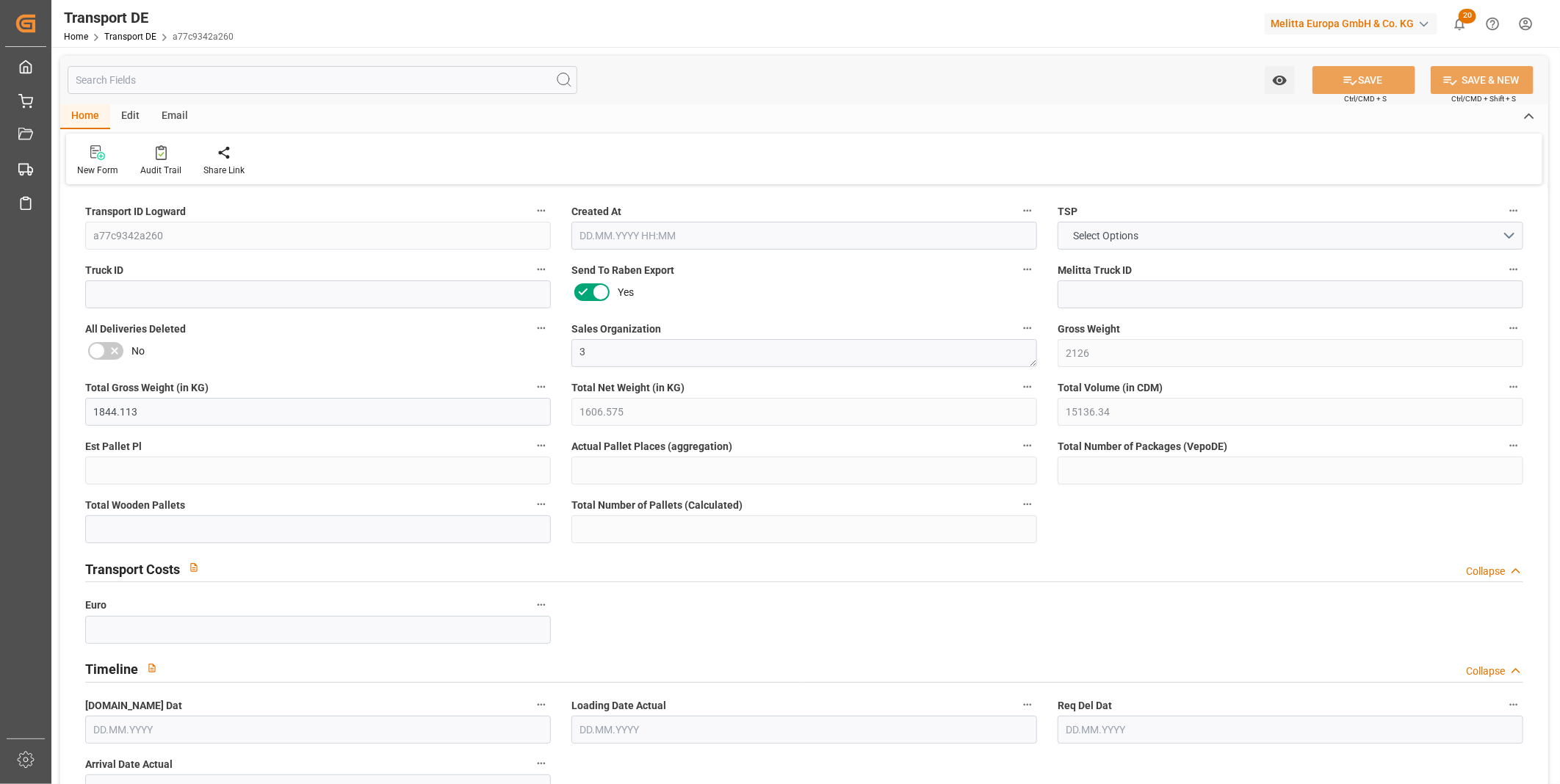
type input "0"
type input "10"
type input "0"
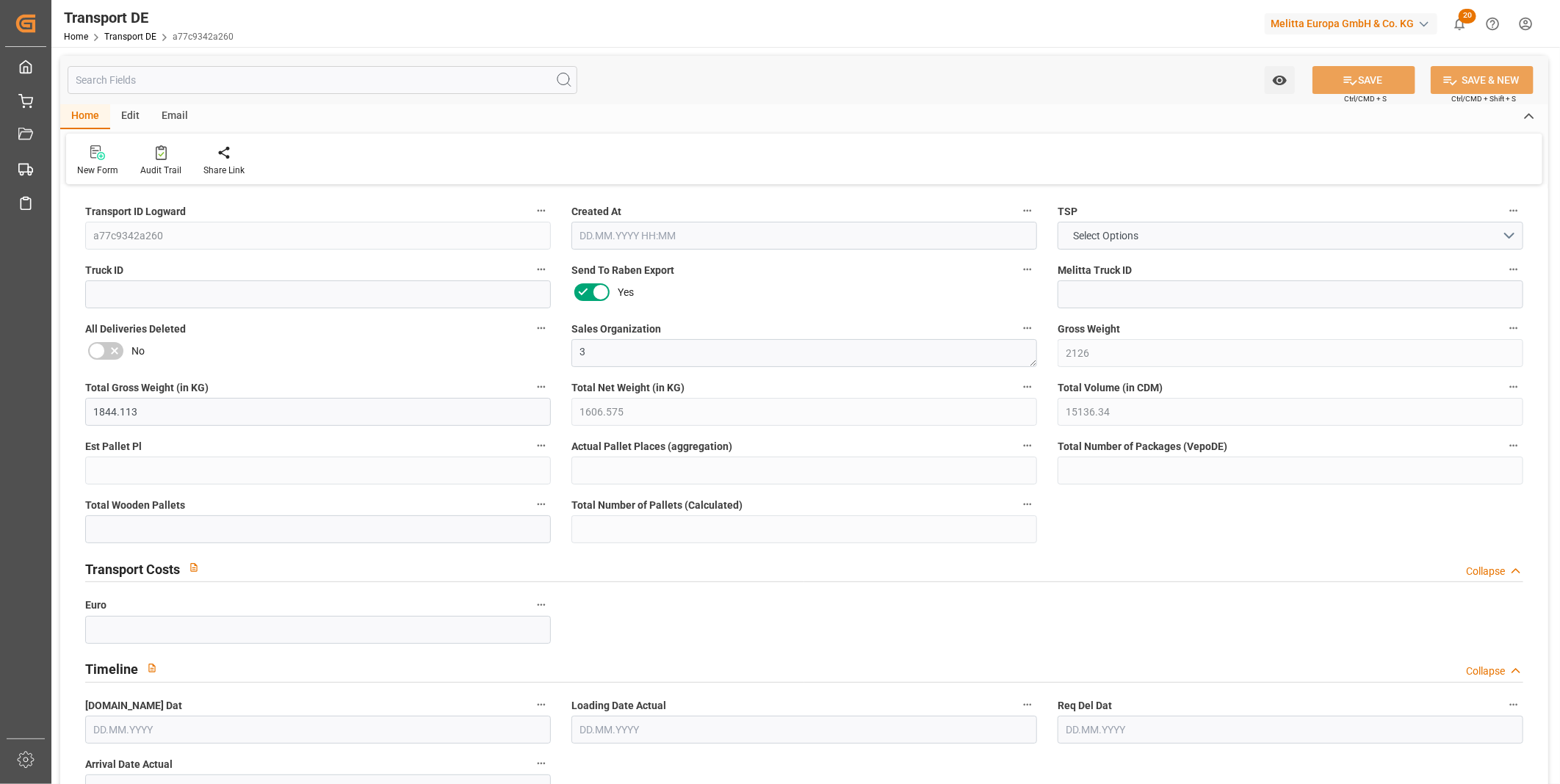
type input "10"
type input "0"
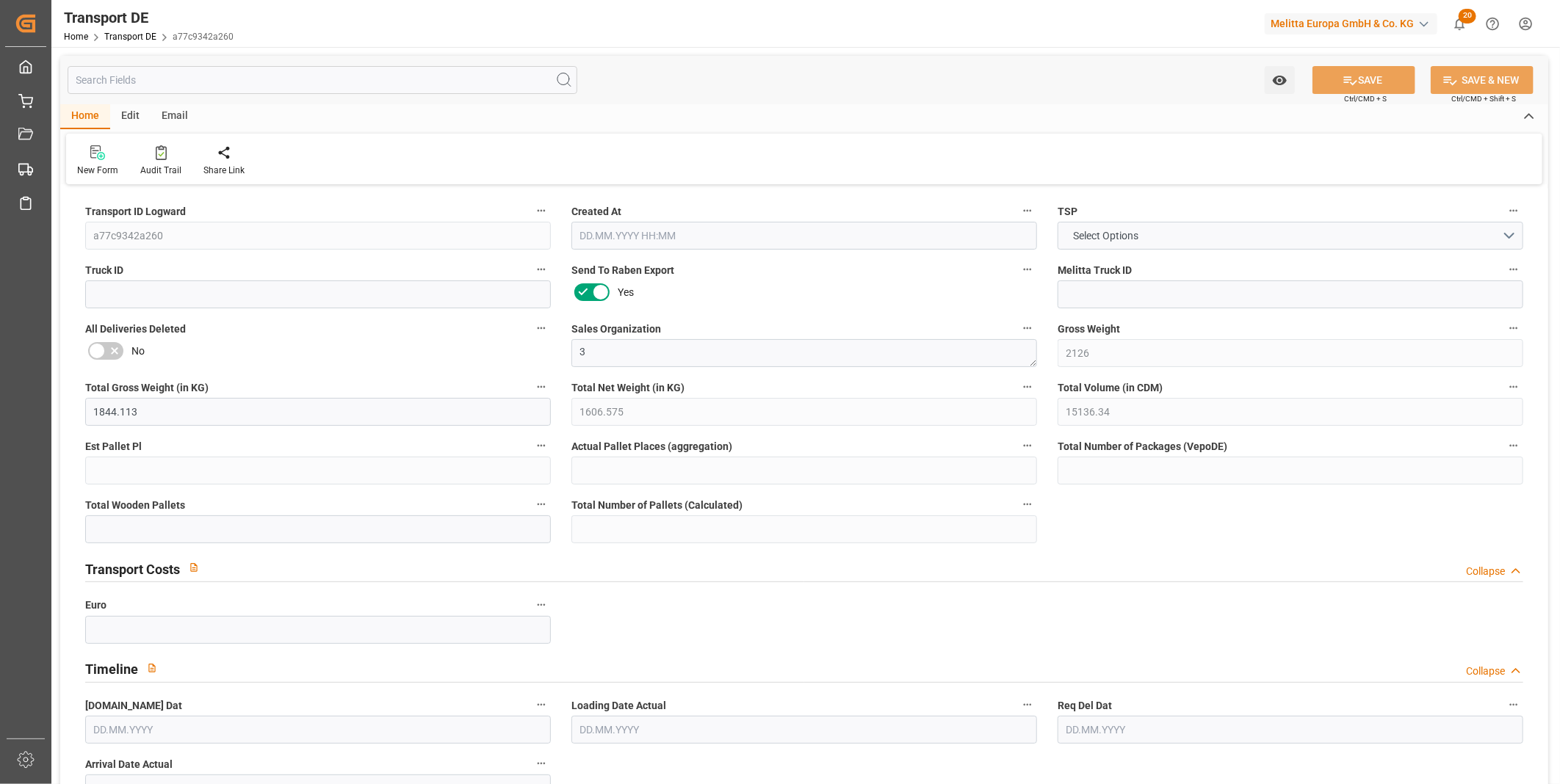
type input "0"
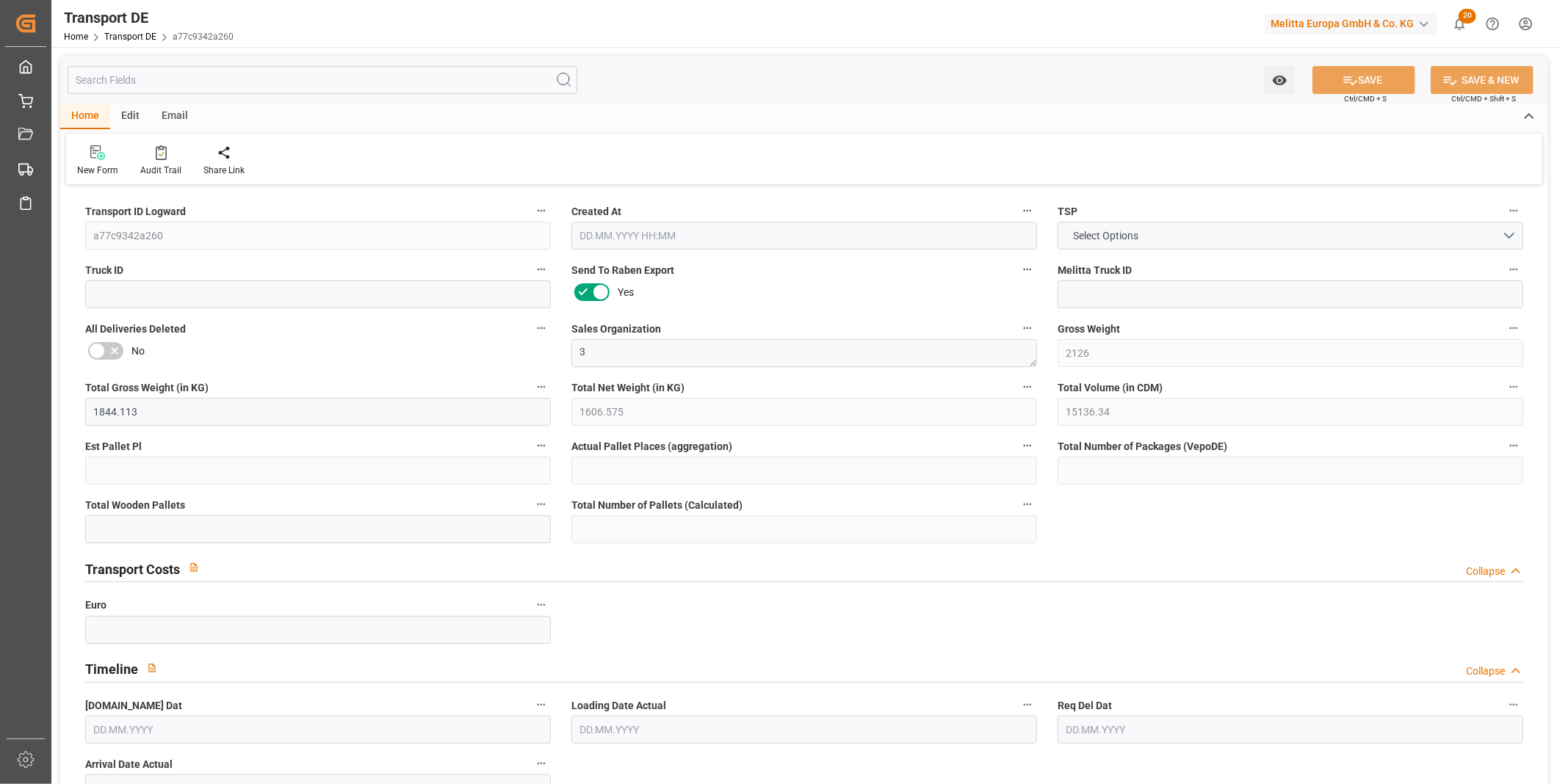
type input "0"
type input "9"
type input "0"
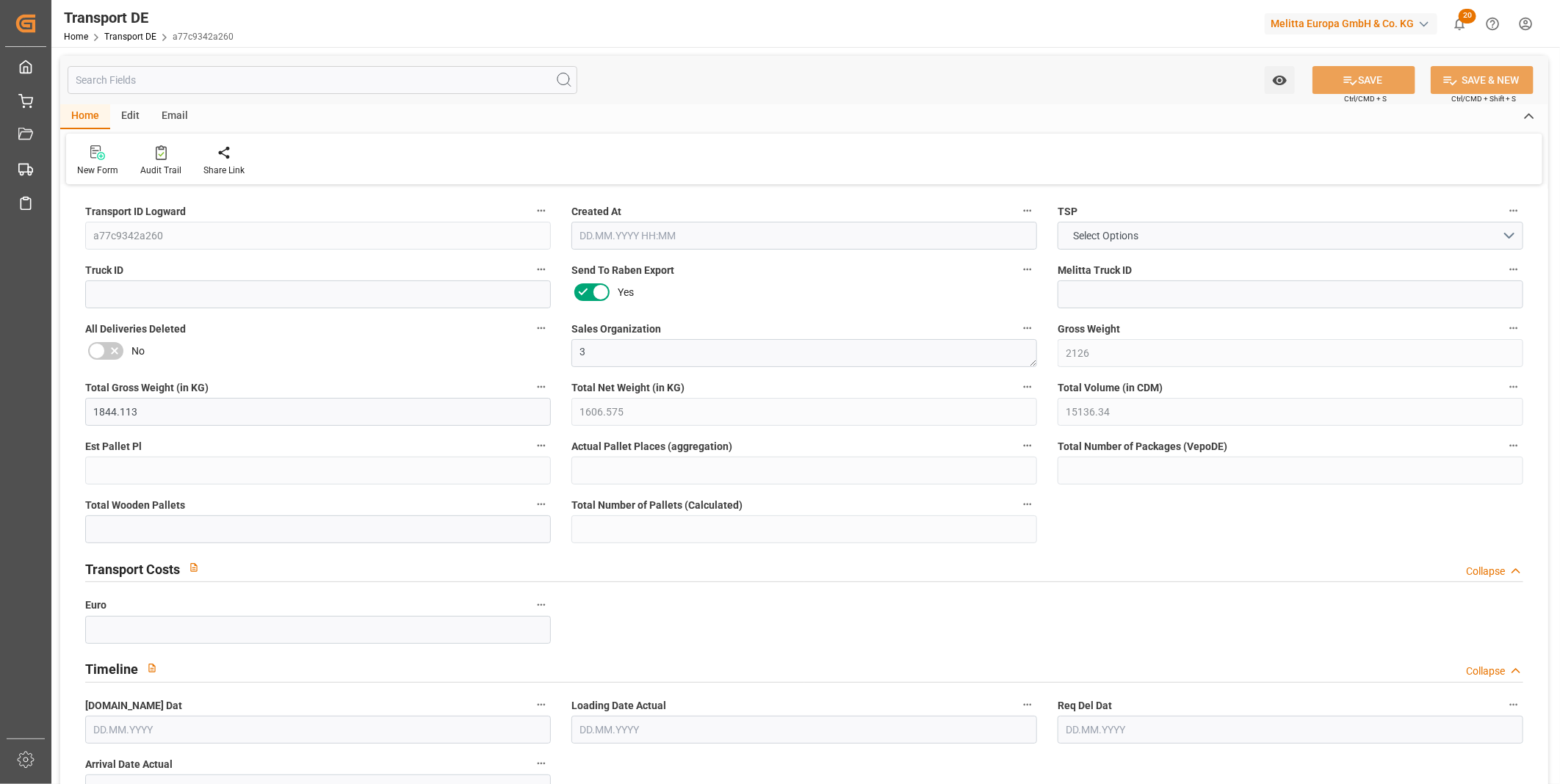
type input "0"
type input "1"
type input "0"
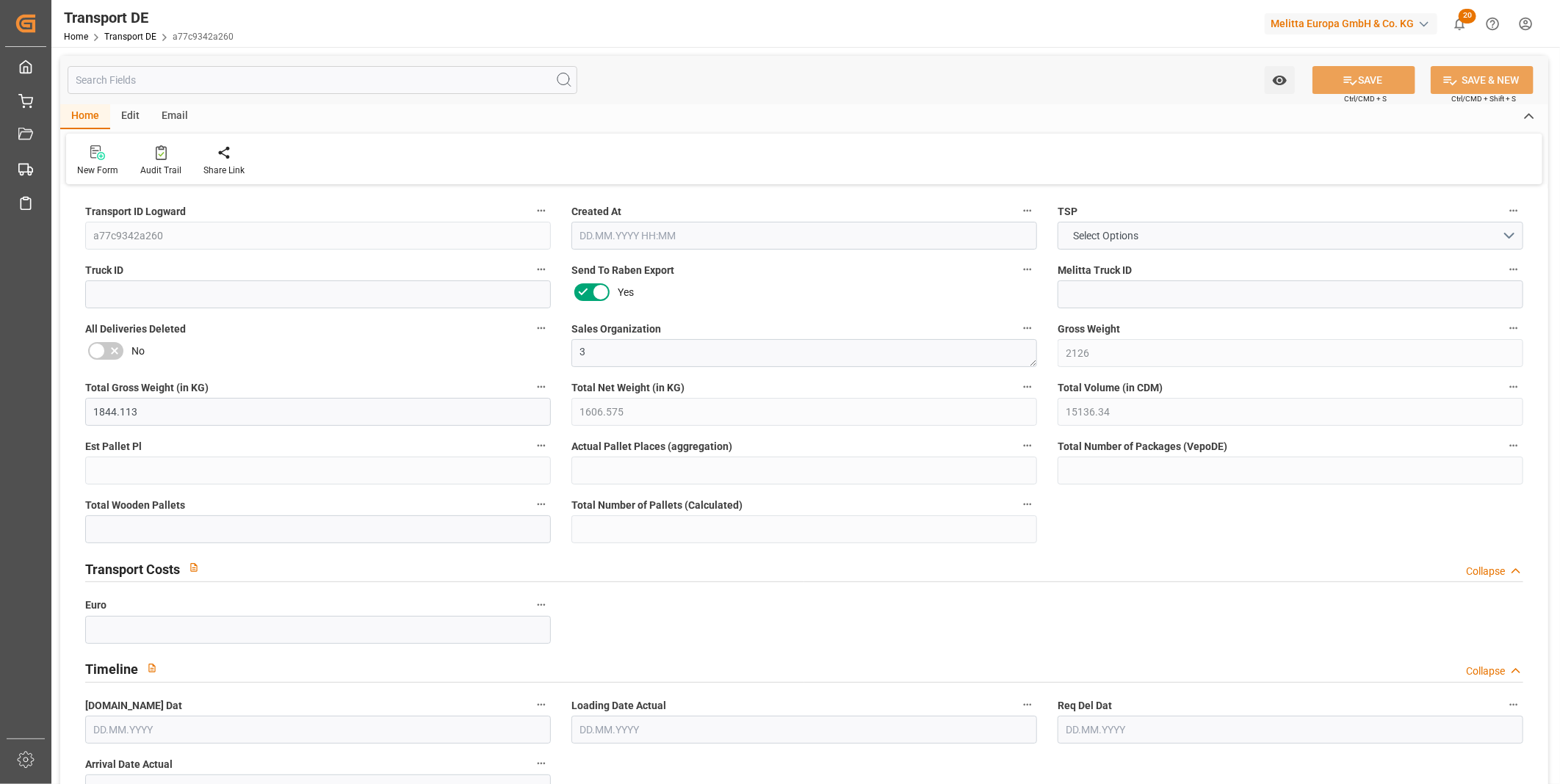
type input "0"
type input "39.586"
type input "0"
type input "[DATE] 06:53"
type input "[DATE]"
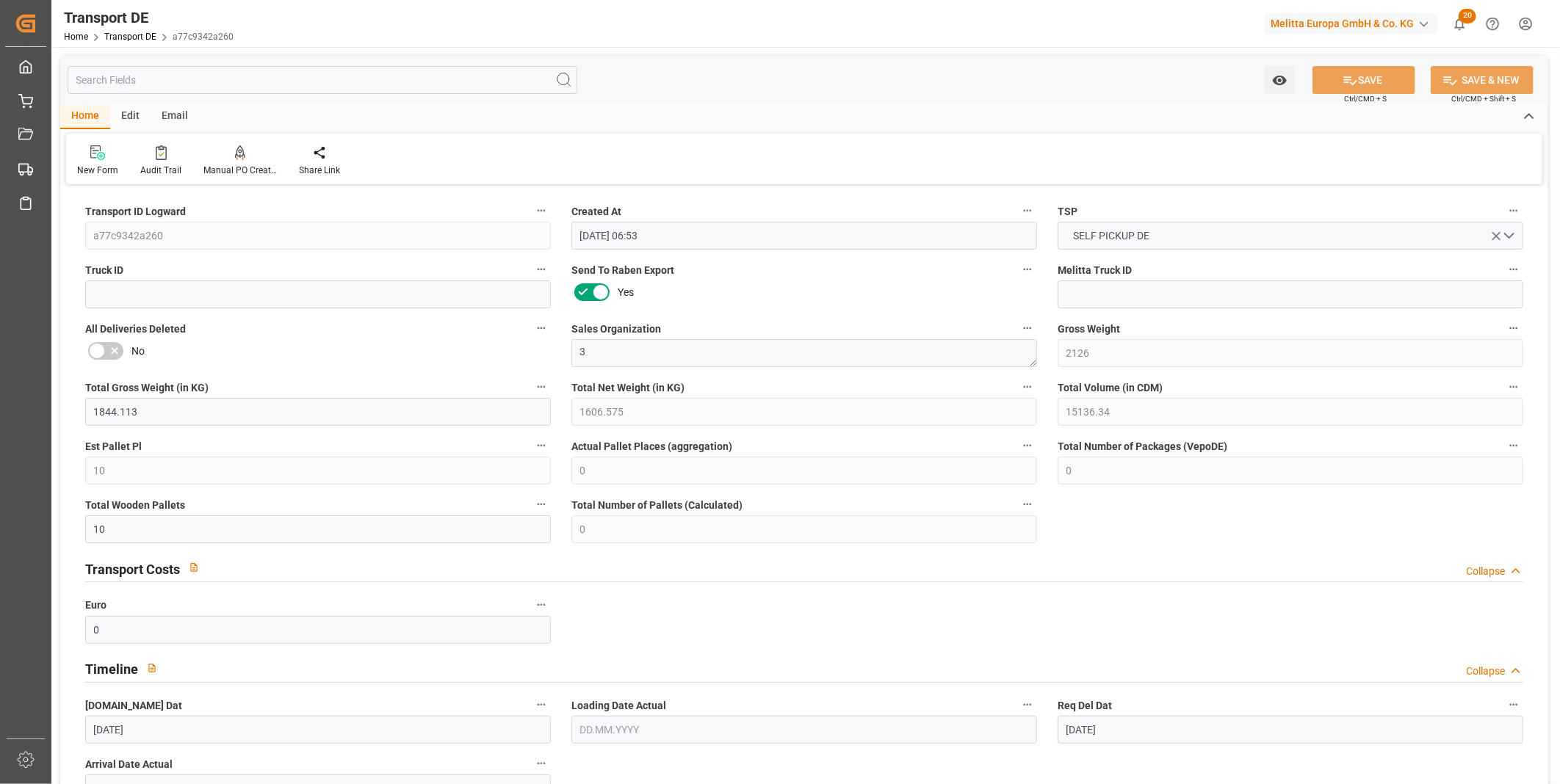
type input "[DATE]"
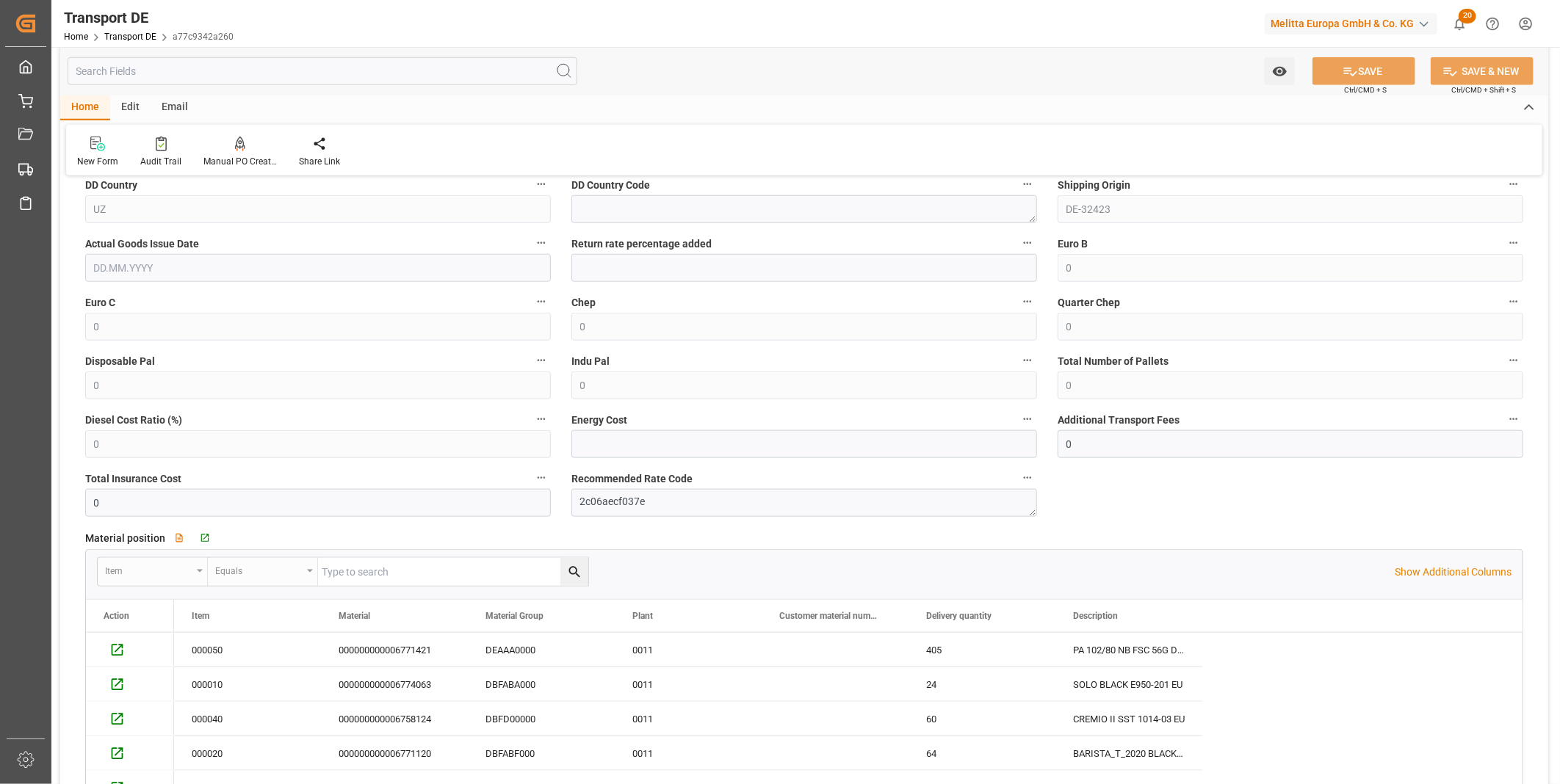
scroll to position [1141, 0]
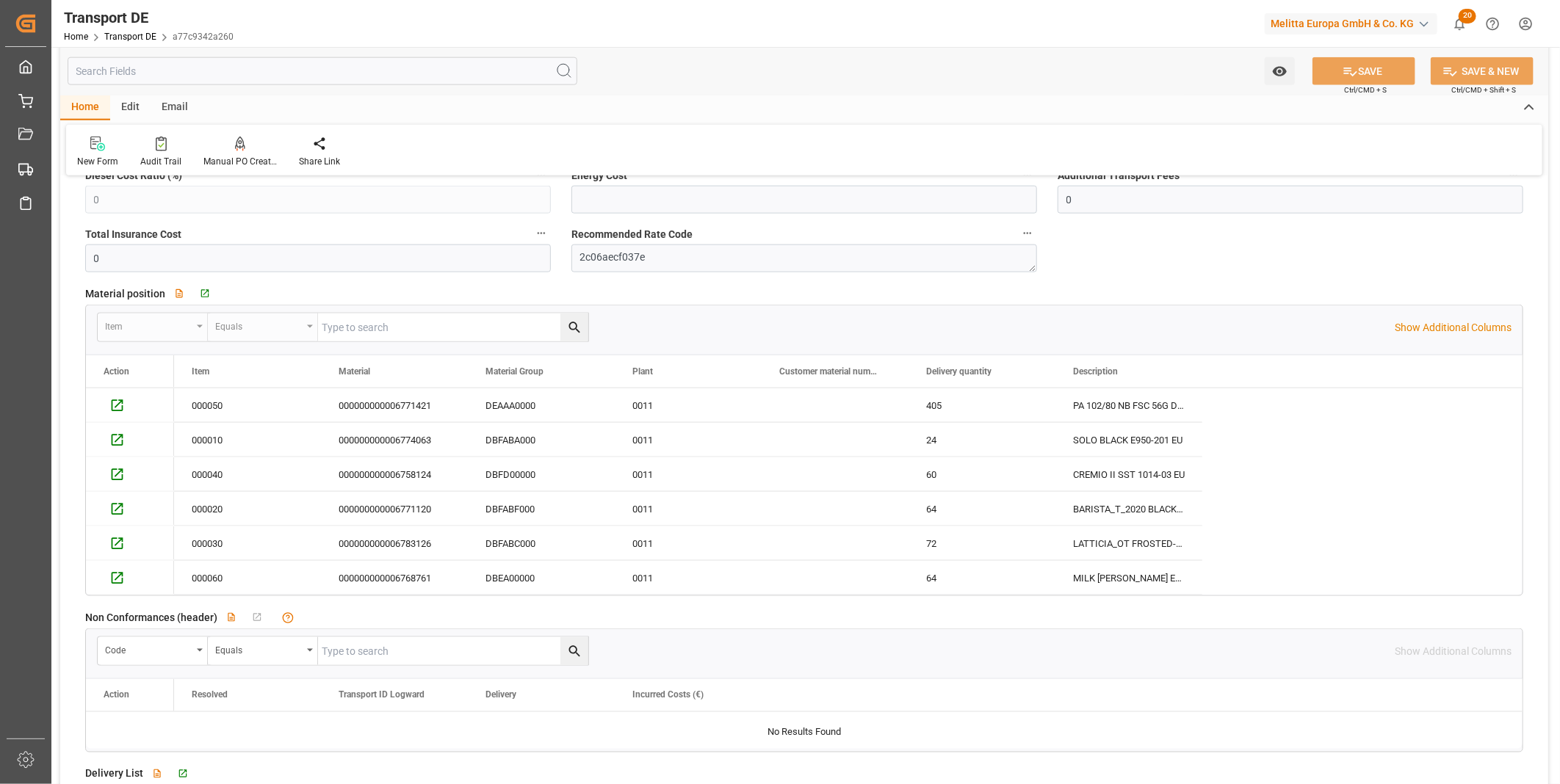
click at [798, 341] on div "Item Equals" at bounding box center [746, 327] width 1297 height 30
click at [216, 366] on div "Item" at bounding box center [240, 371] width 98 height 33
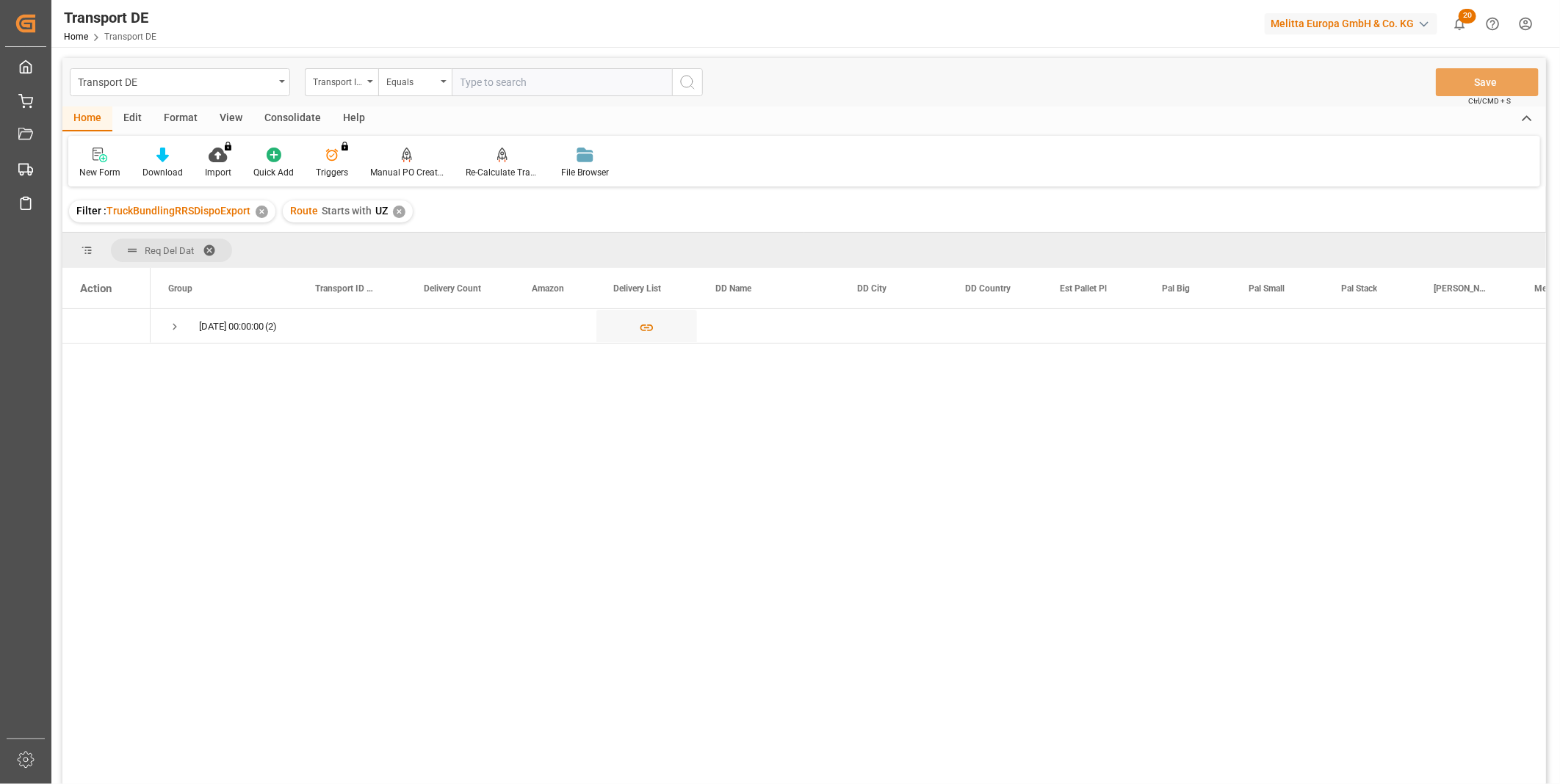
click at [285, 109] on div "Consolidate" at bounding box center [292, 118] width 78 height 25
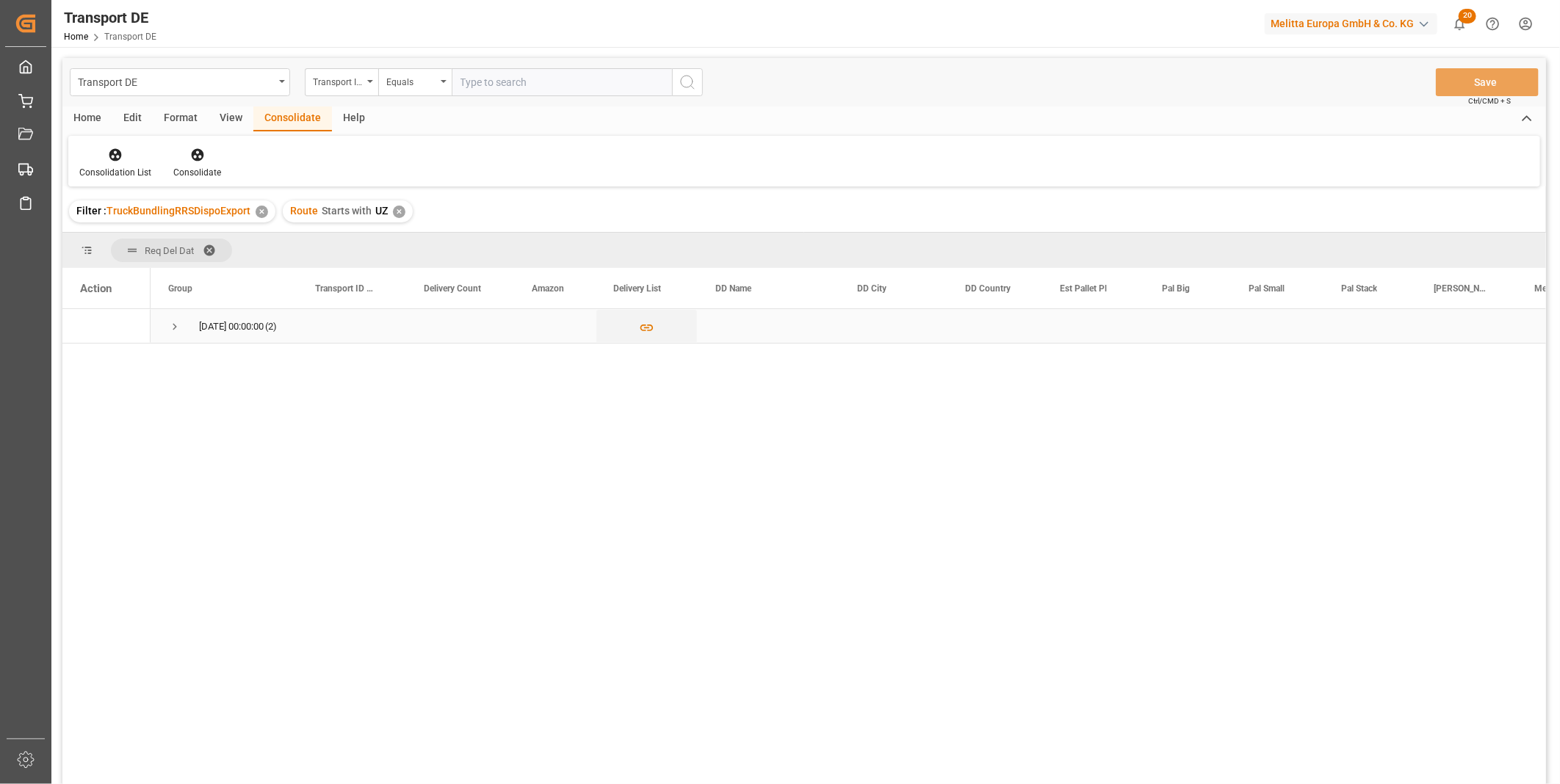
click at [174, 331] on span "Press SPACE to select this row." at bounding box center [175, 326] width 13 height 13
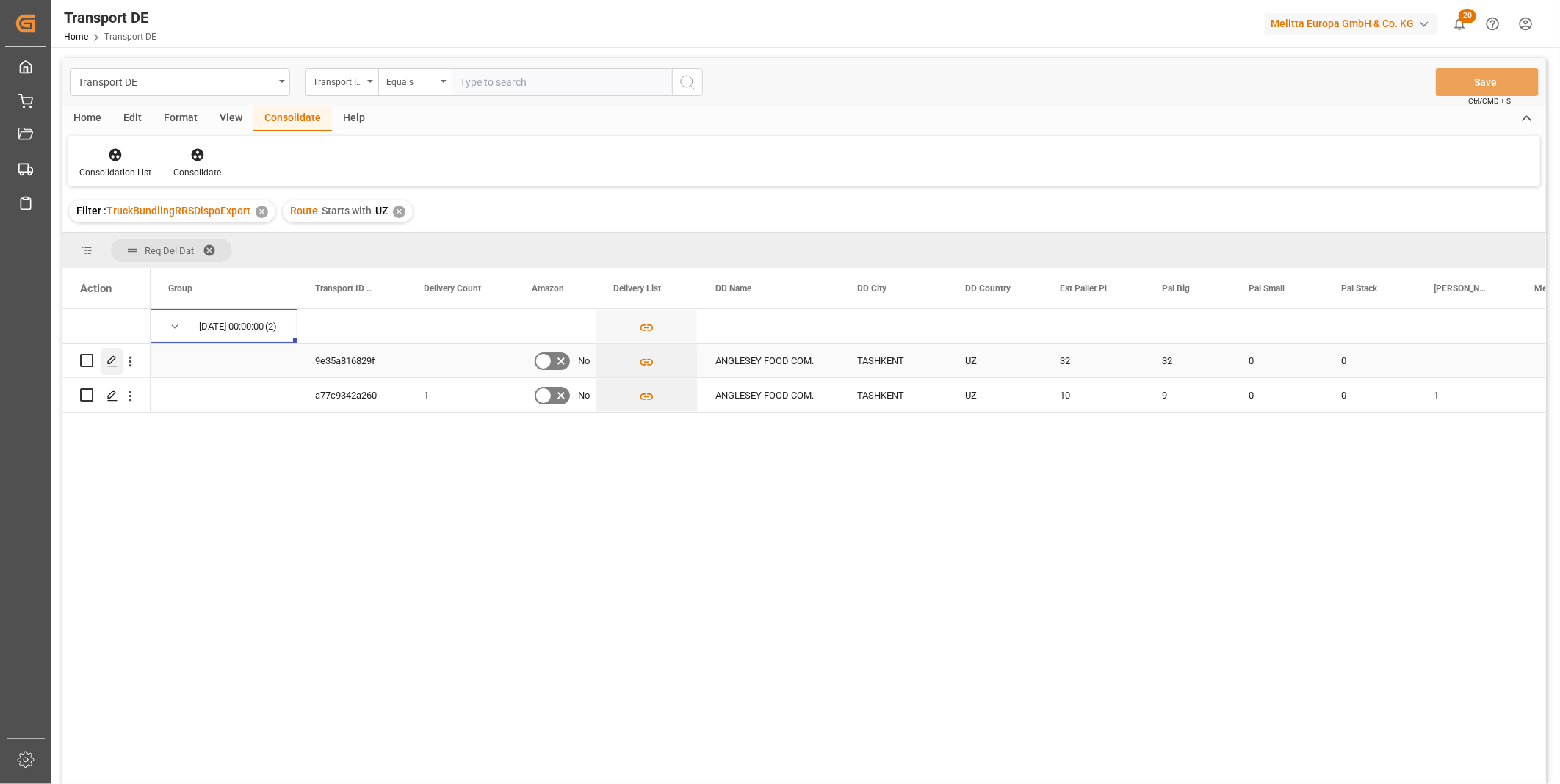
click at [116, 366] on icon "Press SPACE to select this row." at bounding box center [112, 361] width 12 height 12
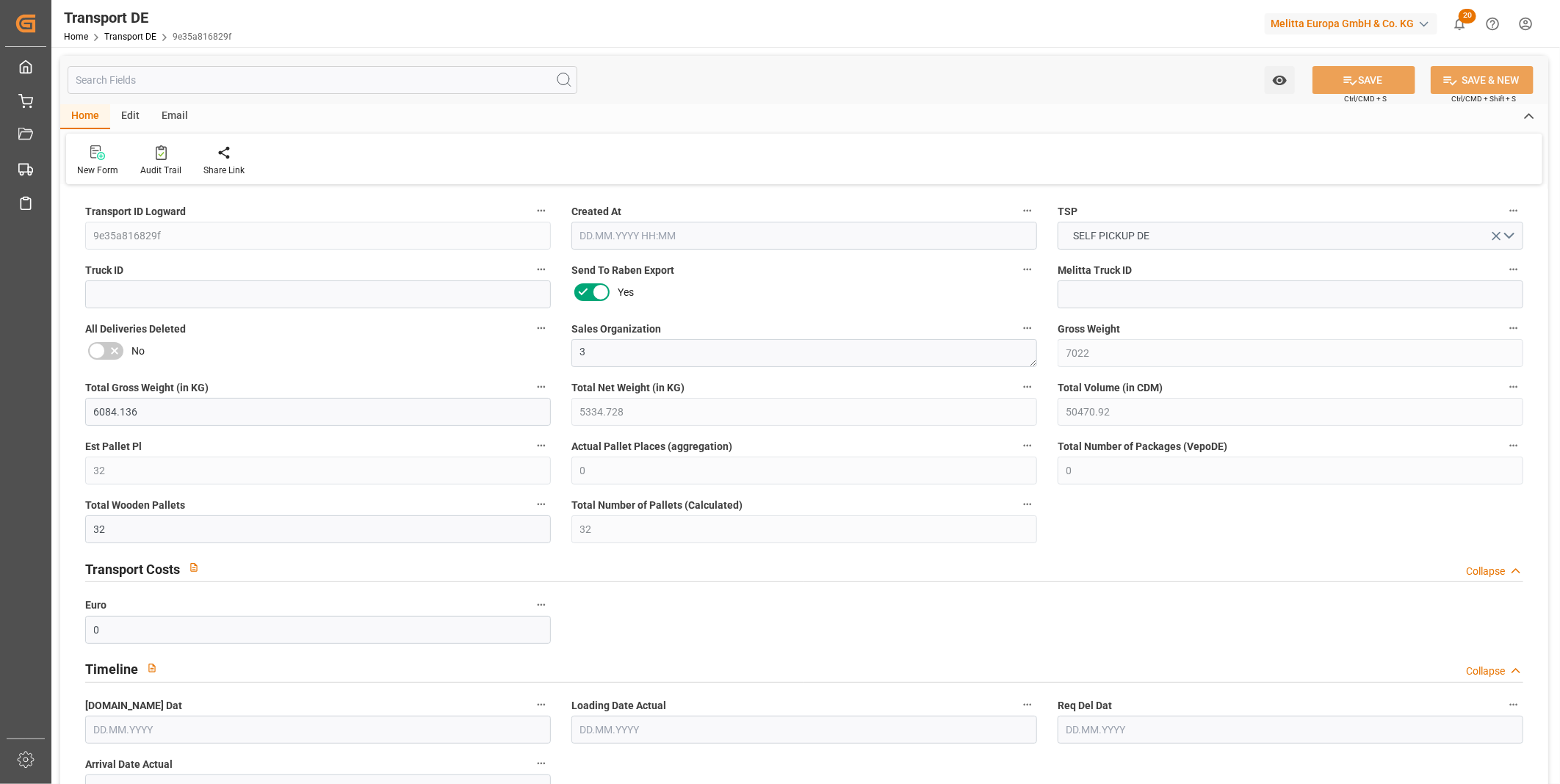
type input "7022"
type input "6084.136"
type input "5334.728"
type input "50470.92"
type input "32"
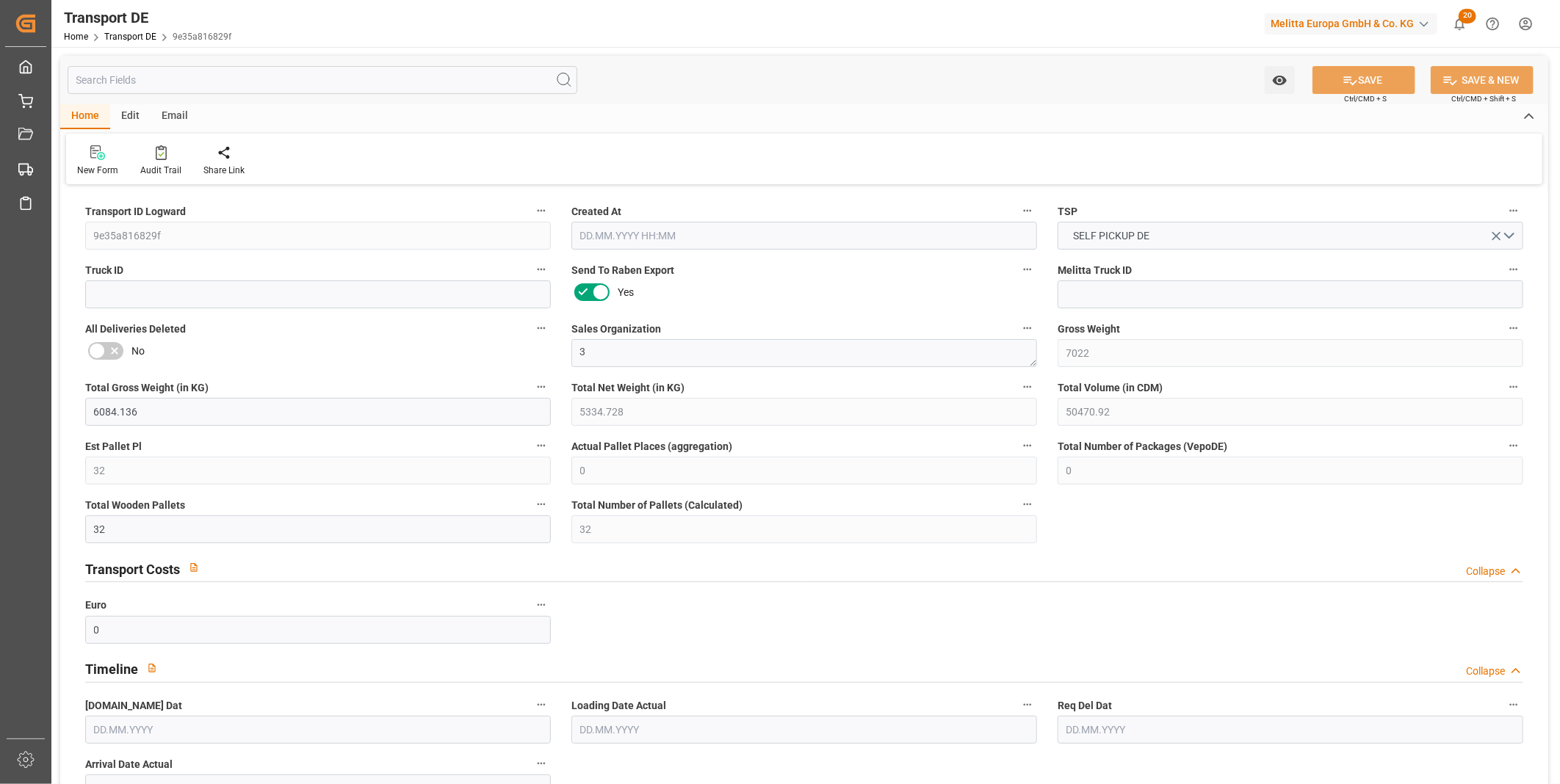
type input "0"
type input "32"
type input "0"
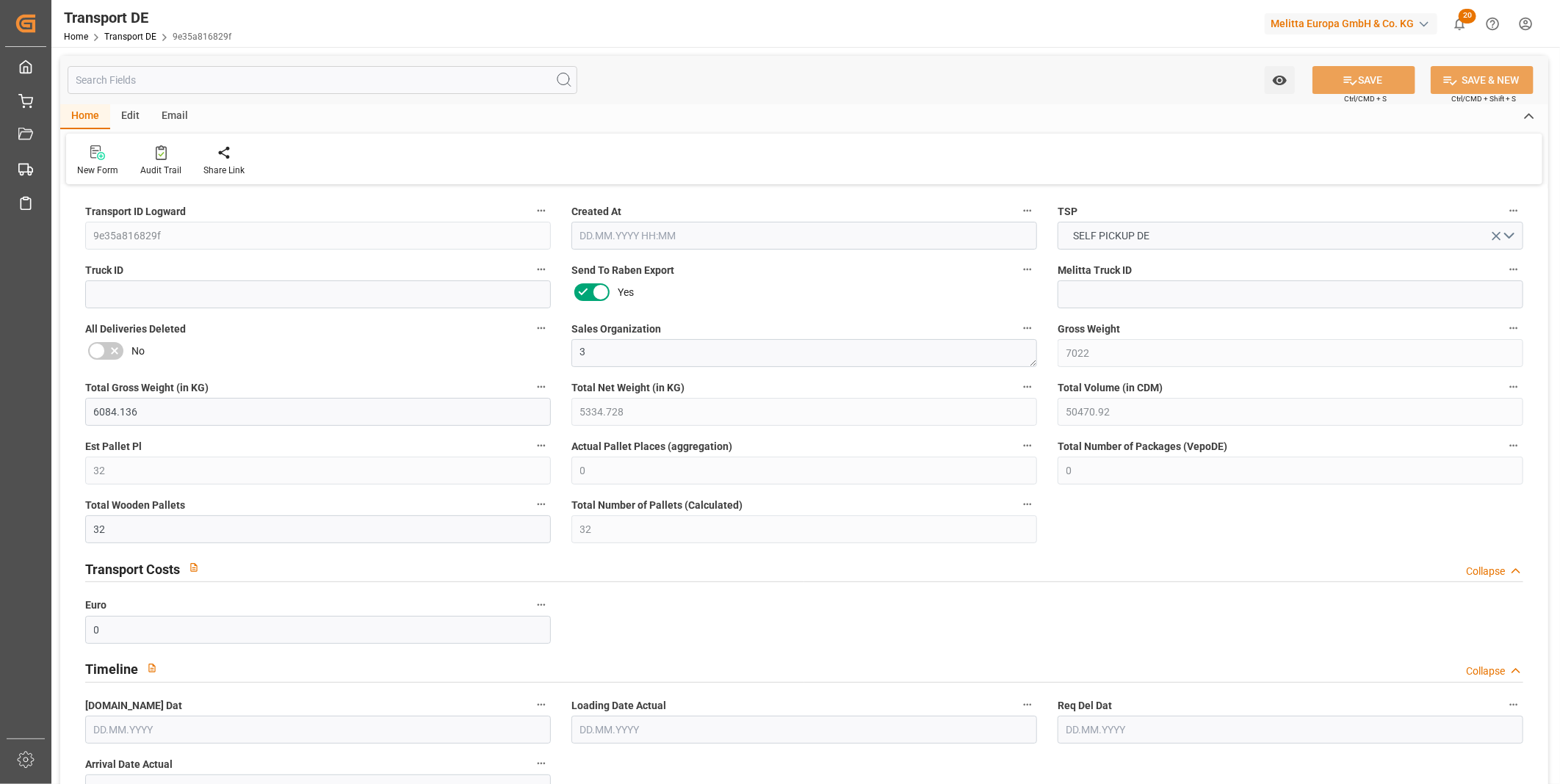
type input "10"
type input "0"
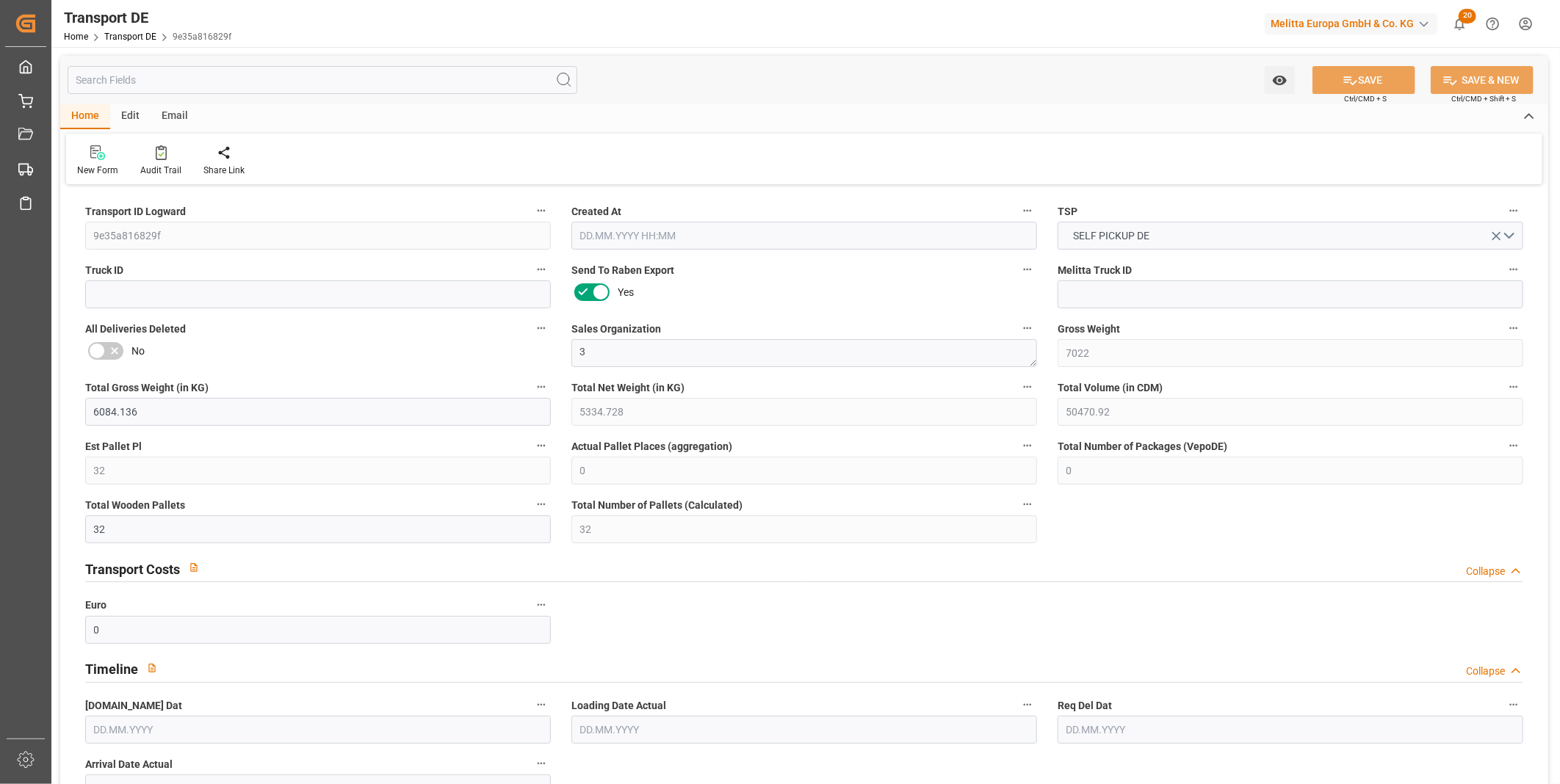
type input "0"
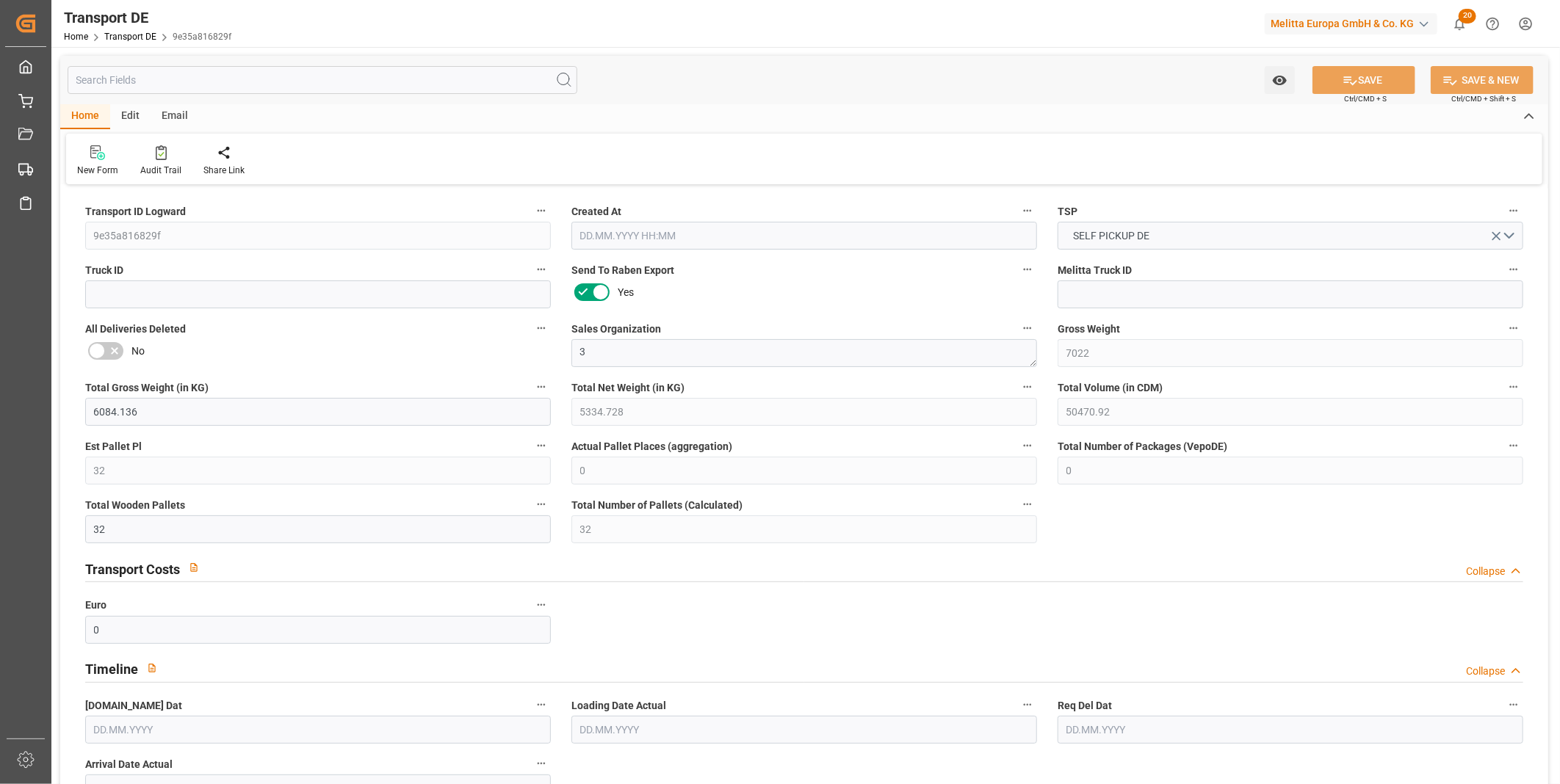
type input "0"
type input "32"
type input "0"
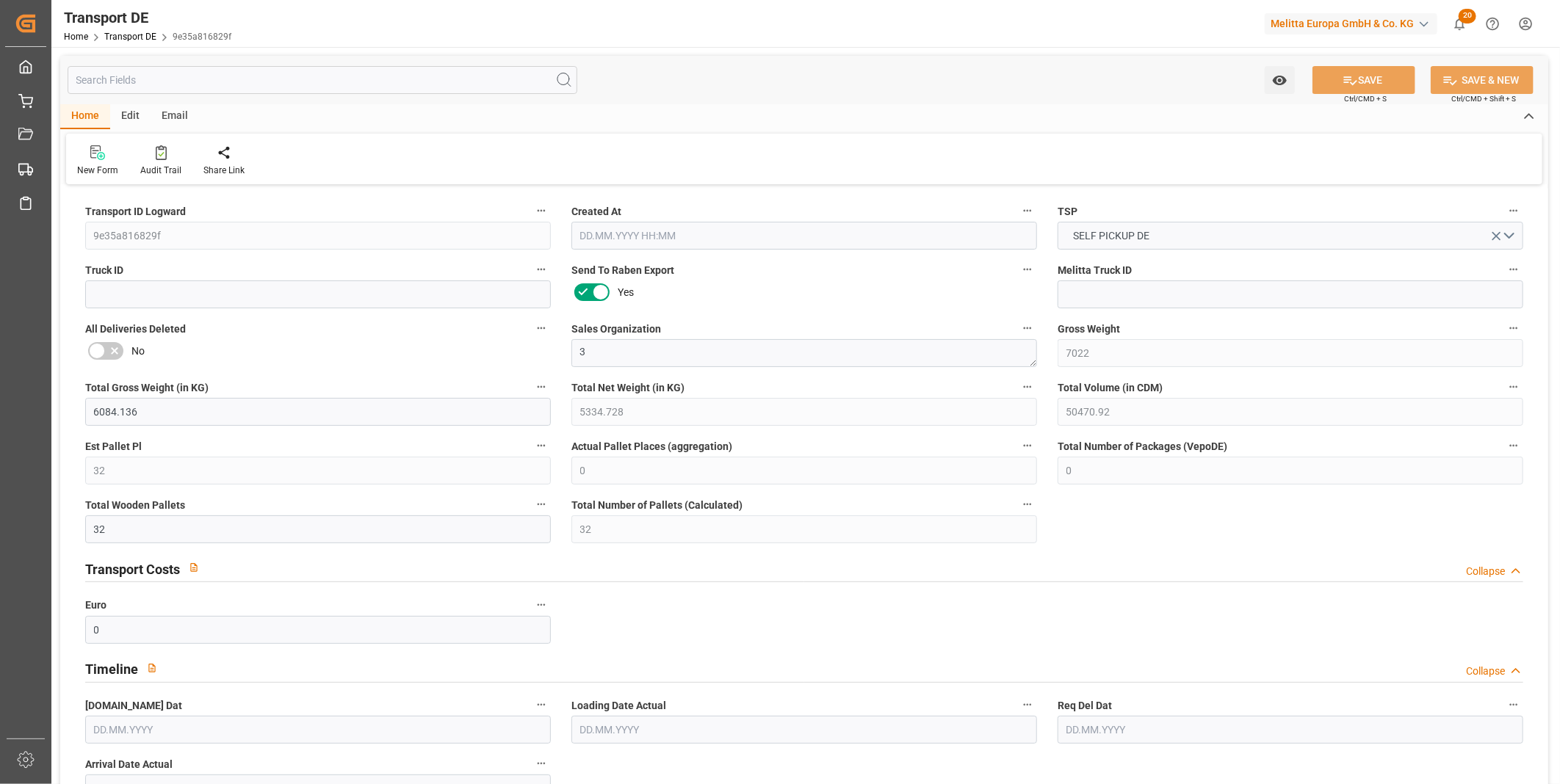
type input "0"
type input "[DATE] 06:53"
type input "[DATE]"
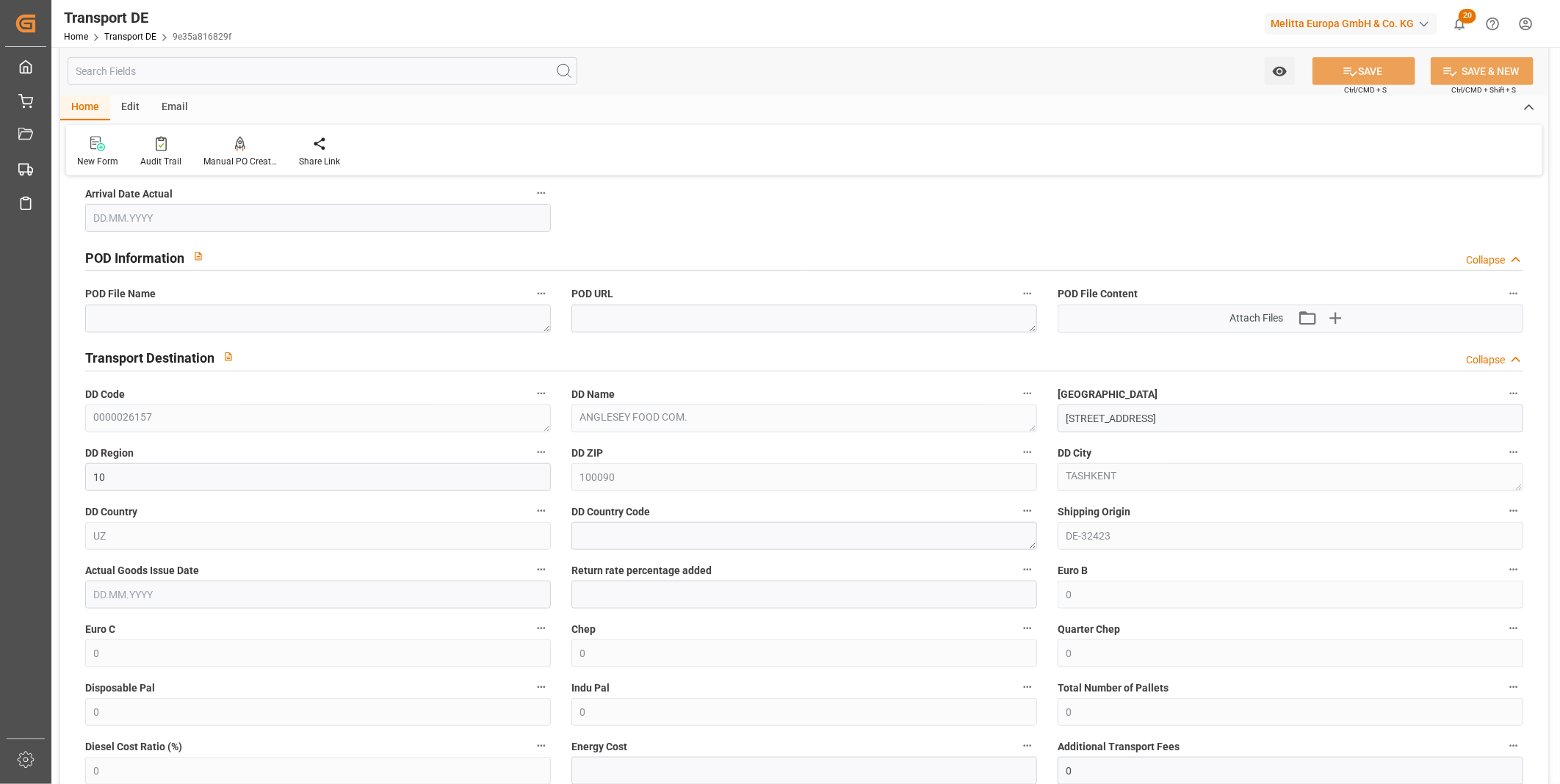
scroll to position [1060, 0]
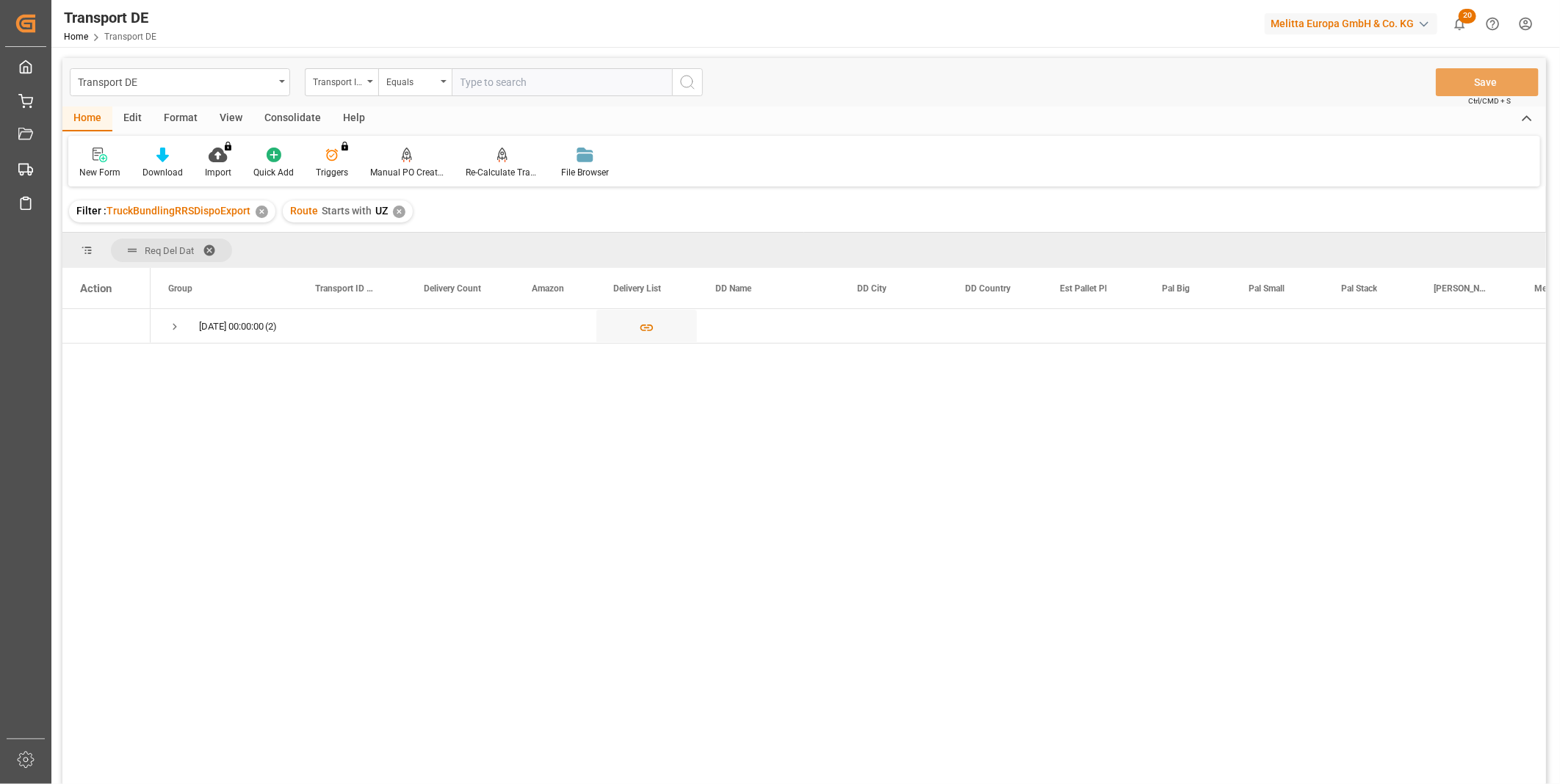
click at [298, 116] on div "Consolidate" at bounding box center [292, 118] width 78 height 25
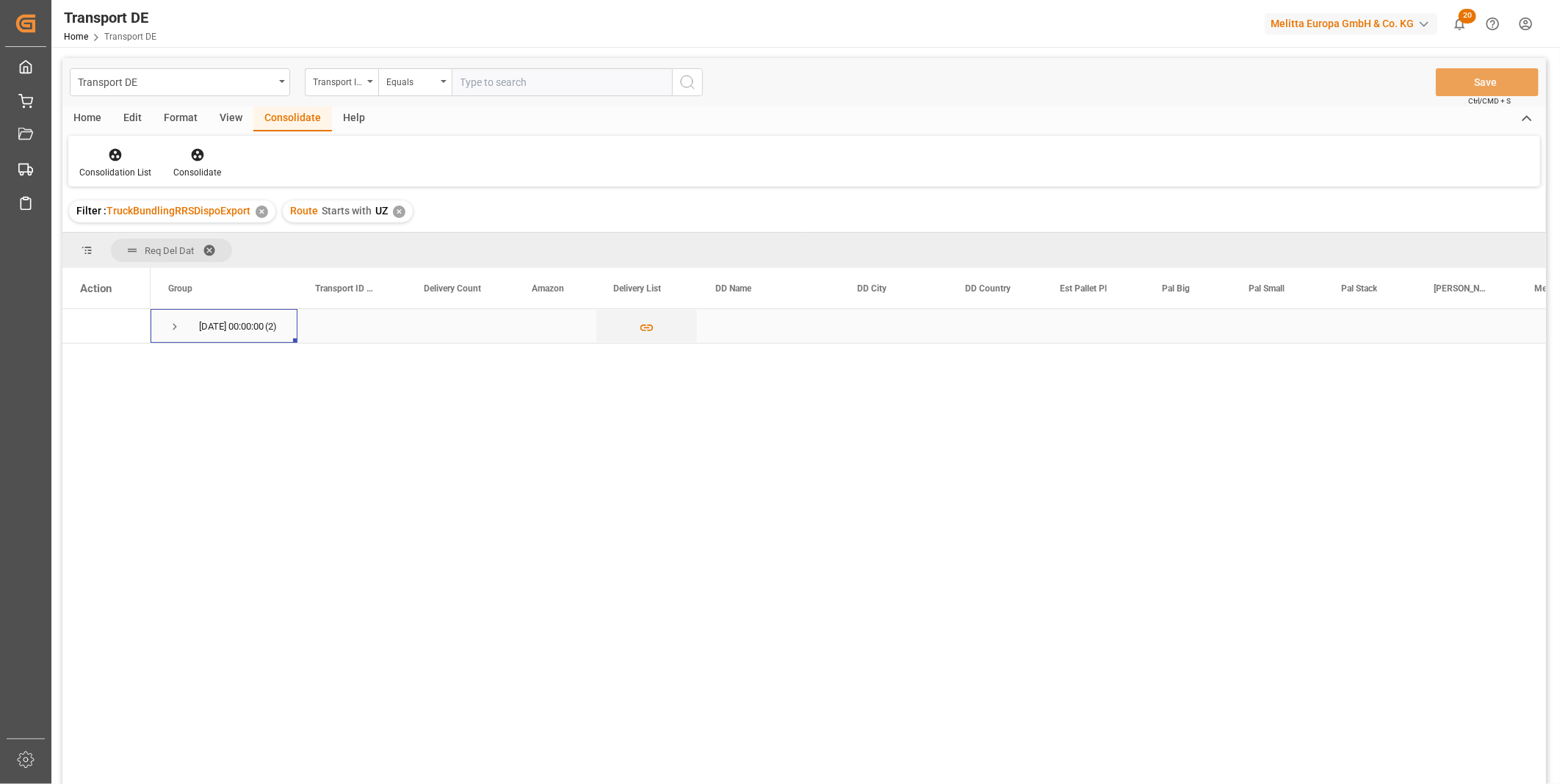
click at [181, 321] on span "[DATE] 00:00:00 (2)" at bounding box center [224, 325] width 112 height 33
click at [175, 323] on span "Press SPACE to select this row." at bounding box center [175, 326] width 13 height 13
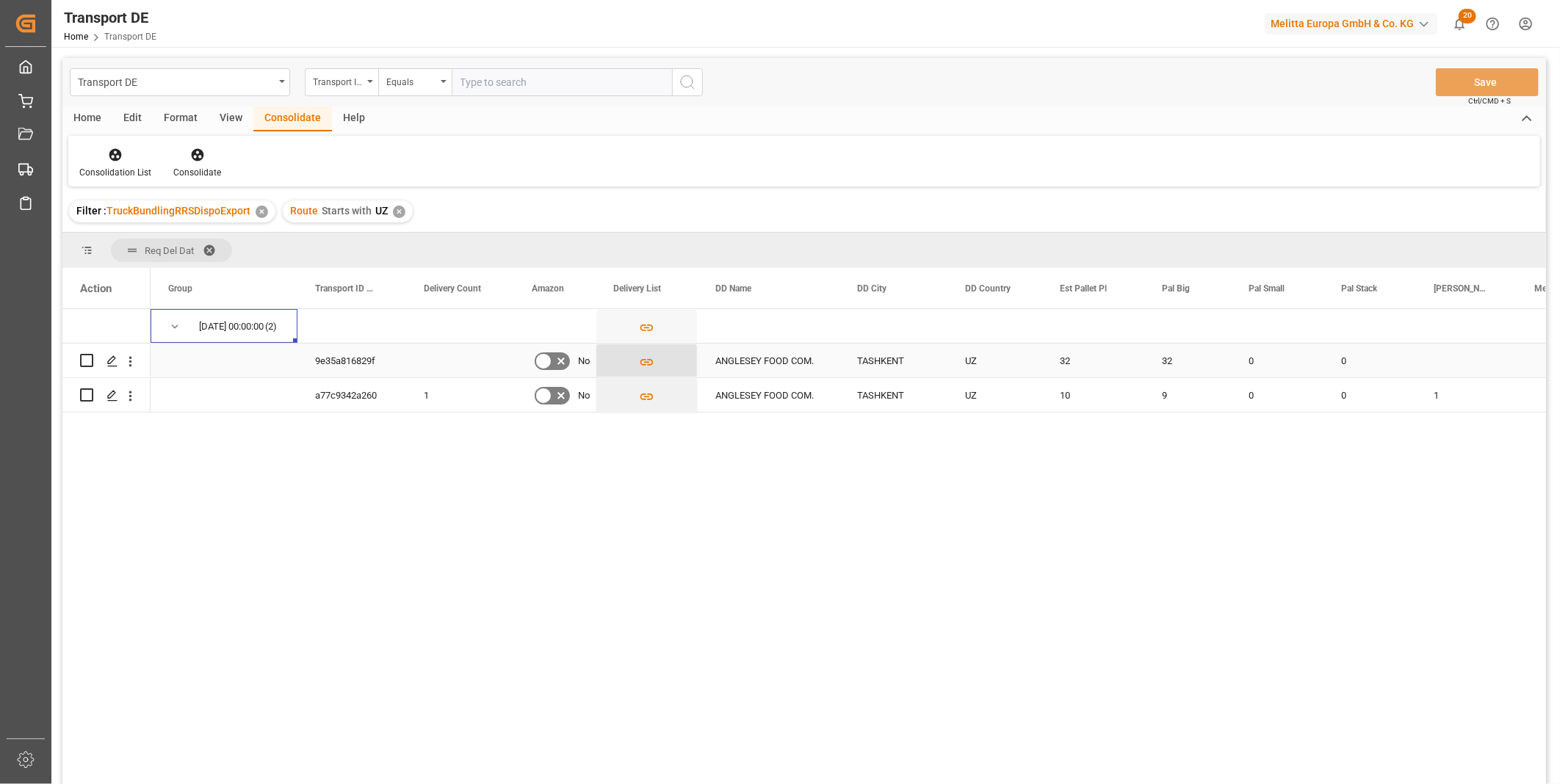
click at [648, 366] on icon "Press SPACE to select this row." at bounding box center [647, 363] width 16 height 16
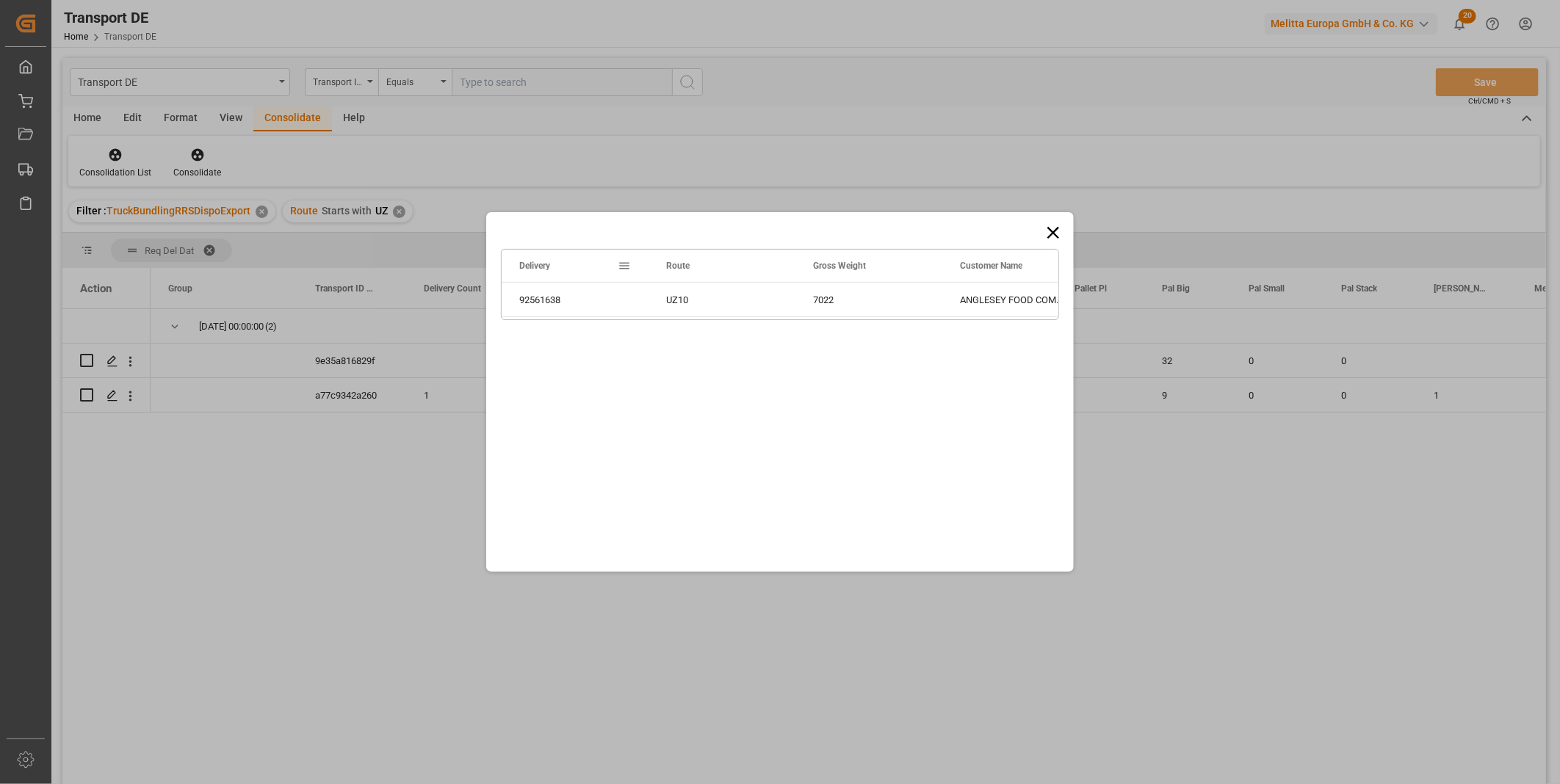
click at [1048, 231] on icon at bounding box center [1052, 232] width 21 height 21
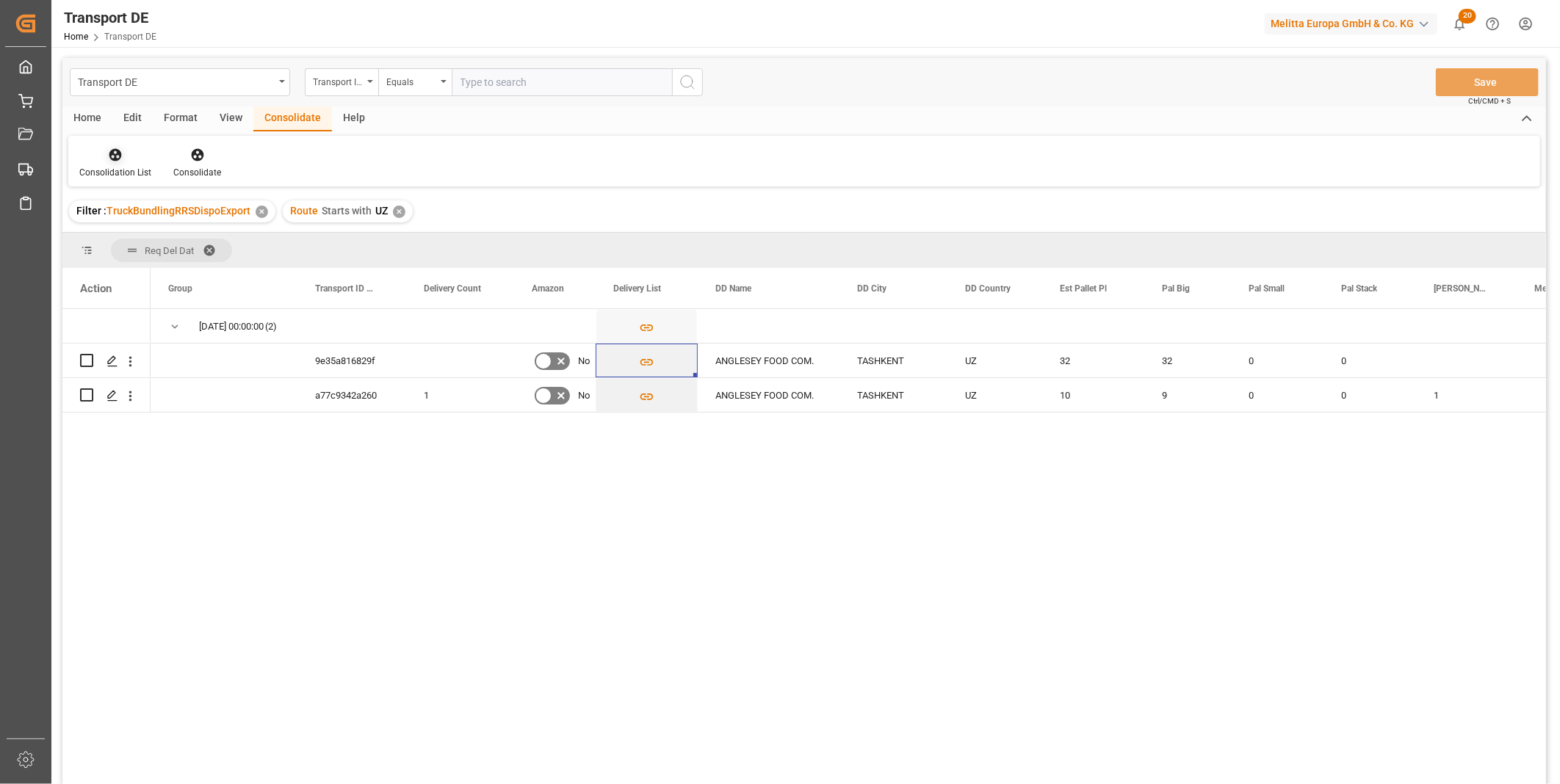
click at [126, 151] on div at bounding box center [115, 155] width 72 height 16
click at [220, 282] on div "Truck Bundling Truck Bundling RRS Dispo National Truck Bundling RRS Dispo Export" at bounding box center [194, 237] width 234 height 102
click at [110, 126] on div "Home" at bounding box center [87, 118] width 50 height 25
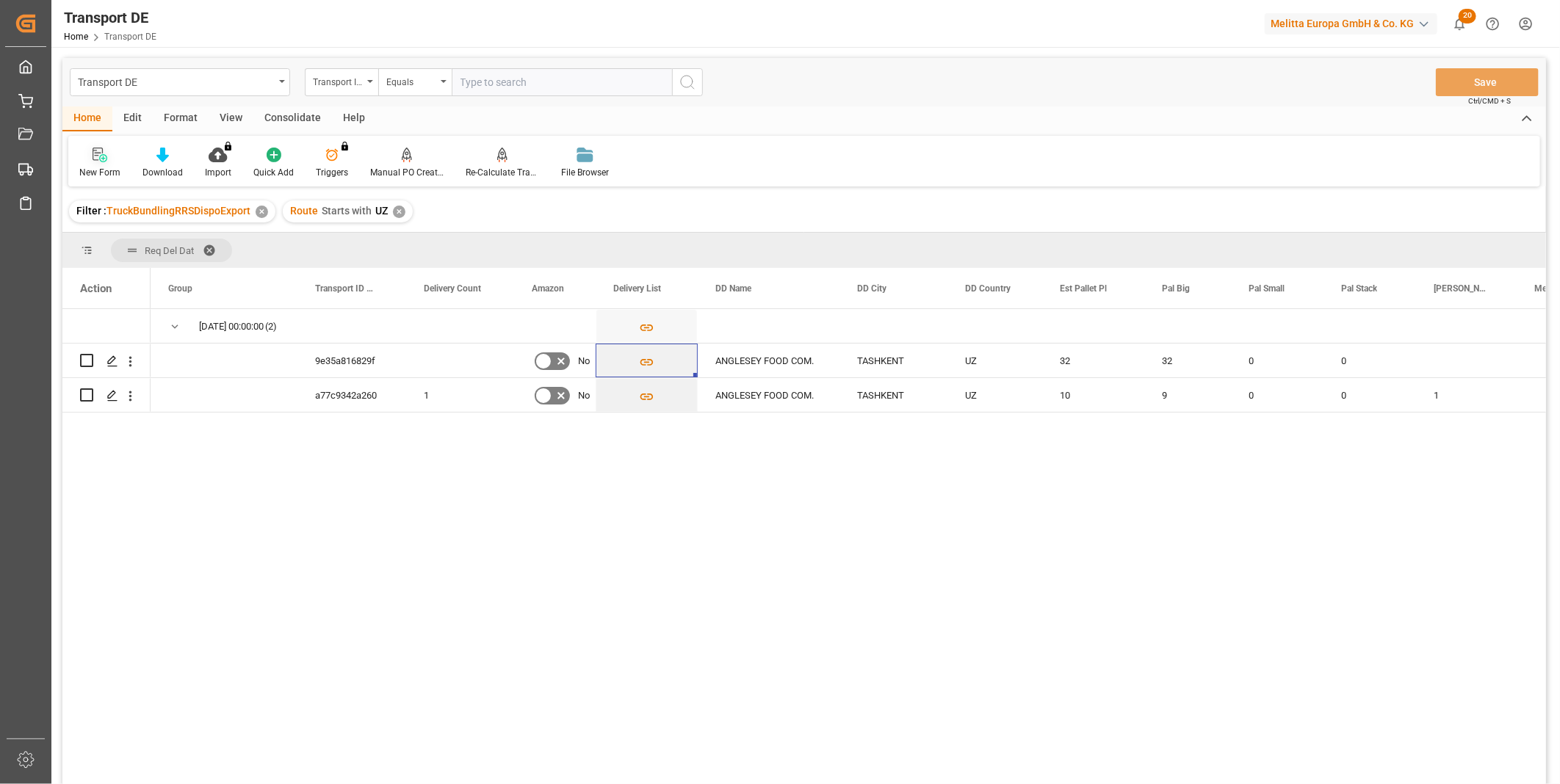
click at [123, 157] on div "New Form" at bounding box center [100, 163] width 63 height 33
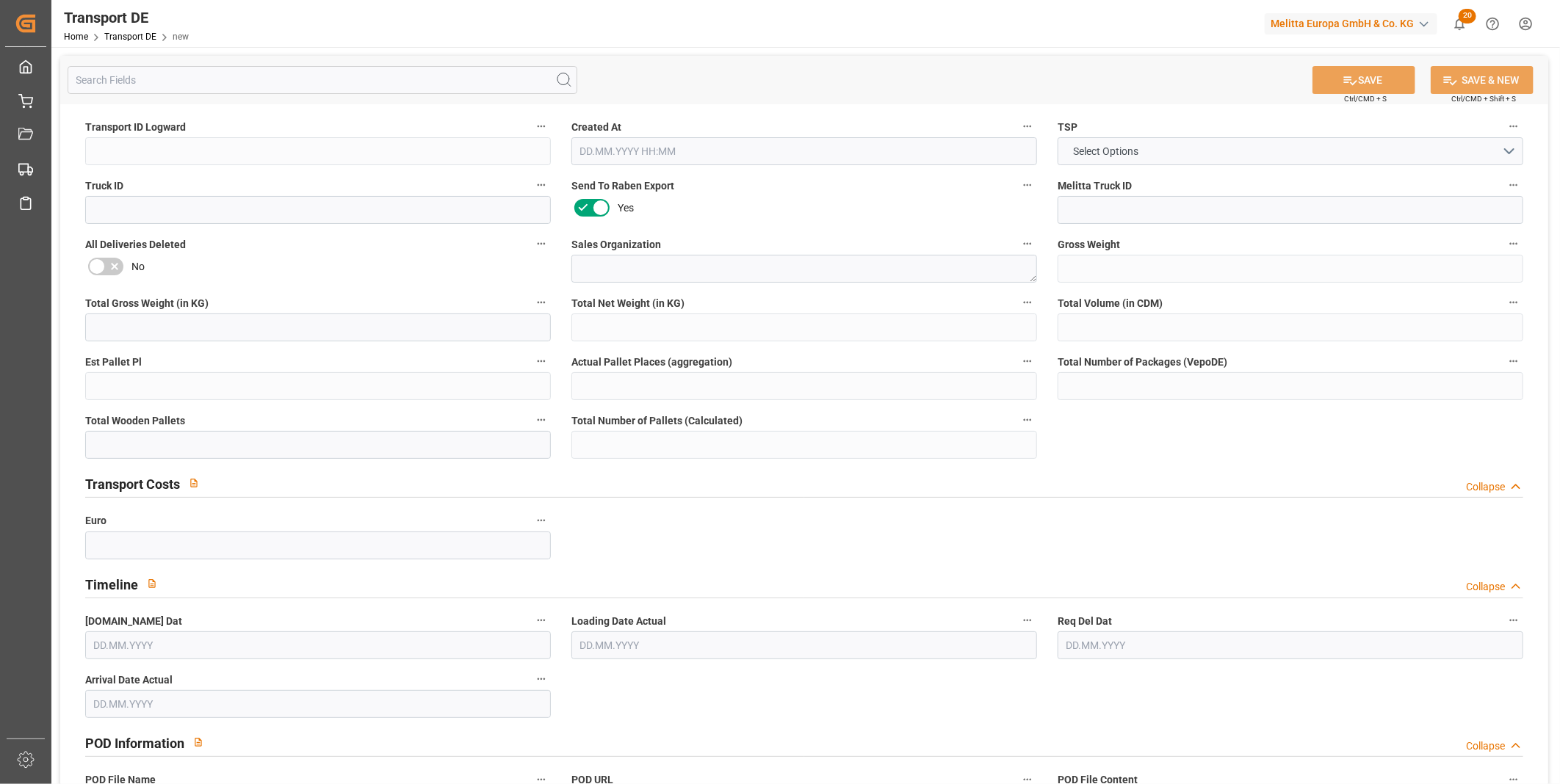
type input "0"
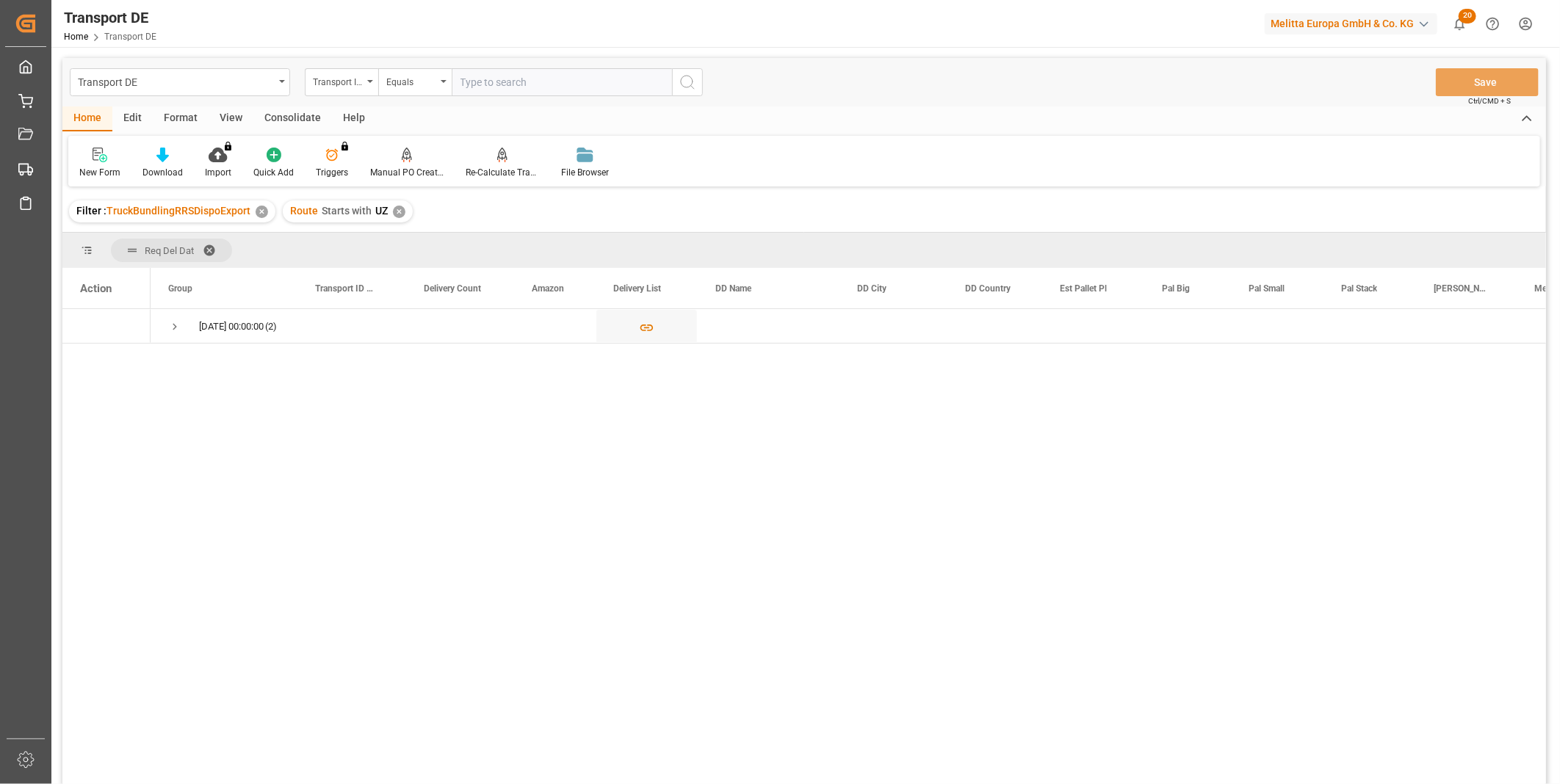
click at [295, 112] on div "Consolidate" at bounding box center [292, 118] width 78 height 25
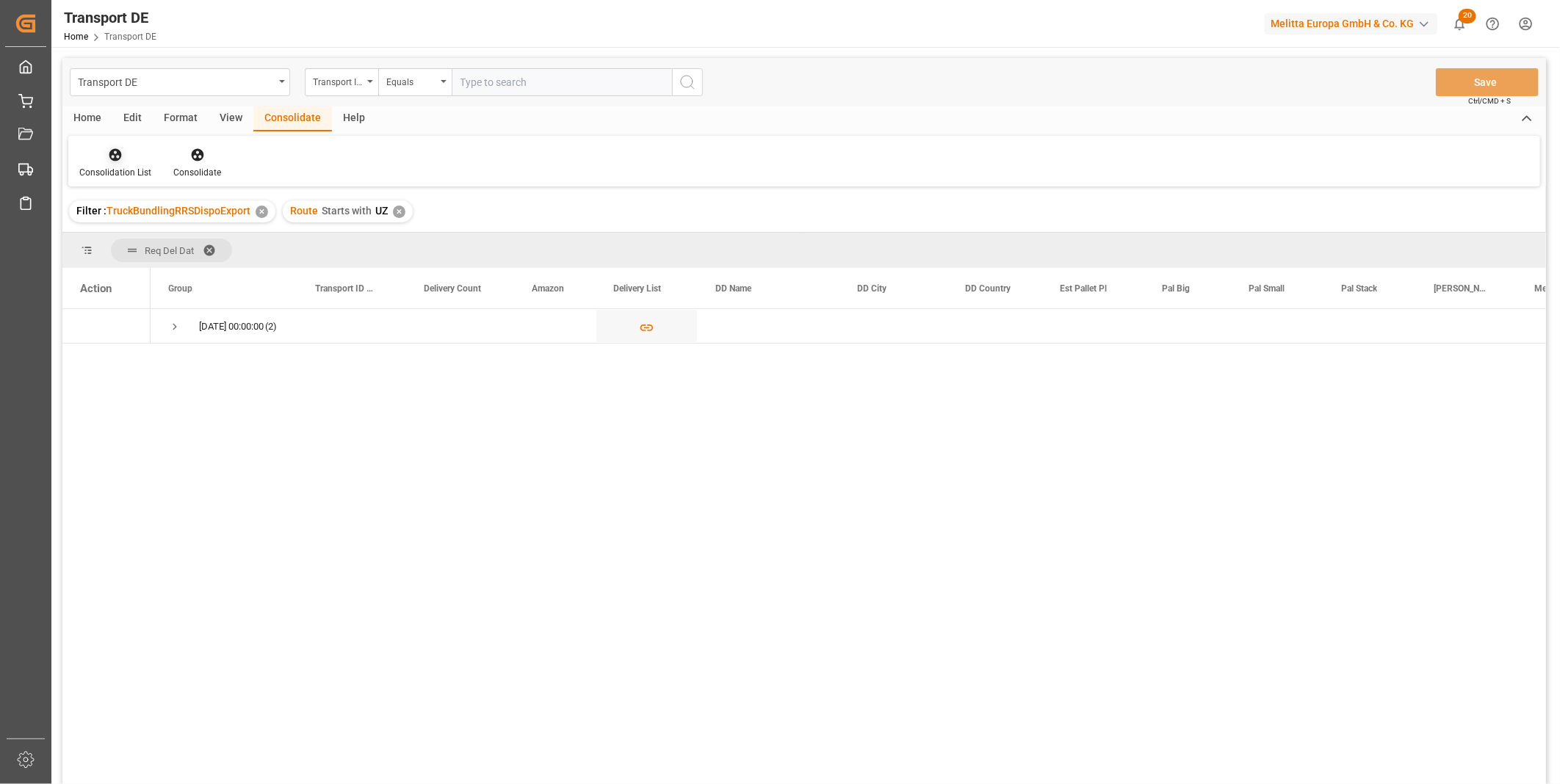
click at [113, 169] on div "Consolidation List" at bounding box center [115, 171] width 72 height 13
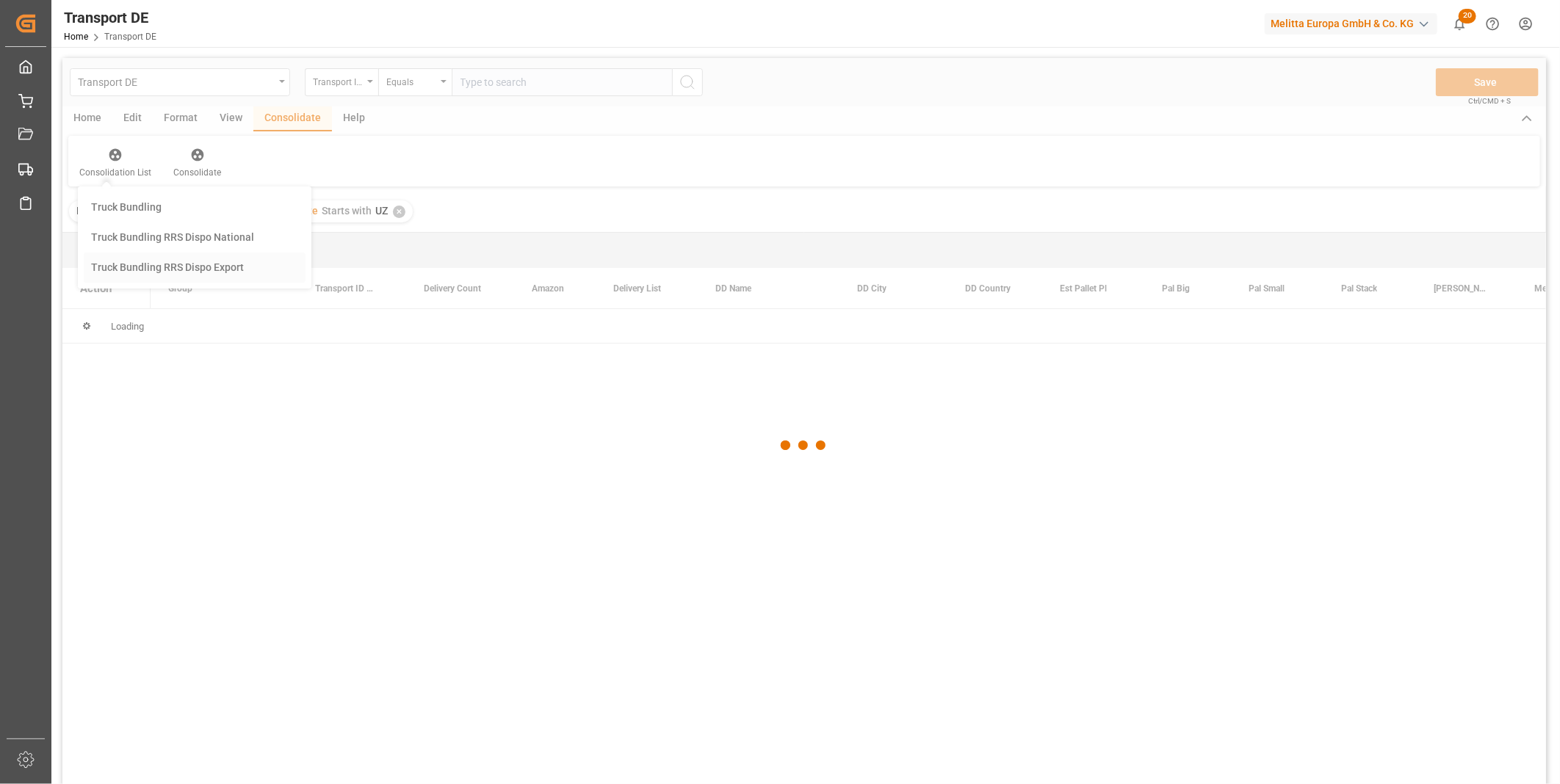
click at [159, 262] on div "Transport DE Transport ID Logward Equals Save Ctrl/CMD + S Home Edit Format Vie…" at bounding box center [804, 440] width 1484 height 765
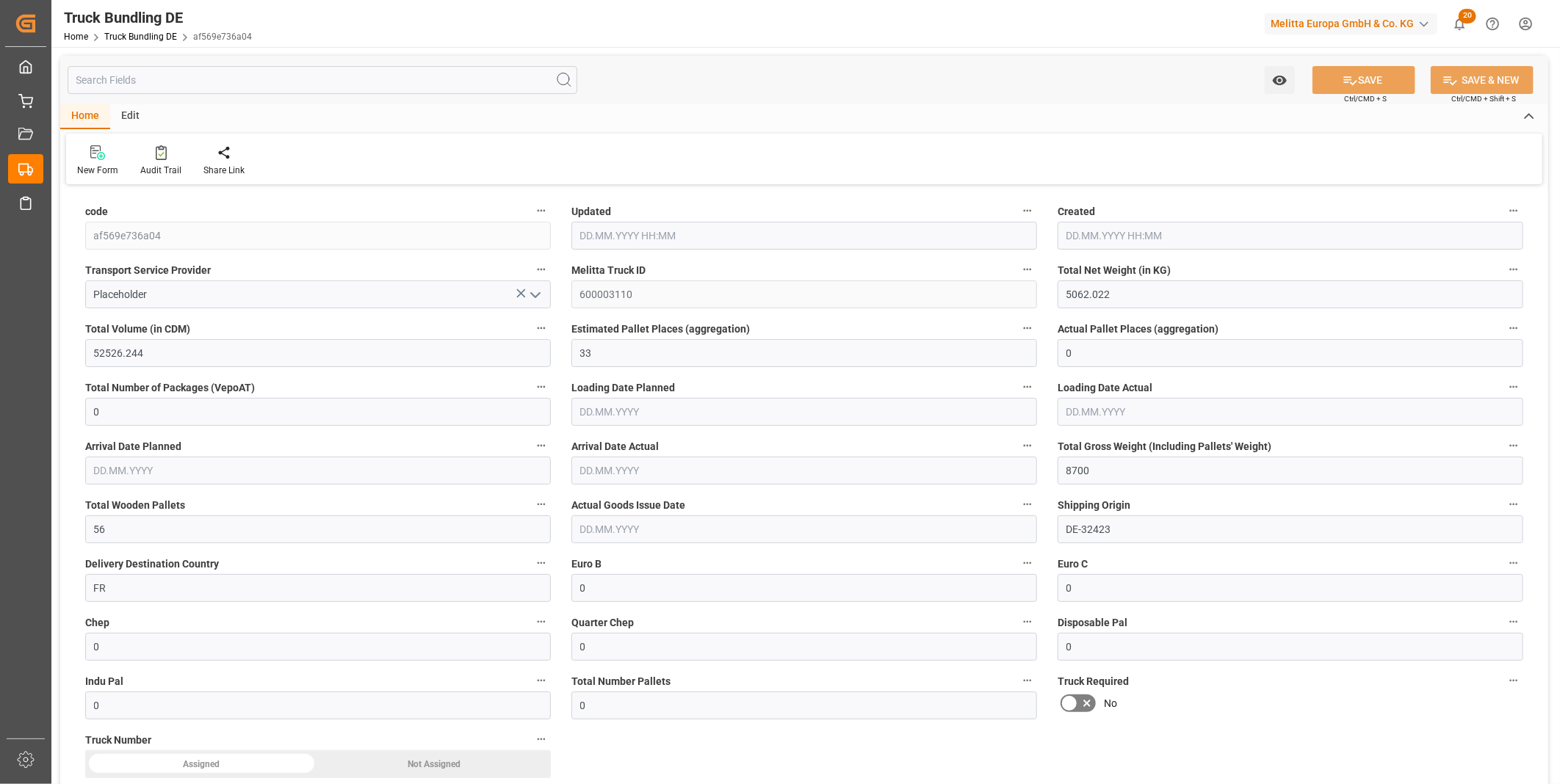
type input "5062.022"
type input "52526.244"
type input "33"
type input "0"
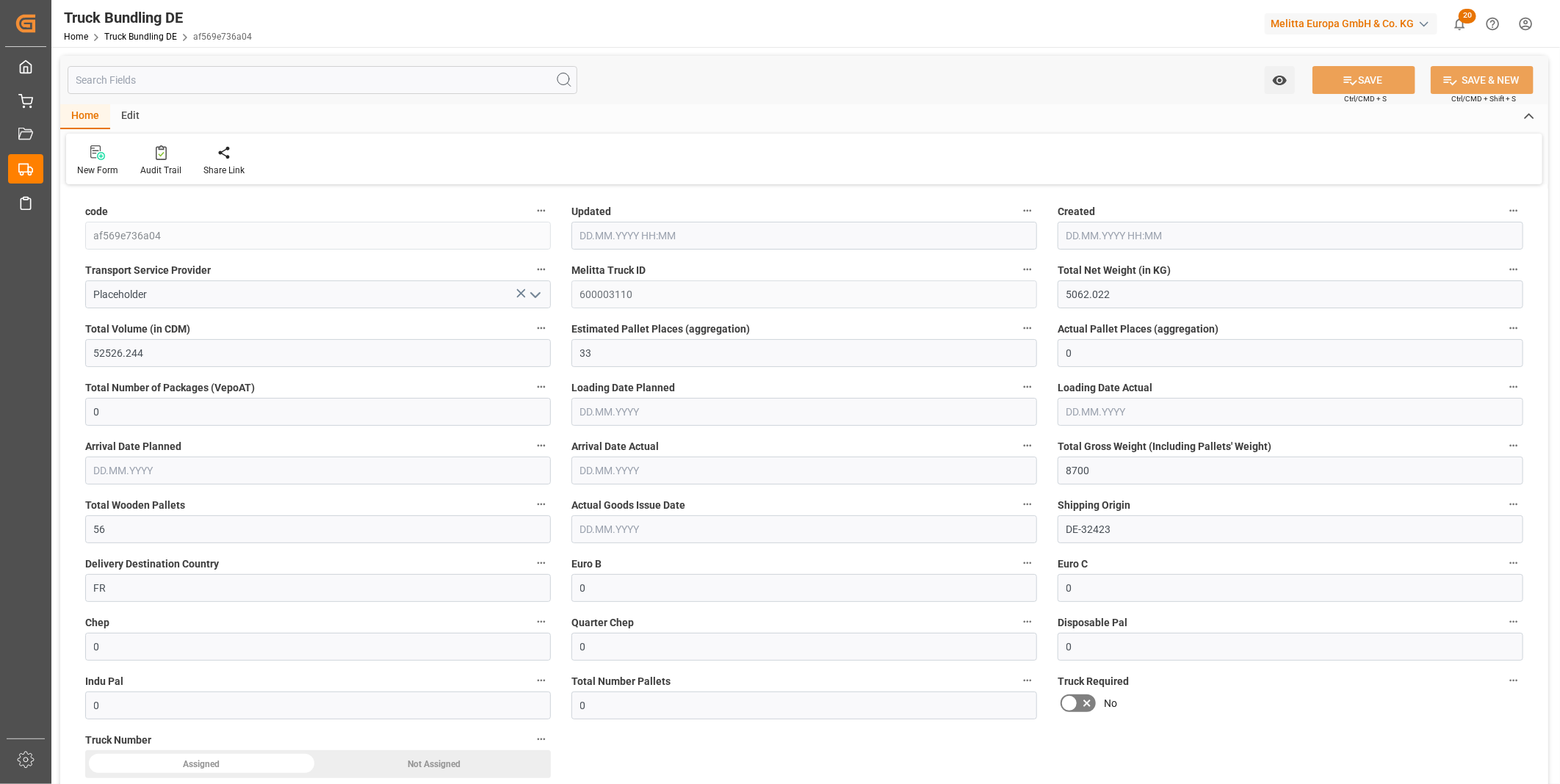
type input "8700"
type input "56"
type input "0"
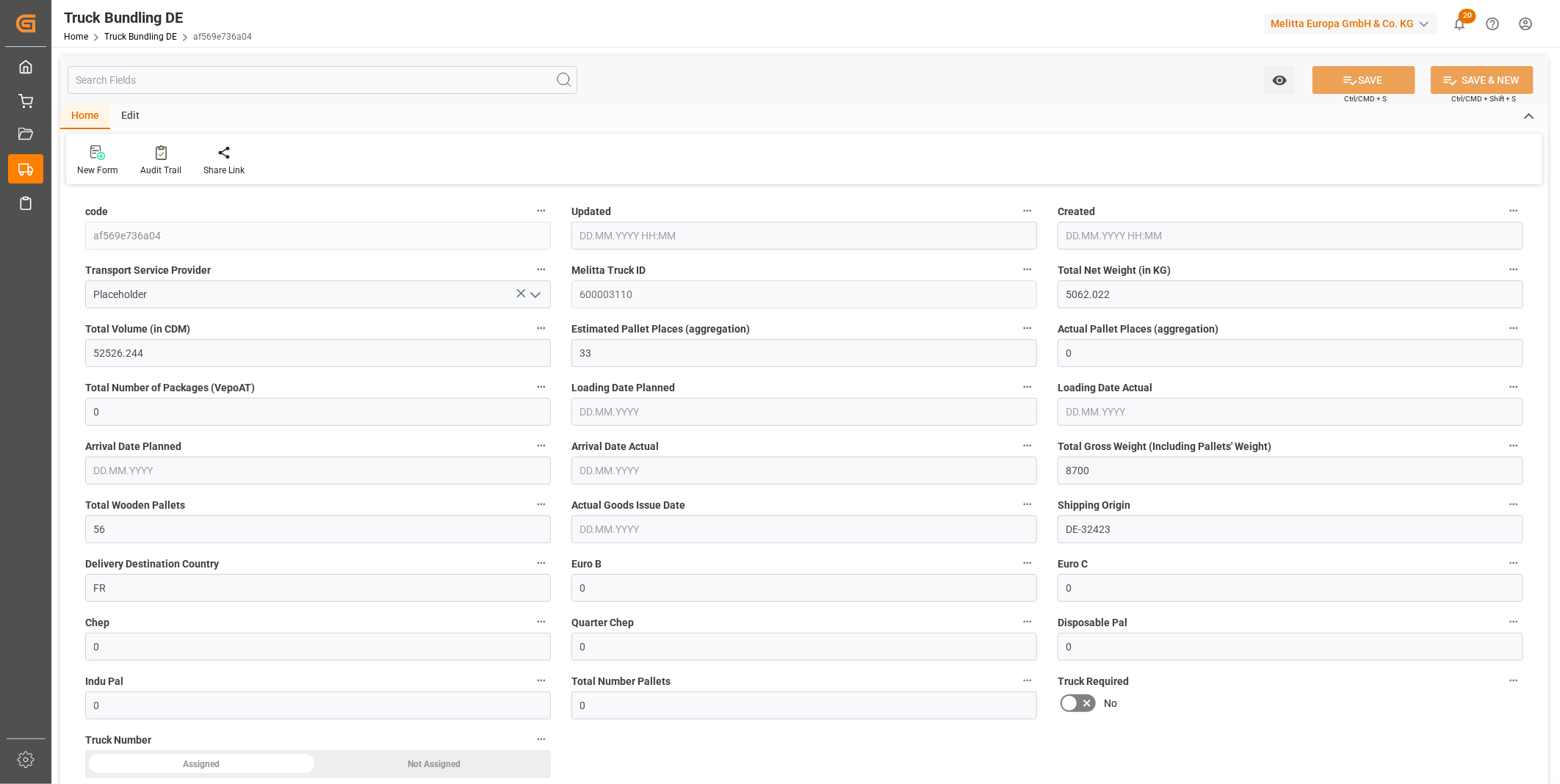
type input "0"
type input "30.09.2025 10:11"
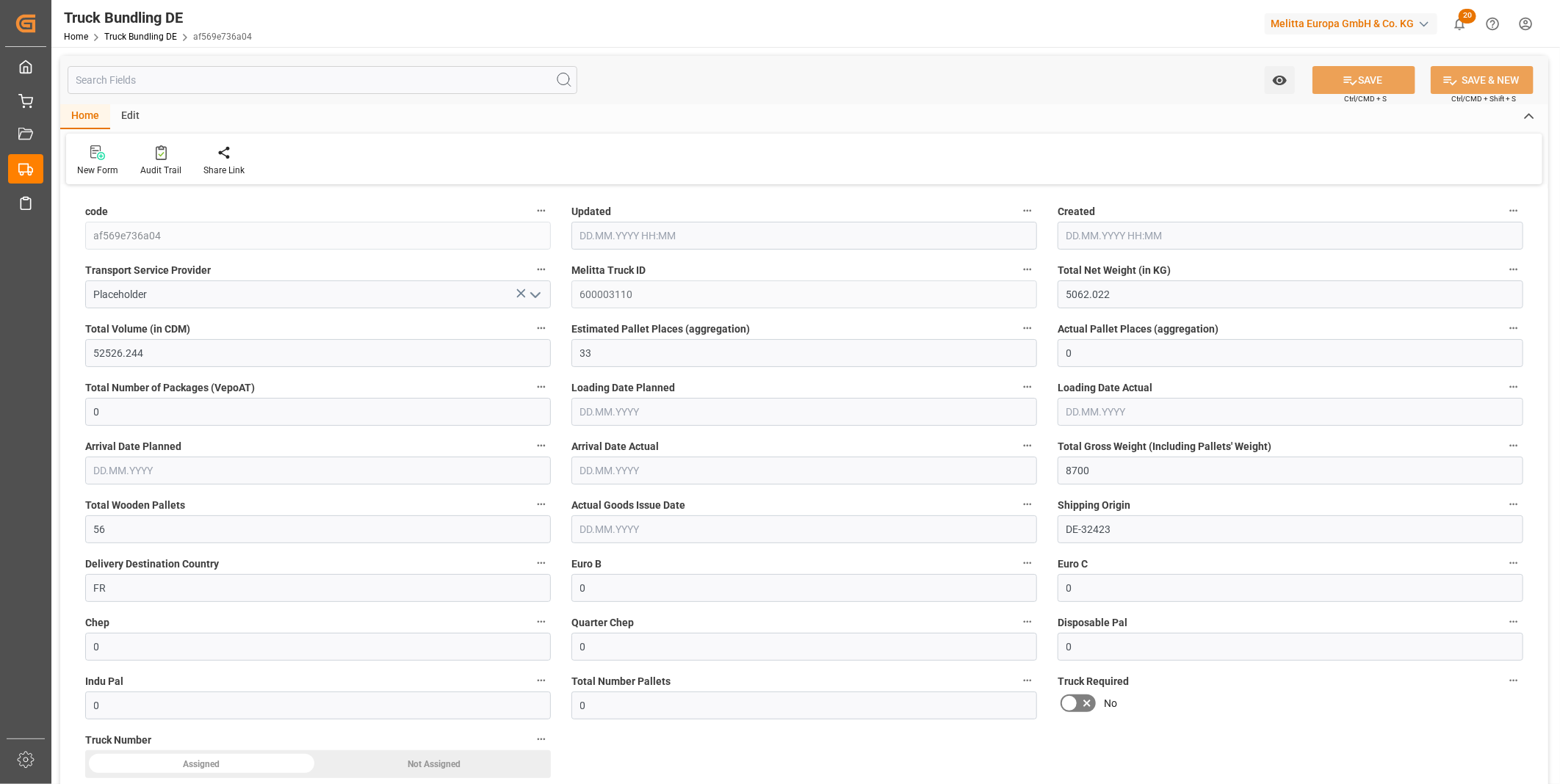
type input "30.09.2025 10:11"
type input "01.10.2025"
type input "06.10.2025"
type input "[DATE]"
type input "73.755"
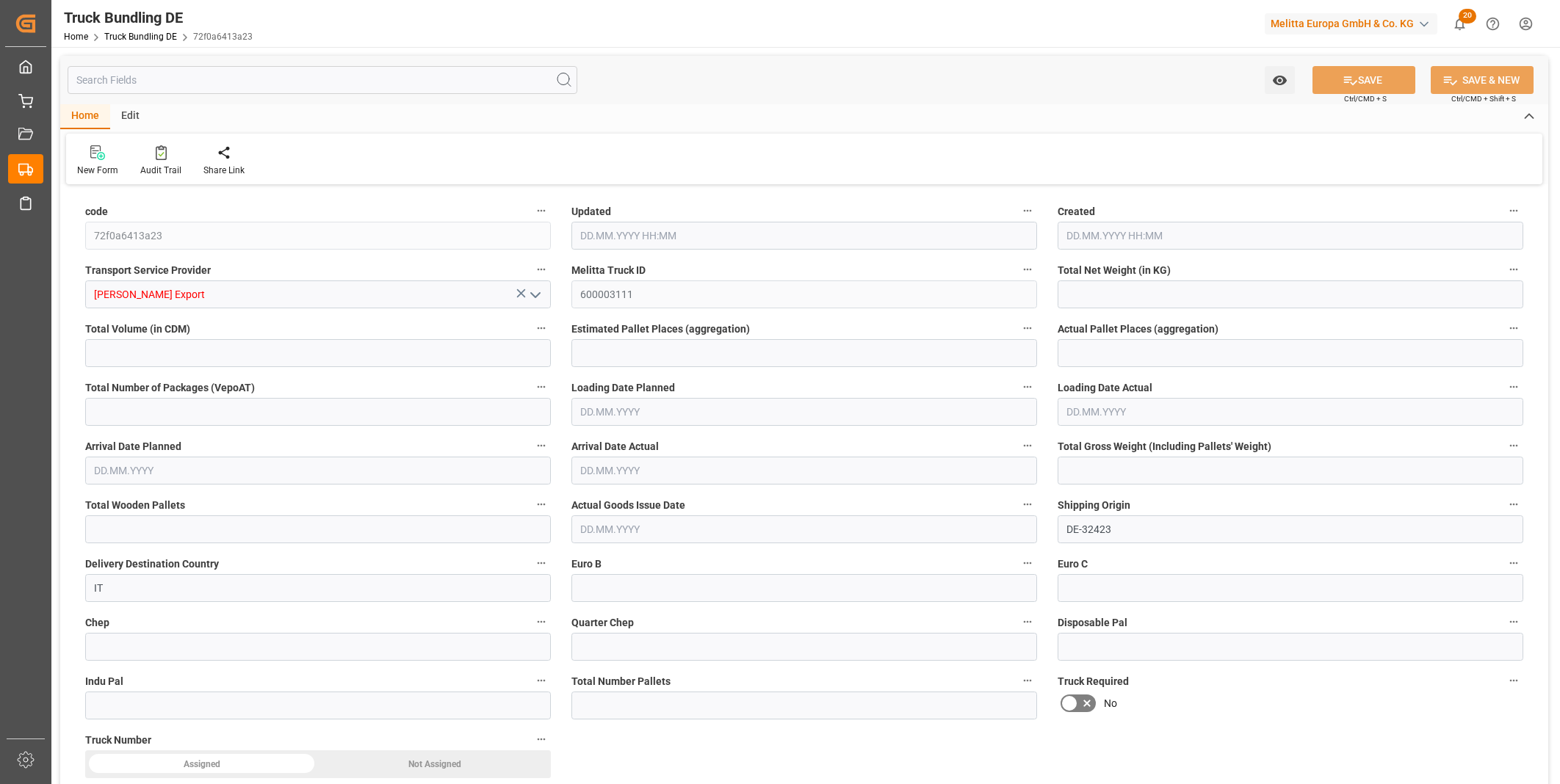
type input "1540.74"
type input "1"
type input "0"
type input "133"
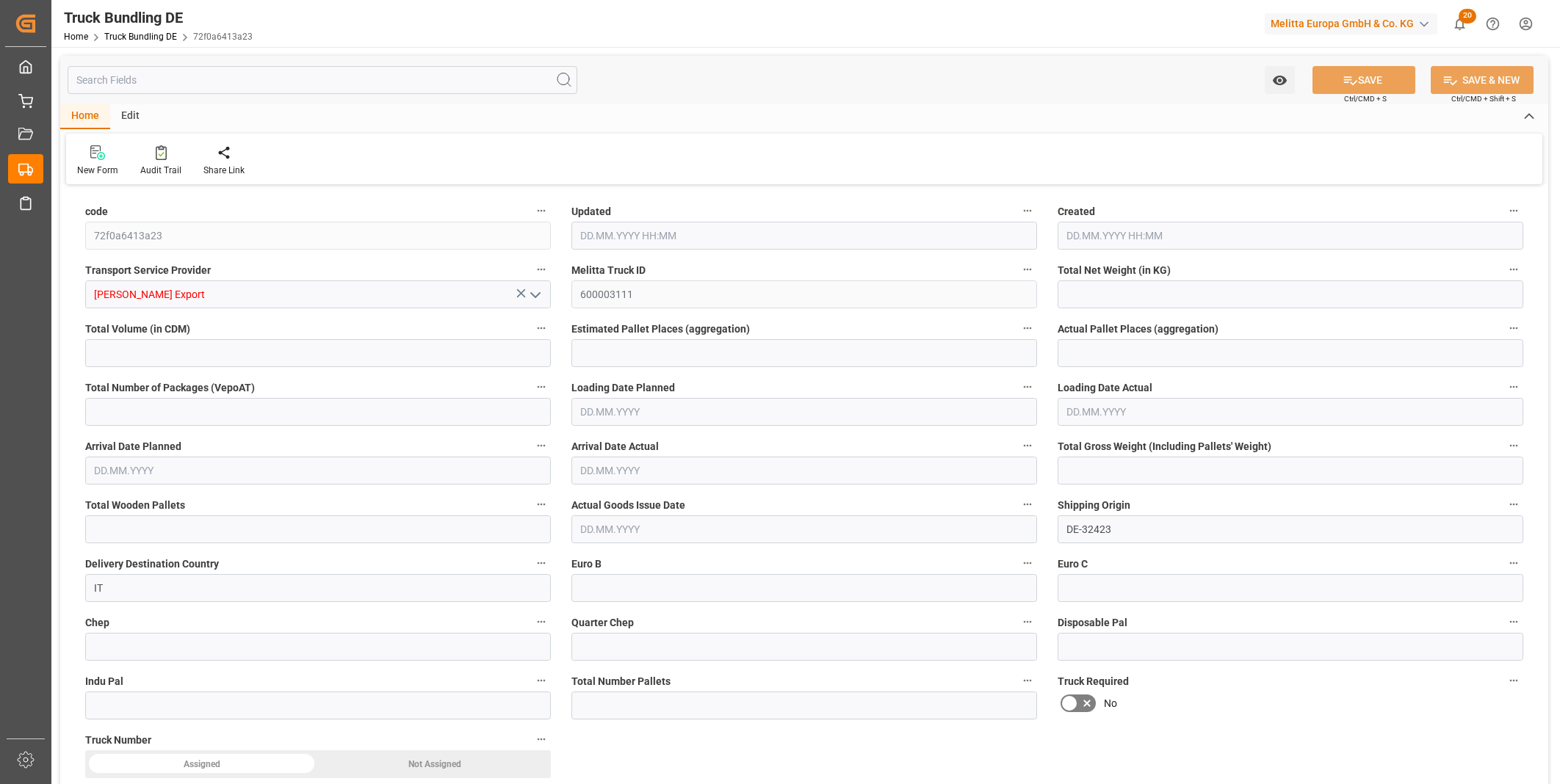
type input "1"
type input "0"
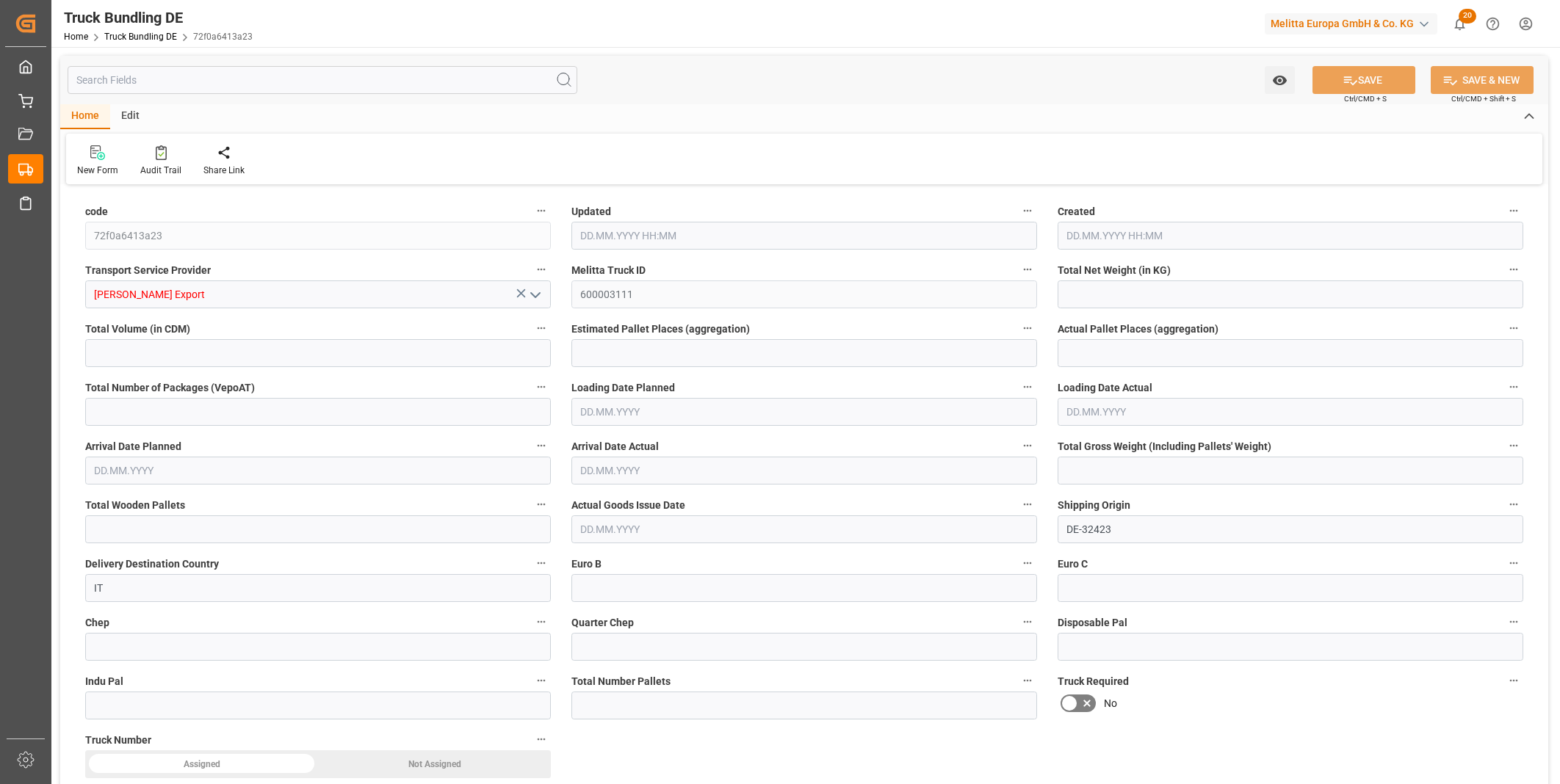
type input "0"
type input "30.09.2025 10:28"
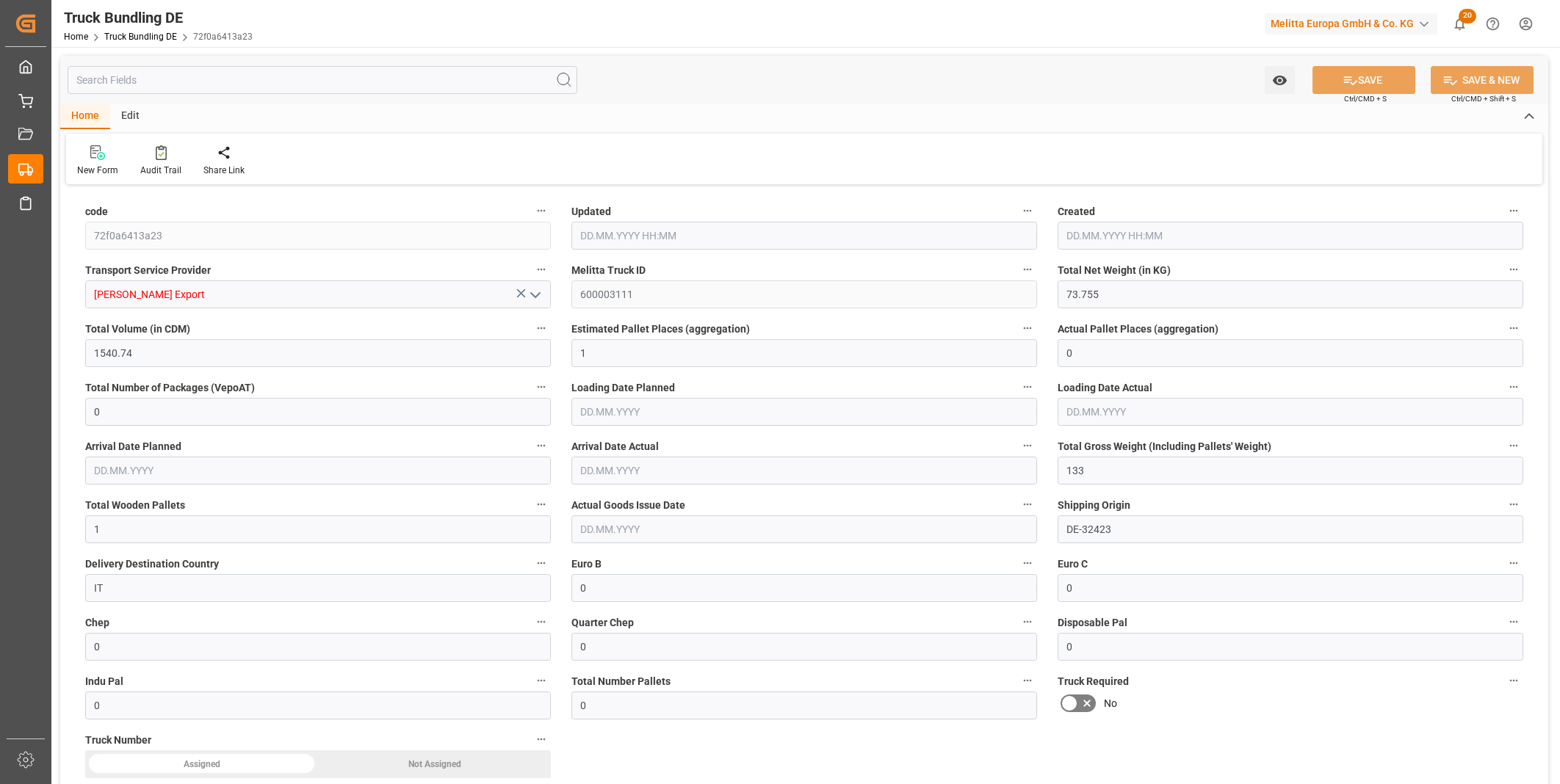
type input "08.10.2025"
type input "13.10.2025"
type input "[DATE]"
